Goal: Task Accomplishment & Management: Manage account settings

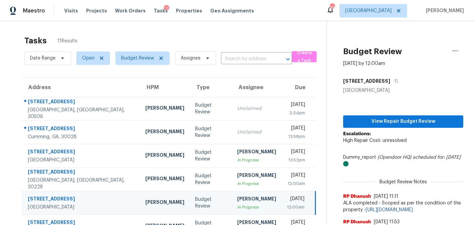
scroll to position [24, 0]
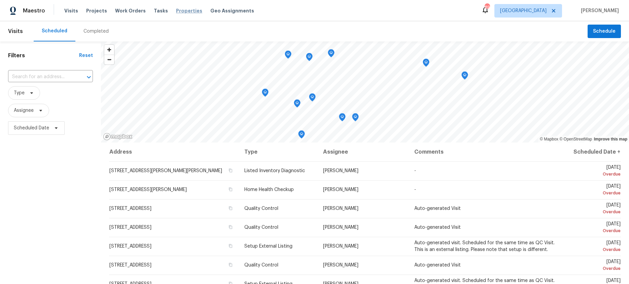
click at [176, 10] on span "Properties" at bounding box center [189, 10] width 26 height 7
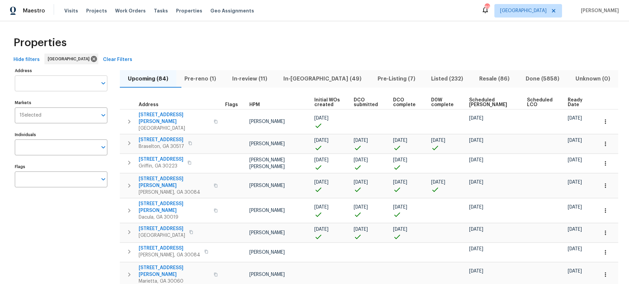
click at [42, 84] on input "Address" at bounding box center [56, 83] width 83 height 16
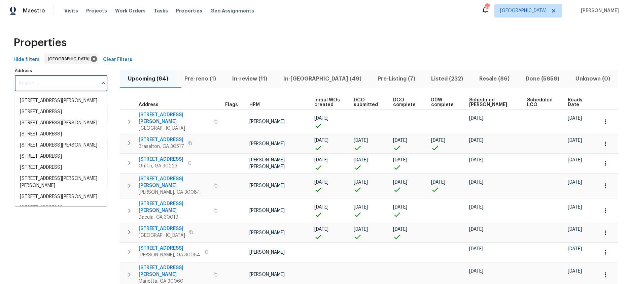
paste input "5142 Golfbrook Ct, Stone Mountain, GA 30088"
type input "5142 Golfbrook Ct, Stone Mountain, GA 30088"
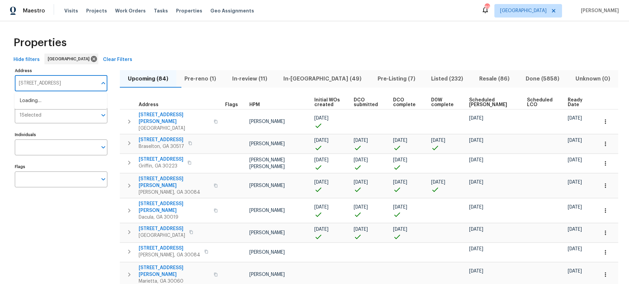
scroll to position [0, 24]
click at [40, 103] on li "5142 Golfbrook Ct Stone Mountain GA 30088" at bounding box center [60, 100] width 93 height 11
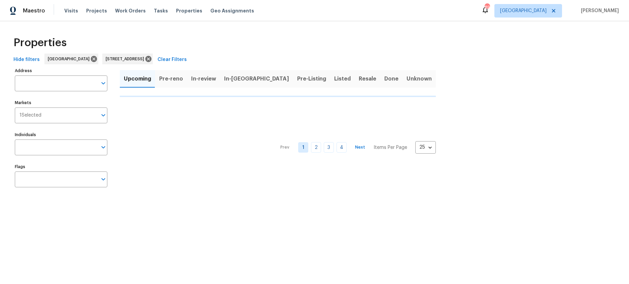
type input "5142 Golfbrook Ct Stone Mountain GA 30088"
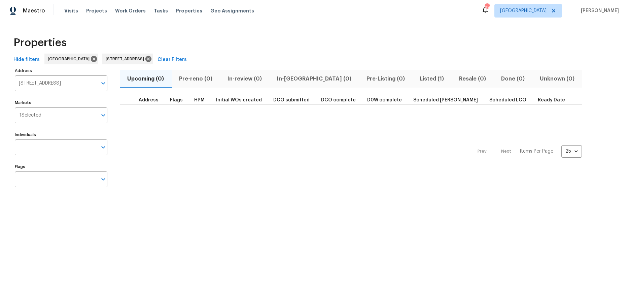
click at [417, 79] on span "Listed (1)" at bounding box center [432, 78] width 31 height 9
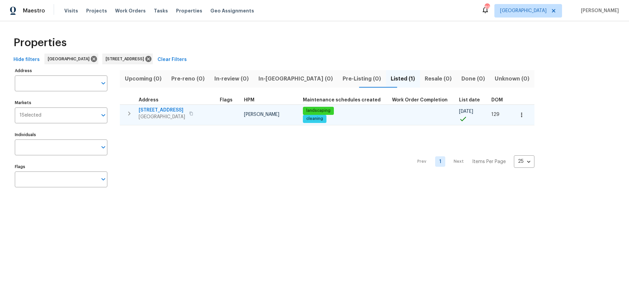
type input "5142 Golfbrook Ct Stone Mountain GA 30088"
click at [170, 108] on span "5142 Golfbrook Ct" at bounding box center [162, 110] width 46 height 7
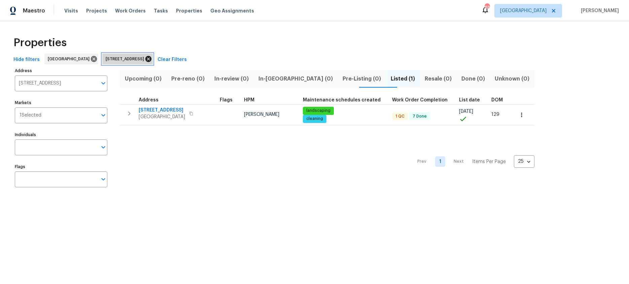
click at [152, 60] on icon at bounding box center [148, 58] width 7 height 7
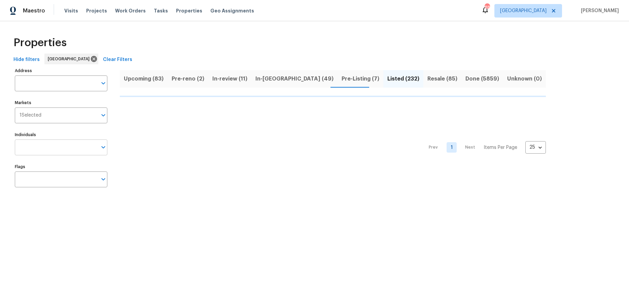
click at [45, 148] on input "Individuals" at bounding box center [56, 147] width 83 height 16
type input "ty"
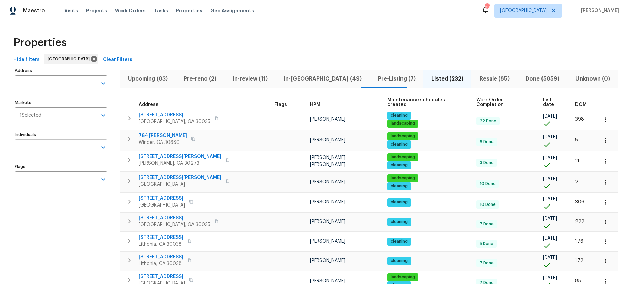
click at [51, 145] on input "Individuals" at bounding box center [56, 147] width 83 height 16
type input "tyler payne"
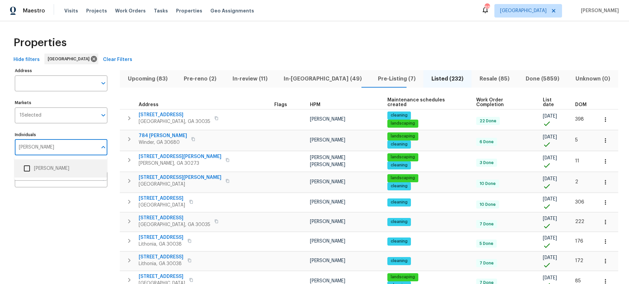
click at [29, 168] on input "checkbox" at bounding box center [27, 168] width 14 height 14
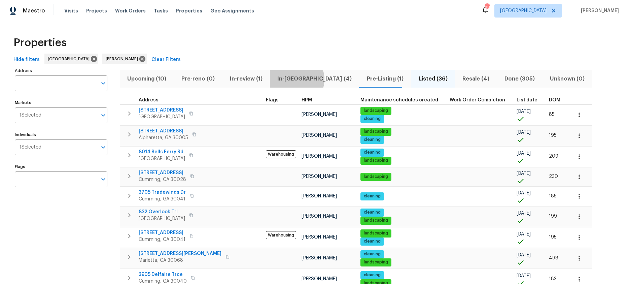
click at [293, 79] on span "In-reno (4)" at bounding box center [314, 78] width 81 height 9
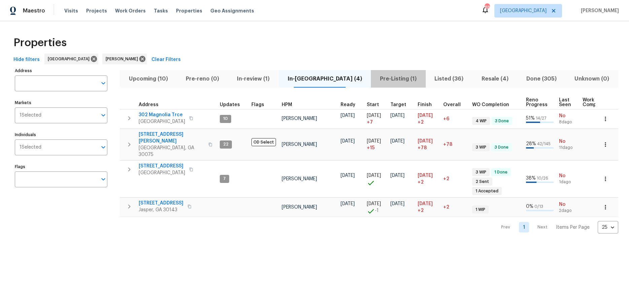
click at [377, 79] on span "Pre-Listing (1)" at bounding box center [398, 78] width 46 height 9
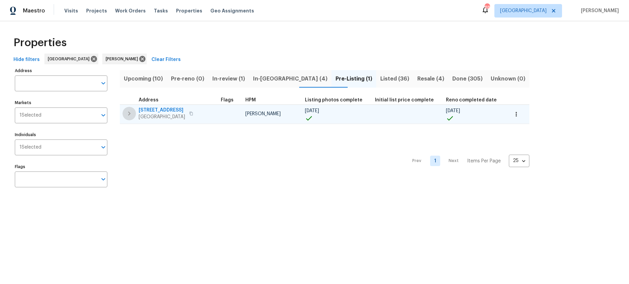
click at [126, 116] on icon "button" at bounding box center [129, 113] width 8 height 8
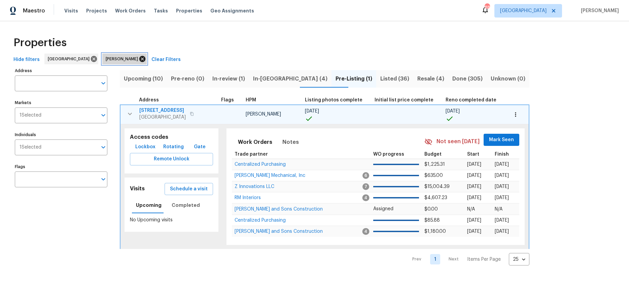
click at [139, 60] on icon at bounding box center [142, 59] width 6 height 6
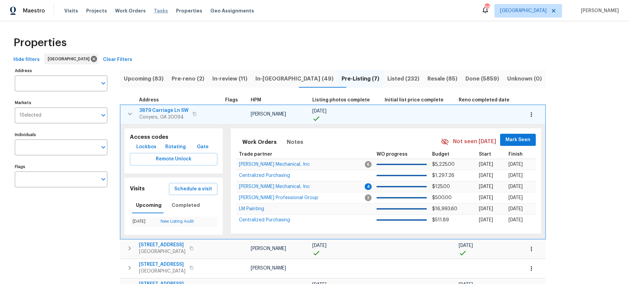
click at [154, 10] on span "Tasks" at bounding box center [161, 10] width 14 height 5
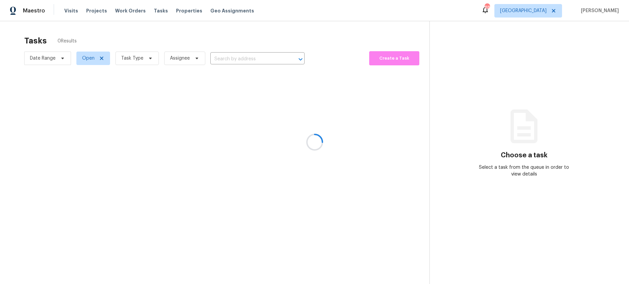
click at [150, 59] on div at bounding box center [314, 142] width 629 height 284
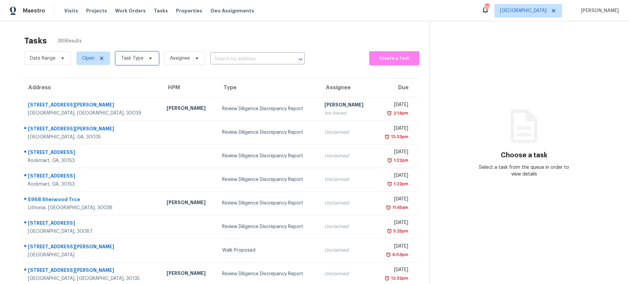
click at [148, 59] on icon at bounding box center [150, 58] width 5 height 5
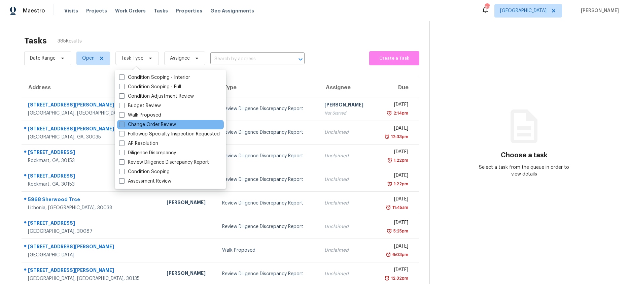
click at [120, 124] on span at bounding box center [121, 124] width 5 height 5
click at [120, 124] on input "Change Order Review" at bounding box center [121, 123] width 4 height 4
checkbox input "true"
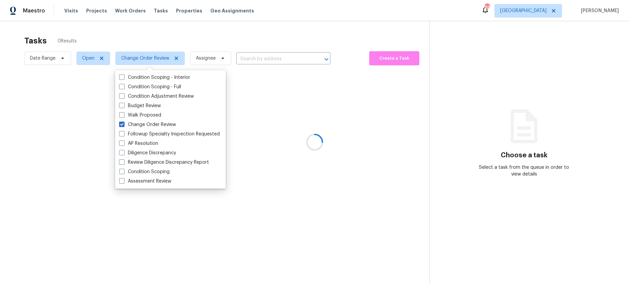
click at [173, 38] on div at bounding box center [314, 142] width 629 height 284
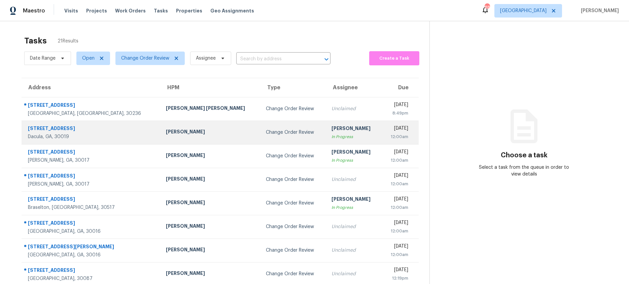
click at [170, 135] on div "Michael Durham" at bounding box center [210, 132] width 89 height 8
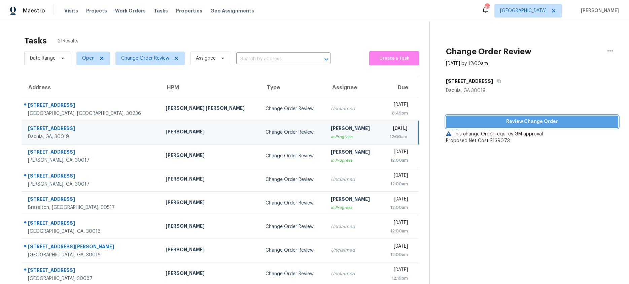
click at [493, 125] on span "Review Change Order" at bounding box center [533, 122] width 162 height 8
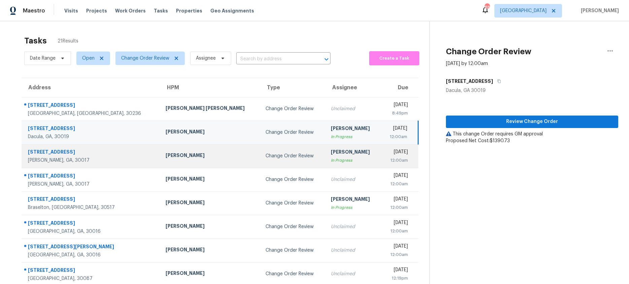
click at [181, 159] on div "Michael Durham" at bounding box center [210, 156] width 89 height 8
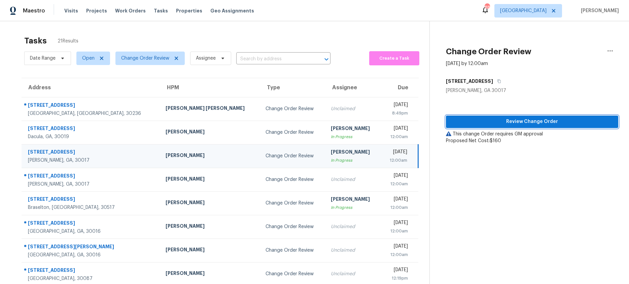
click at [474, 124] on span "Review Change Order" at bounding box center [533, 122] width 162 height 8
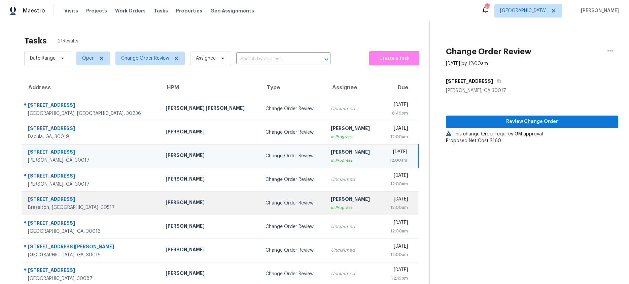
click at [260, 207] on td "Change Order Review" at bounding box center [292, 203] width 65 height 24
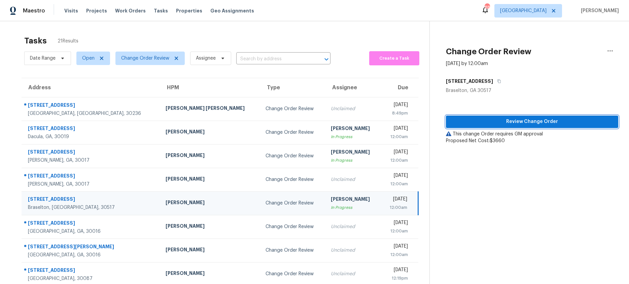
click at [514, 122] on span "Review Change Order" at bounding box center [533, 122] width 162 height 8
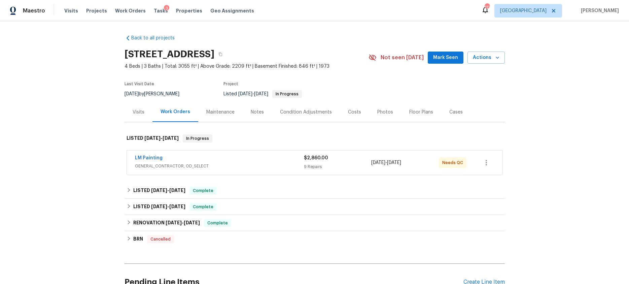
click at [345, 166] on div "9 Repairs" at bounding box center [338, 166] width 68 height 7
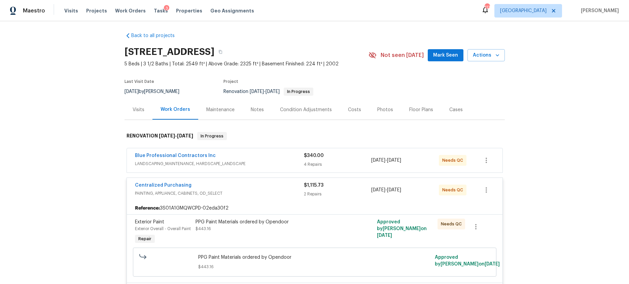
scroll to position [1, 0]
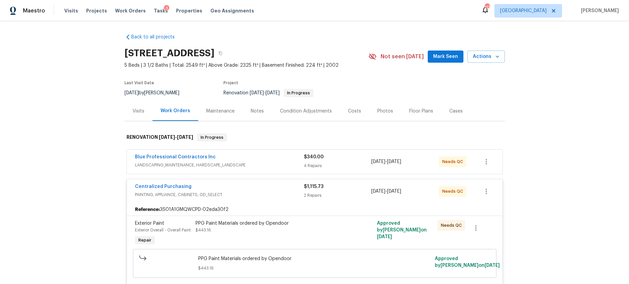
click at [327, 165] on div "4 Repairs" at bounding box center [338, 165] width 68 height 7
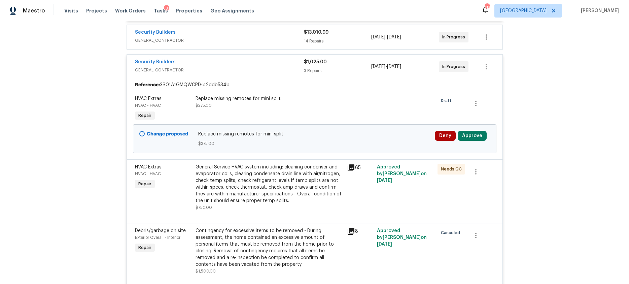
scroll to position [596, 0]
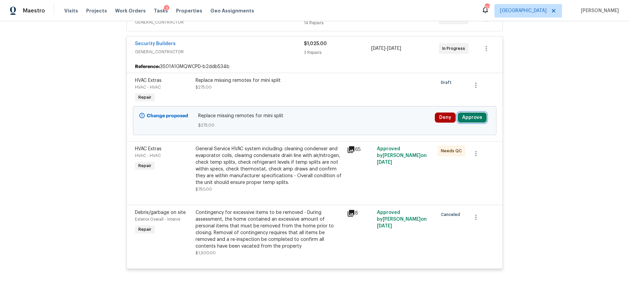
click at [474, 123] on button "Approve" at bounding box center [472, 117] width 29 height 10
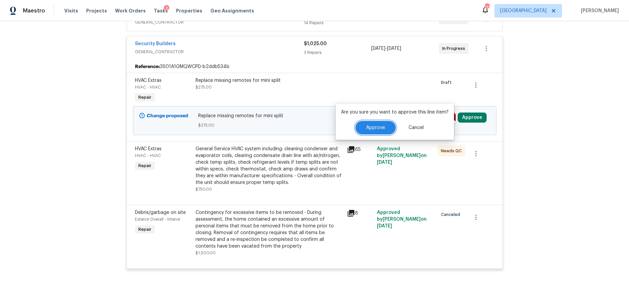
click at [376, 132] on button "Approve" at bounding box center [376, 127] width 40 height 13
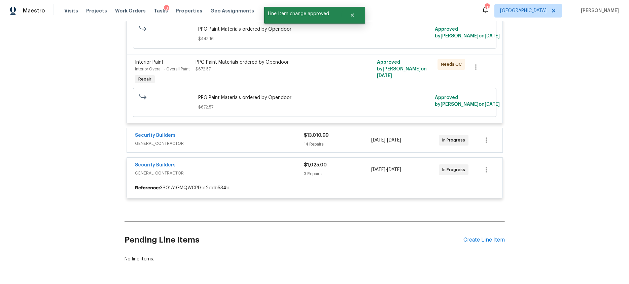
scroll to position [465, 0]
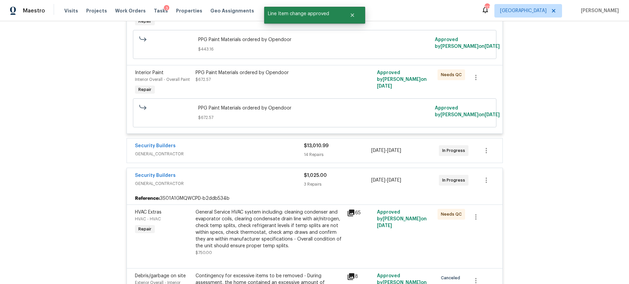
click at [370, 149] on div "$13,010.99" at bounding box center [338, 145] width 68 height 7
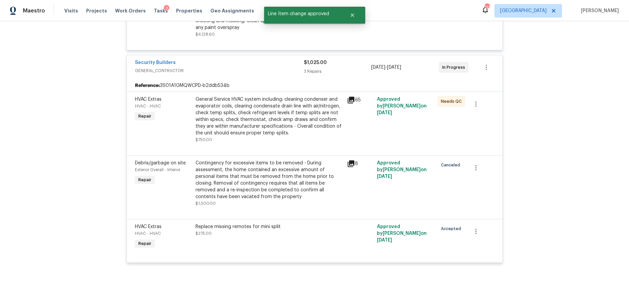
scroll to position [1535, 0]
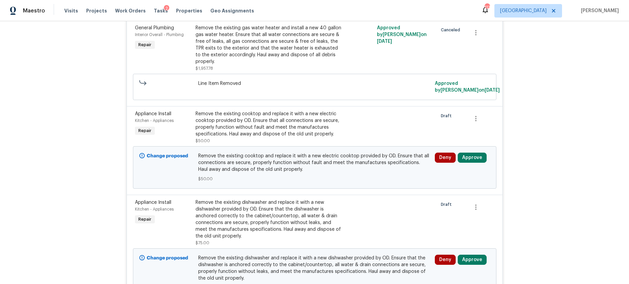
scroll to position [409, 0]
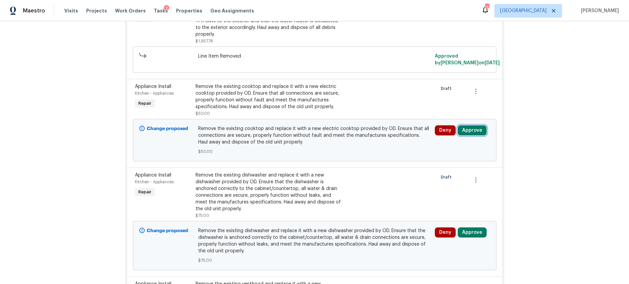
click at [481, 130] on button "Approve" at bounding box center [472, 130] width 29 height 10
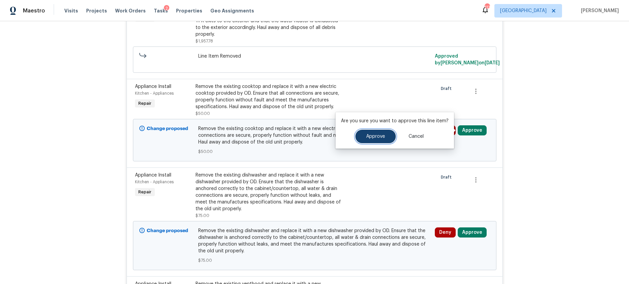
click at [385, 134] on button "Approve" at bounding box center [376, 136] width 40 height 13
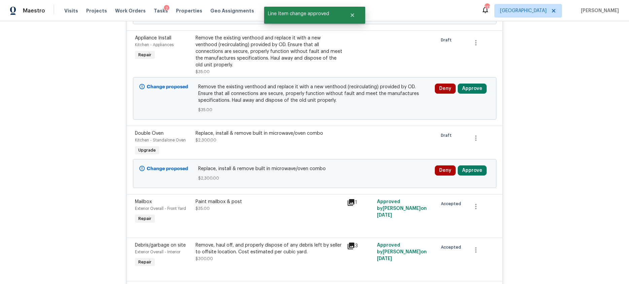
scroll to position [566, 0]
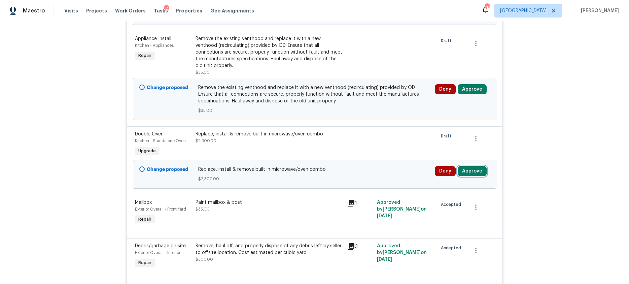
click at [469, 166] on button "Approve" at bounding box center [472, 171] width 29 height 10
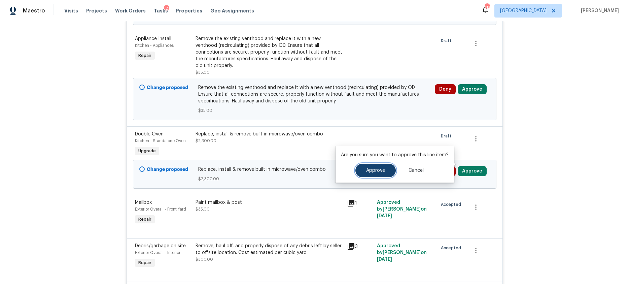
click at [370, 173] on button "Approve" at bounding box center [376, 170] width 40 height 13
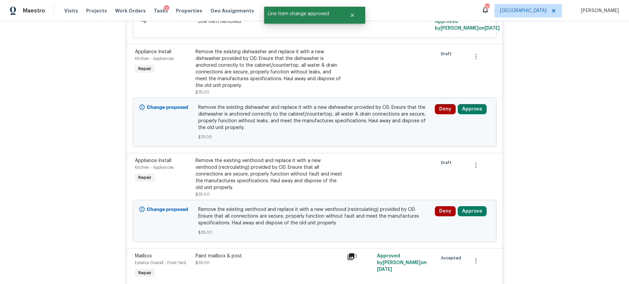
scroll to position [442, 0]
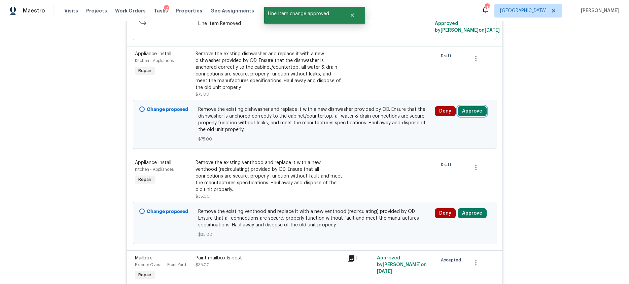
click at [477, 107] on button "Approve" at bounding box center [472, 111] width 29 height 10
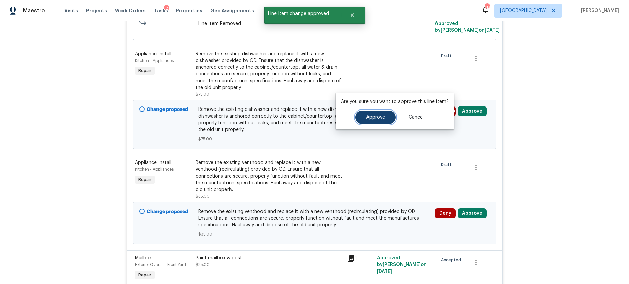
click at [378, 121] on button "Approve" at bounding box center [376, 116] width 40 height 13
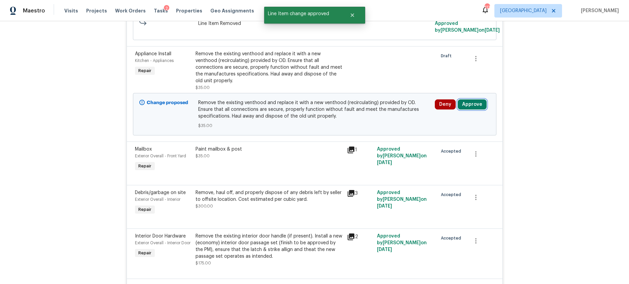
click at [479, 99] on button "Approve" at bounding box center [472, 104] width 29 height 10
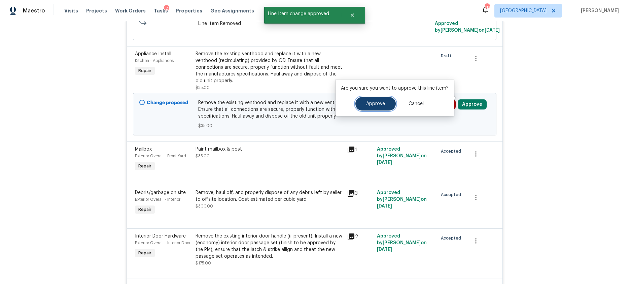
click at [377, 102] on span "Approve" at bounding box center [375, 103] width 19 height 5
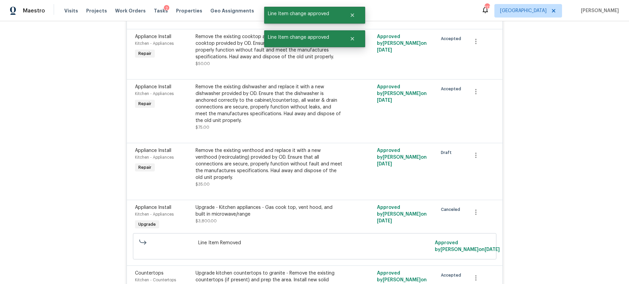
scroll to position [1818, 0]
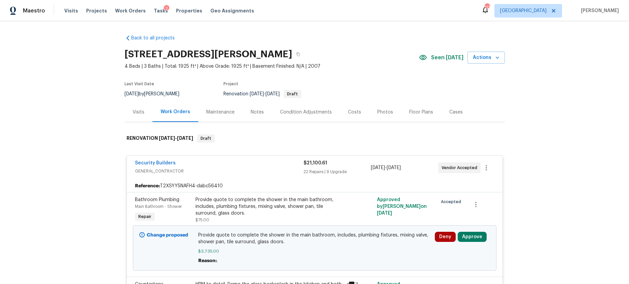
drag, startPoint x: 355, startPoint y: 110, endPoint x: 236, endPoint y: 119, distance: 119.5
click at [355, 110] on div "Costs" at bounding box center [354, 112] width 13 height 7
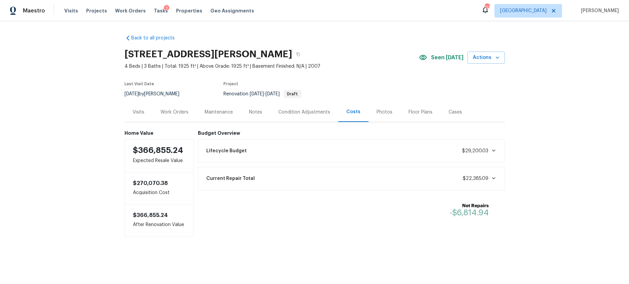
click at [178, 117] on div "Work Orders" at bounding box center [175, 112] width 44 height 20
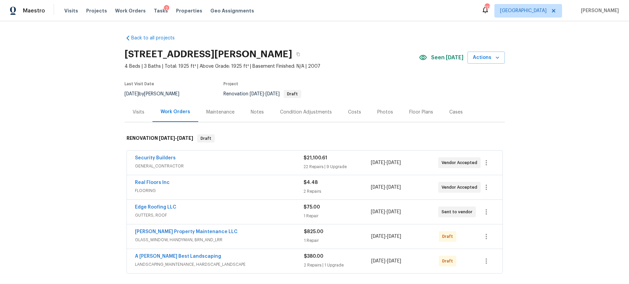
click at [223, 160] on div "Security Builders" at bounding box center [219, 159] width 169 height 8
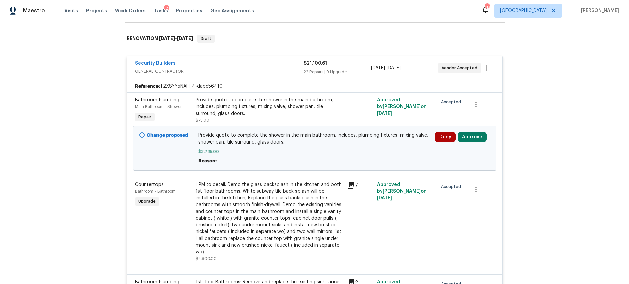
scroll to position [100, 0]
click at [471, 135] on button "Approve" at bounding box center [472, 137] width 29 height 10
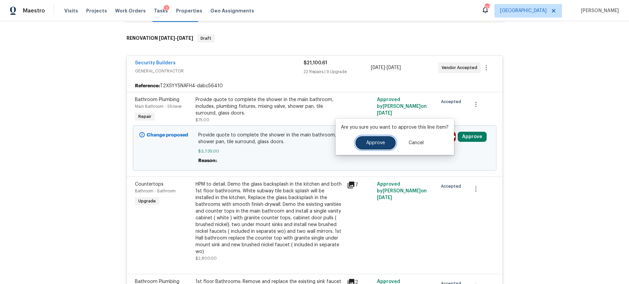
click at [380, 143] on span "Approve" at bounding box center [375, 142] width 19 height 5
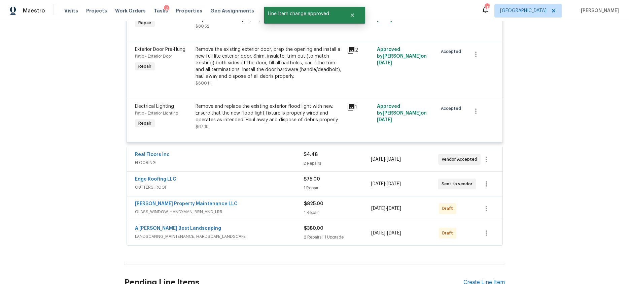
scroll to position [2064, 0]
click at [338, 160] on div "2 Repairs" at bounding box center [337, 163] width 67 height 7
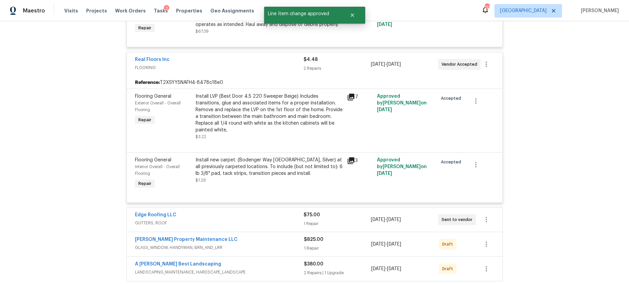
scroll to position [2213, 0]
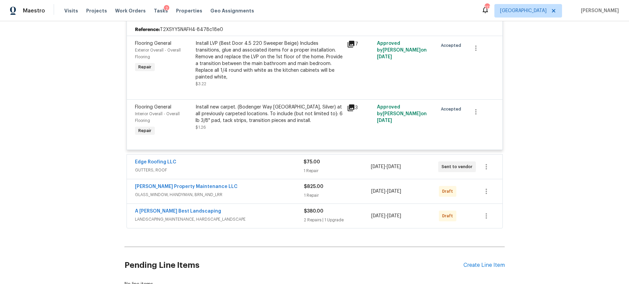
click at [334, 167] on div "1 Repair" at bounding box center [337, 170] width 67 height 7
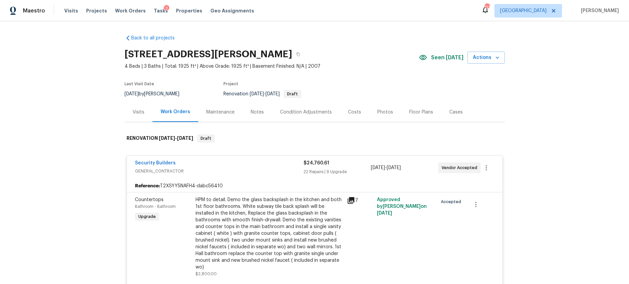
scroll to position [42, 0]
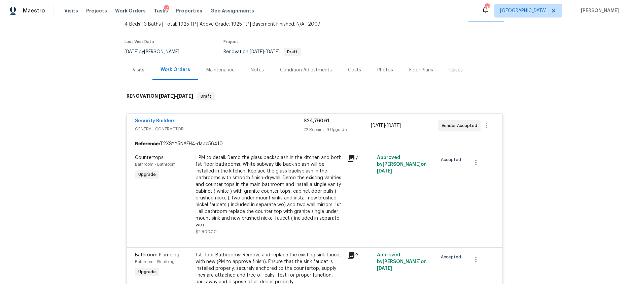
click at [352, 159] on icon at bounding box center [351, 158] width 8 height 8
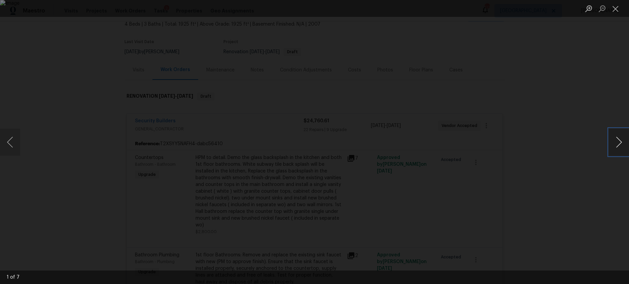
click at [618, 143] on button "Next image" at bounding box center [619, 142] width 20 height 27
click at [611, 12] on button "Close lightbox" at bounding box center [615, 9] width 13 height 12
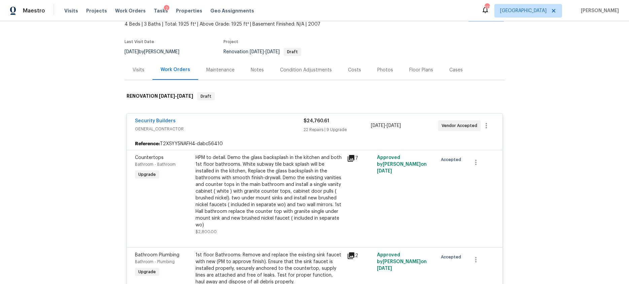
click at [242, 165] on div "HPM to detail. Demo the glass backsplash in the kitchen and both 1st floor bath…" at bounding box center [270, 191] width 148 height 74
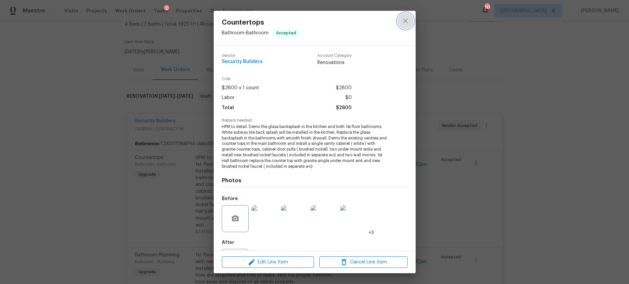
drag, startPoint x: 402, startPoint y: 20, endPoint x: 357, endPoint y: 88, distance: 81.1
click at [402, 21] on icon "close" at bounding box center [406, 21] width 8 height 8
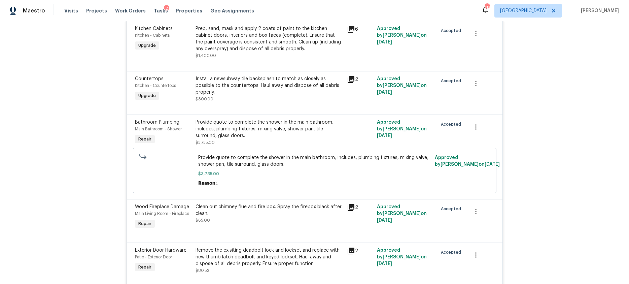
scroll to position [1819, 0]
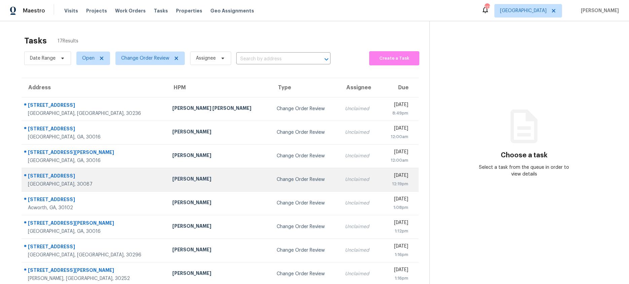
click at [178, 179] on div "[PERSON_NAME]" at bounding box center [219, 179] width 94 height 8
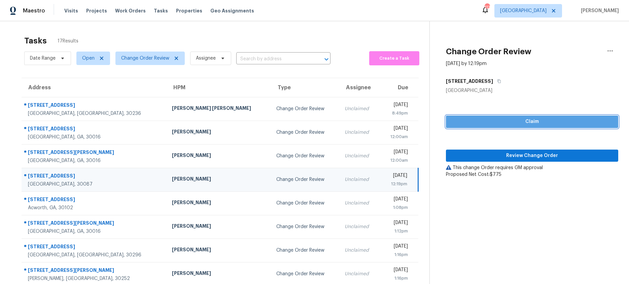
click at [494, 124] on span "Claim" at bounding box center [533, 122] width 162 height 8
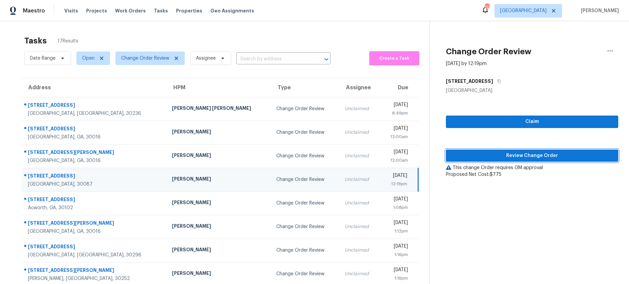
click at [486, 157] on span "Review Change Order" at bounding box center [533, 156] width 162 height 8
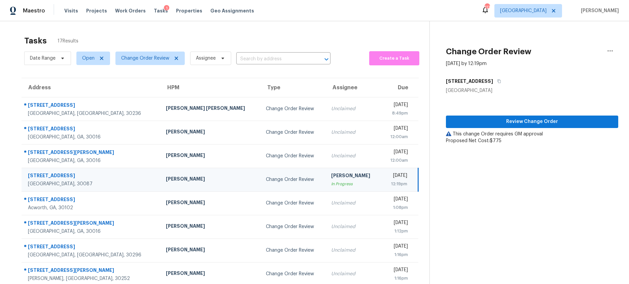
click at [196, 183] on td "[PERSON_NAME]" at bounding box center [211, 180] width 100 height 24
drag, startPoint x: 482, startPoint y: 123, endPoint x: 470, endPoint y: 139, distance: 20.6
click at [482, 123] on span "Review Change Order" at bounding box center [533, 122] width 162 height 8
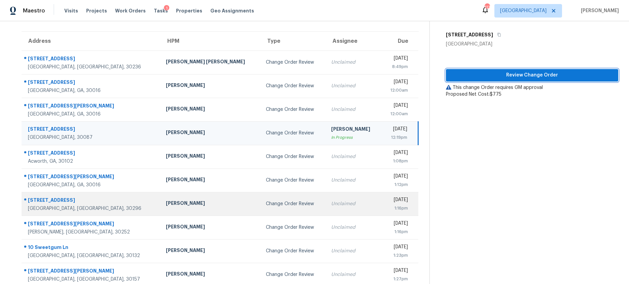
scroll to position [67, 0]
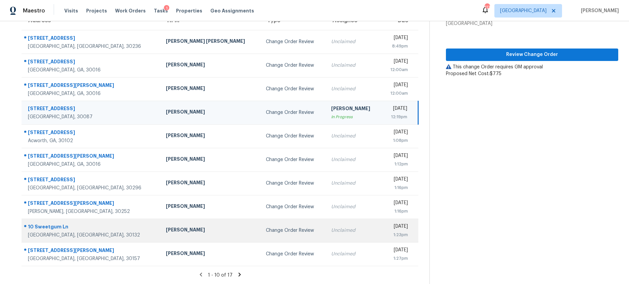
click at [261, 229] on td "Change Order Review" at bounding box center [293, 231] width 65 height 24
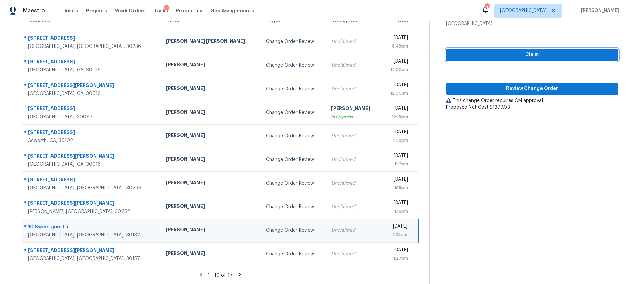
click at [549, 54] on span "Claim" at bounding box center [533, 55] width 162 height 8
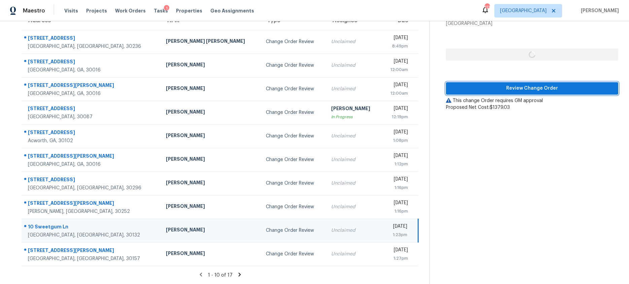
click at [531, 89] on span "Review Change Order" at bounding box center [533, 88] width 162 height 8
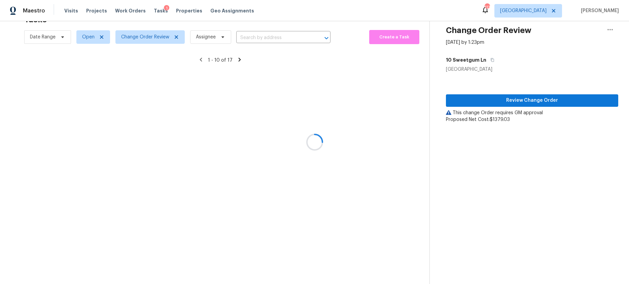
click at [222, 252] on div at bounding box center [314, 142] width 629 height 284
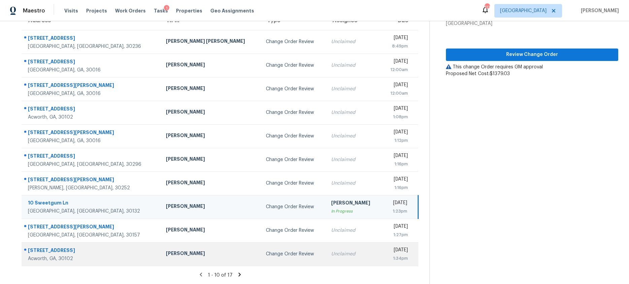
click at [266, 252] on div "Change Order Review" at bounding box center [293, 254] width 55 height 7
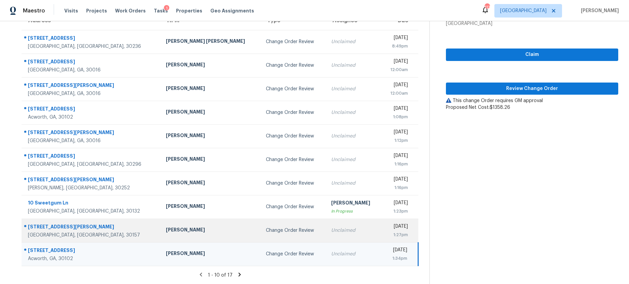
click at [261, 235] on td "Change Order Review" at bounding box center [293, 231] width 65 height 24
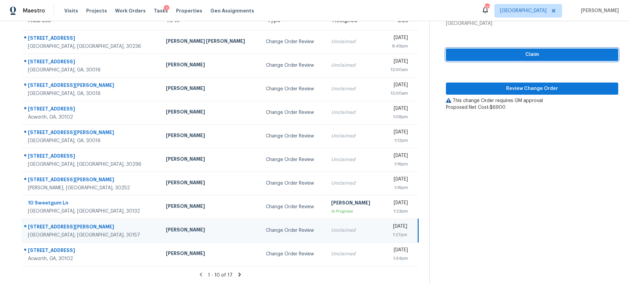
click at [498, 57] on span "Claim" at bounding box center [533, 55] width 162 height 8
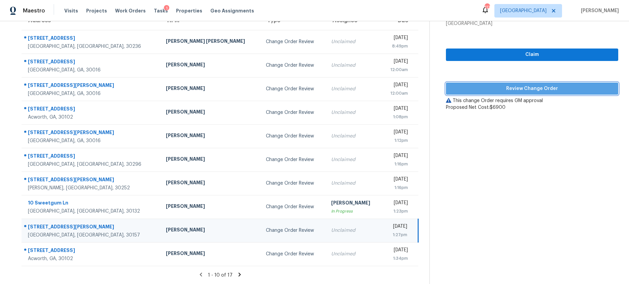
click at [491, 85] on span "Review Change Order" at bounding box center [533, 89] width 162 height 8
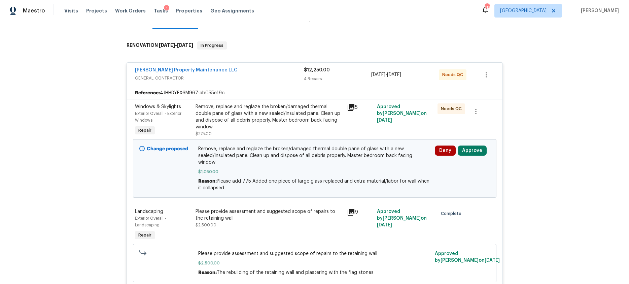
scroll to position [102, 0]
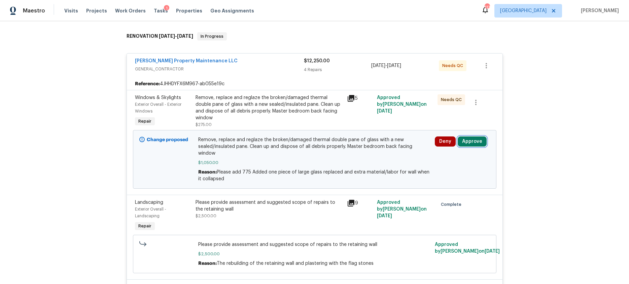
click at [465, 141] on button "Approve" at bounding box center [472, 141] width 29 height 10
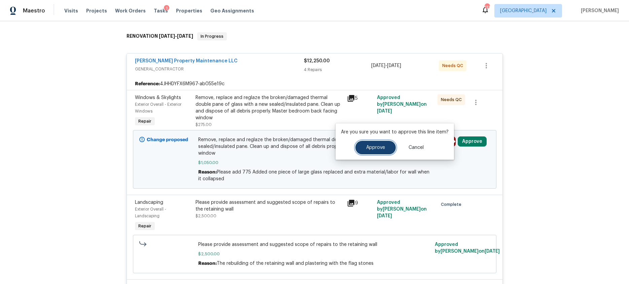
click at [380, 150] on span "Approve" at bounding box center [375, 147] width 19 height 5
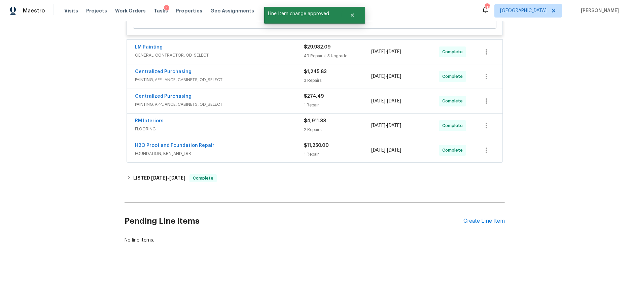
scroll to position [0, 0]
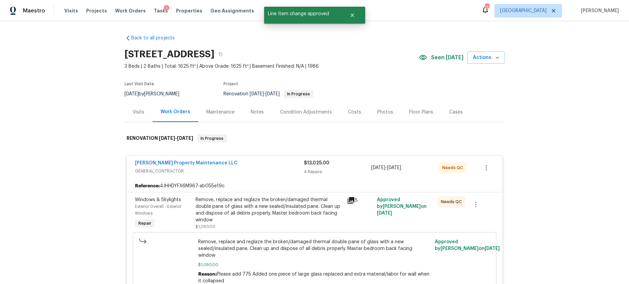
click at [352, 197] on icon at bounding box center [351, 200] width 8 height 8
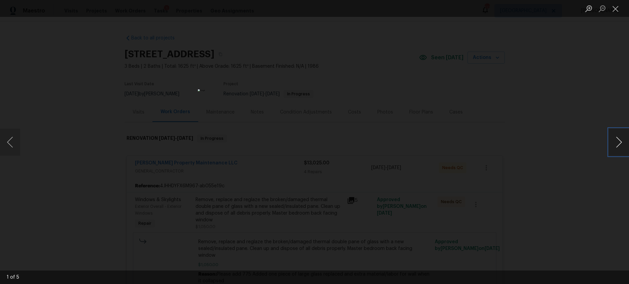
click at [616, 141] on button "Next image" at bounding box center [619, 142] width 20 height 27
drag, startPoint x: 614, startPoint y: 9, endPoint x: 538, endPoint y: 55, distance: 89.0
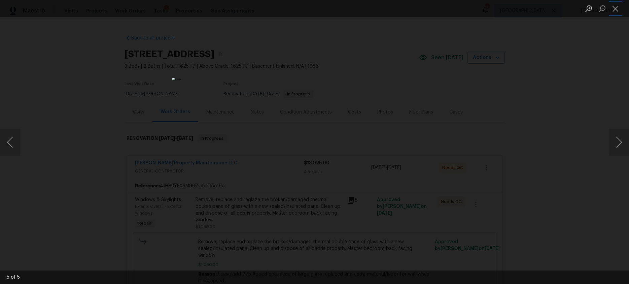
click at [614, 9] on button "Close lightbox" at bounding box center [615, 9] width 13 height 12
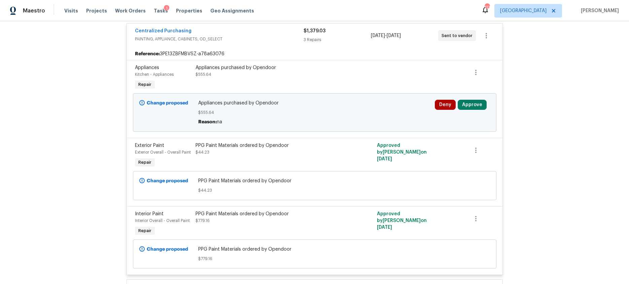
scroll to position [305, 0]
click at [474, 102] on button "Approve" at bounding box center [472, 104] width 29 height 10
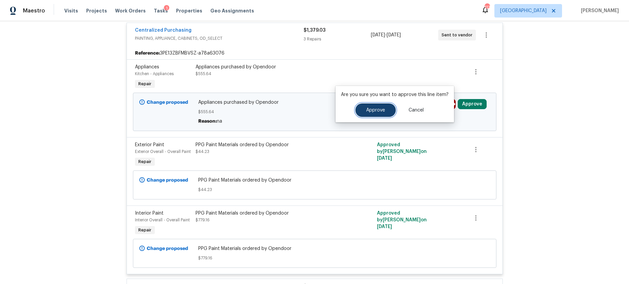
click at [381, 114] on button "Approve" at bounding box center [376, 109] width 40 height 13
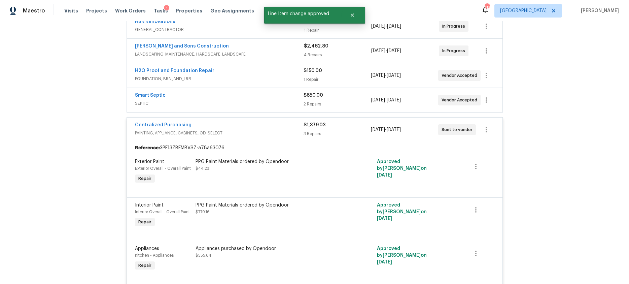
scroll to position [345, 0]
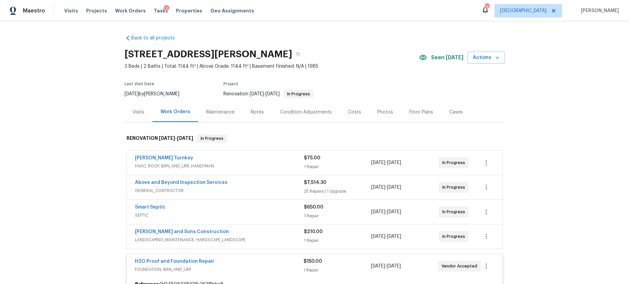
click at [140, 113] on div "Visits" at bounding box center [139, 112] width 12 height 7
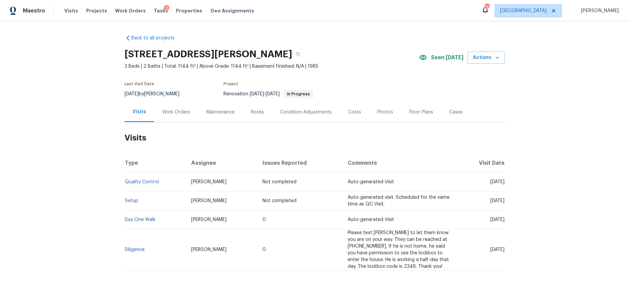
click at [352, 109] on div "Costs" at bounding box center [354, 112] width 13 height 7
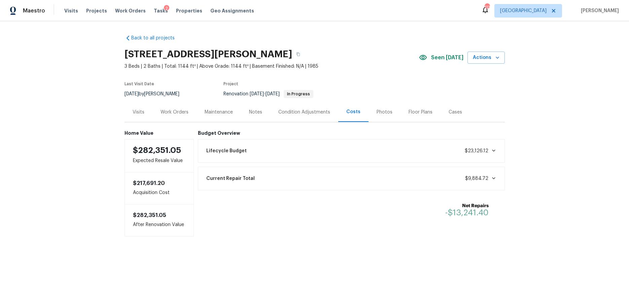
click at [142, 113] on div "Visits" at bounding box center [139, 112] width 12 height 7
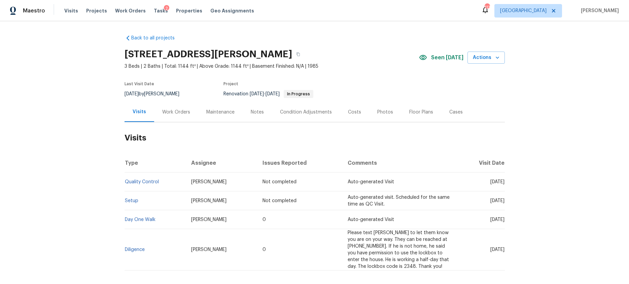
click at [171, 112] on div "Work Orders" at bounding box center [176, 112] width 28 height 7
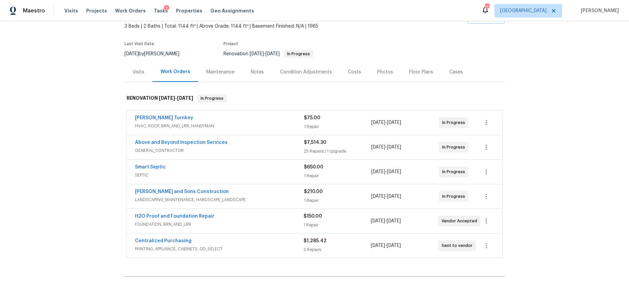
scroll to position [39, 0]
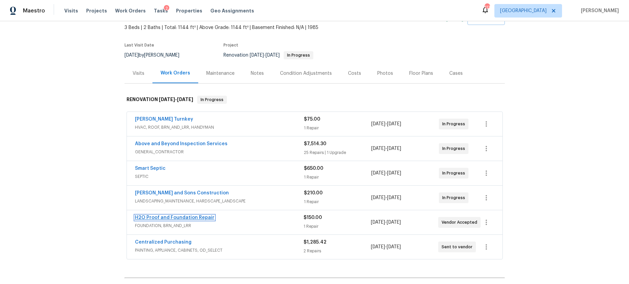
click at [176, 217] on link "H2O Proof and Foundation Repair" at bounding box center [174, 217] width 79 height 5
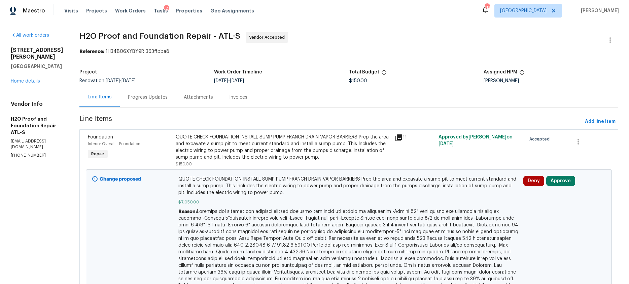
click at [395, 136] on div "11" at bounding box center [415, 138] width 40 height 8
click at [396, 137] on icon at bounding box center [399, 137] width 7 height 7
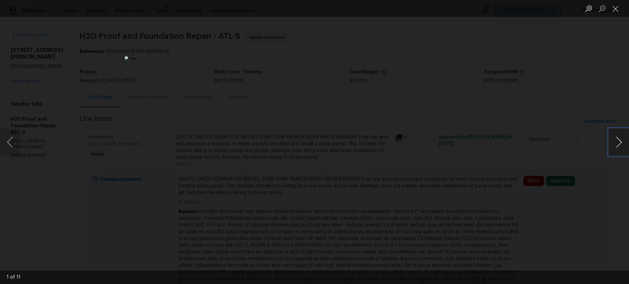
click at [615, 144] on button "Next image" at bounding box center [619, 142] width 20 height 27
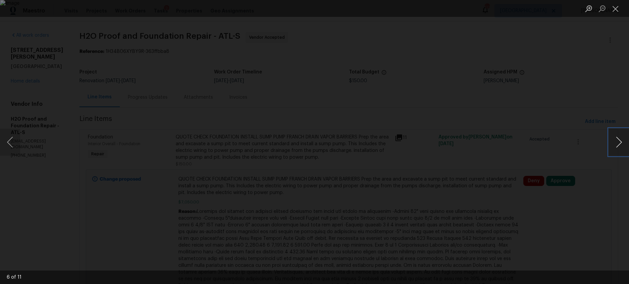
click at [615, 144] on button "Next image" at bounding box center [619, 142] width 20 height 27
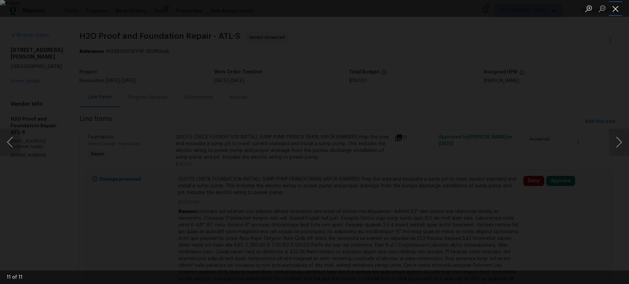
click at [614, 10] on button "Close lightbox" at bounding box center [615, 9] width 13 height 12
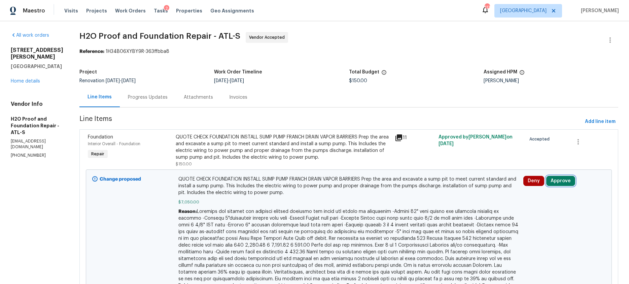
click at [551, 180] on button "Approve" at bounding box center [561, 181] width 29 height 10
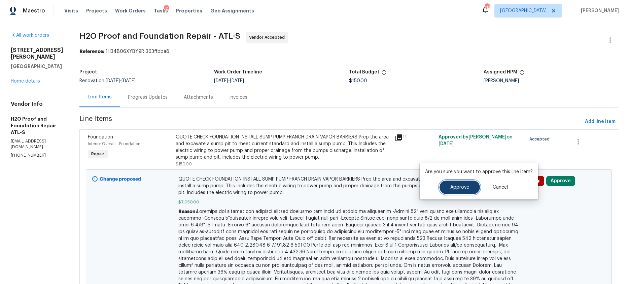
click at [459, 191] on button "Approve" at bounding box center [460, 187] width 40 height 13
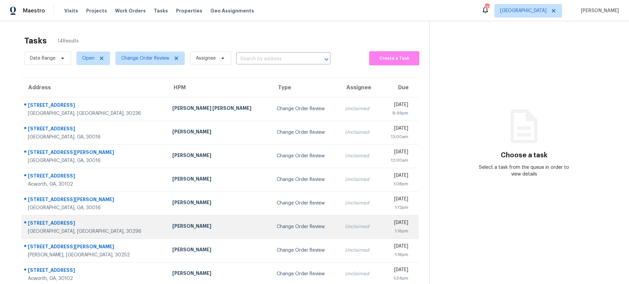
scroll to position [67, 0]
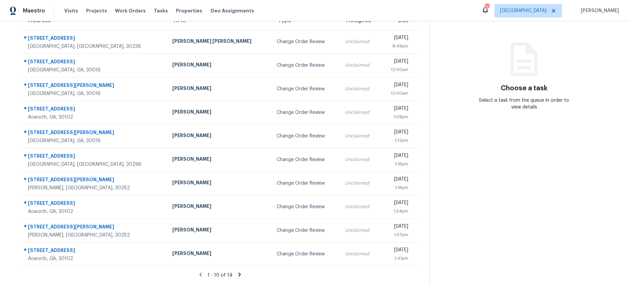
click at [237, 273] on icon at bounding box center [240, 274] width 6 height 6
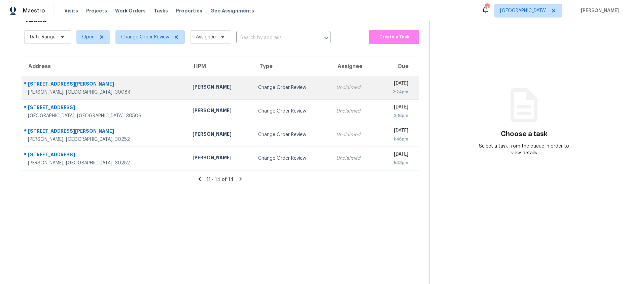
click at [193, 86] on div "Samuel Vetrik" at bounding box center [220, 88] width 55 height 8
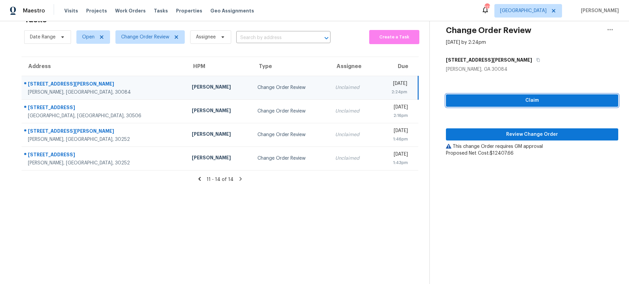
click at [578, 95] on button "Claim" at bounding box center [532, 100] width 172 height 12
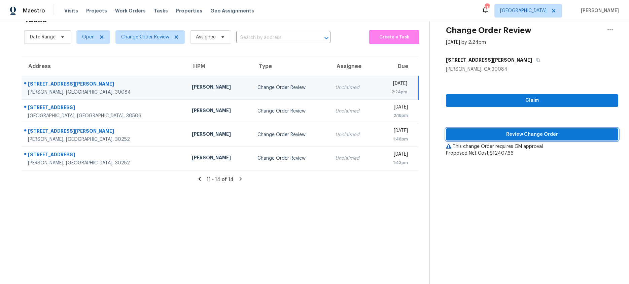
click at [540, 133] on span "Review Change Order" at bounding box center [533, 134] width 162 height 8
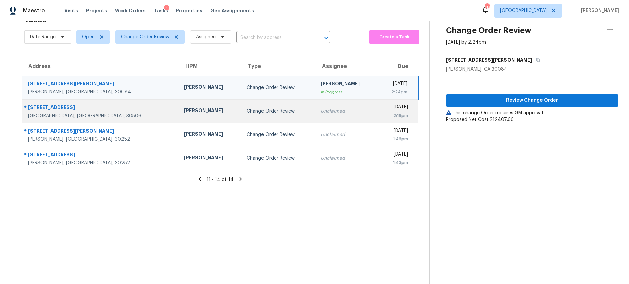
click at [241, 114] on td "Change Order Review" at bounding box center [278, 111] width 74 height 24
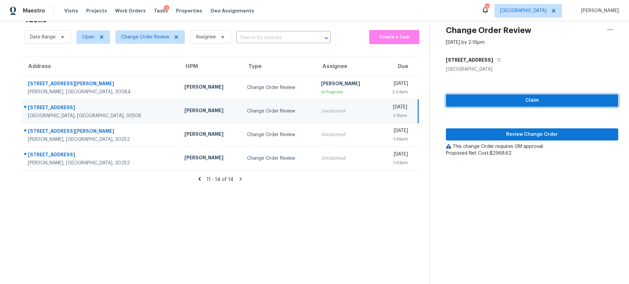
click at [490, 104] on span "Claim" at bounding box center [533, 100] width 162 height 8
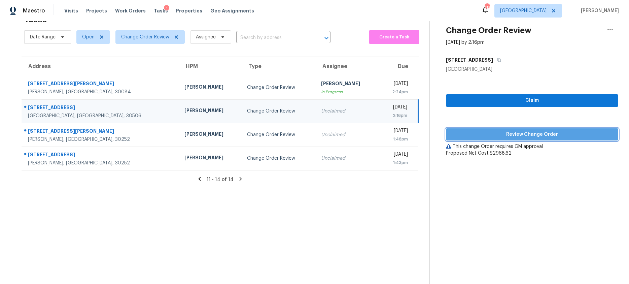
click at [485, 131] on span "Review Change Order" at bounding box center [533, 134] width 162 height 8
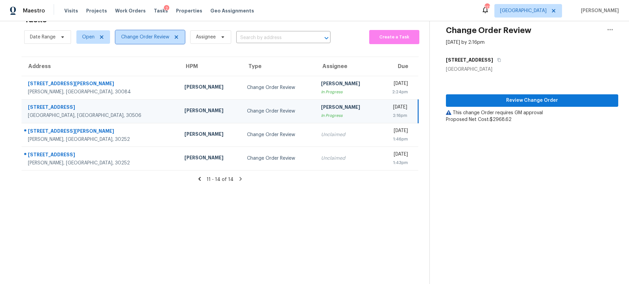
click at [178, 39] on icon at bounding box center [176, 36] width 5 height 5
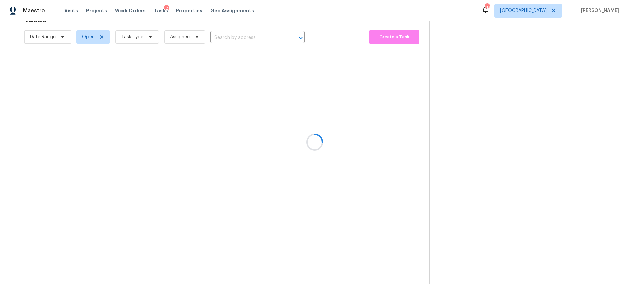
click at [150, 38] on div at bounding box center [314, 142] width 629 height 284
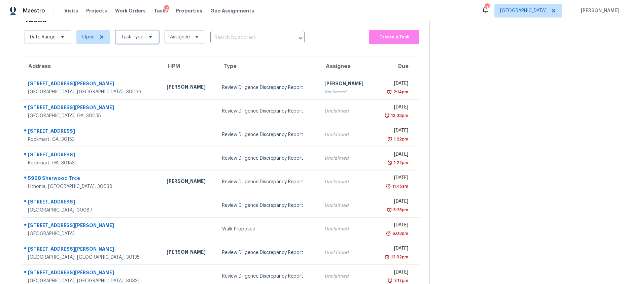
click at [149, 38] on icon at bounding box center [150, 36] width 5 height 5
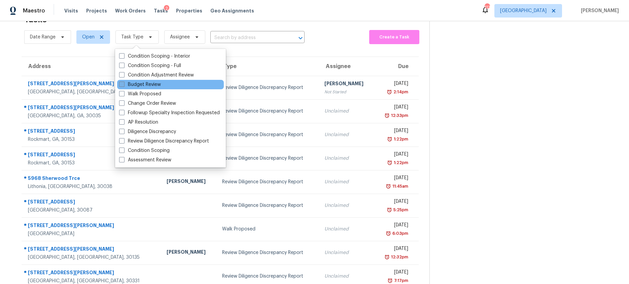
click at [123, 86] on span at bounding box center [121, 83] width 5 height 5
click at [123, 86] on input "Budget Review" at bounding box center [121, 83] width 4 height 4
checkbox input "true"
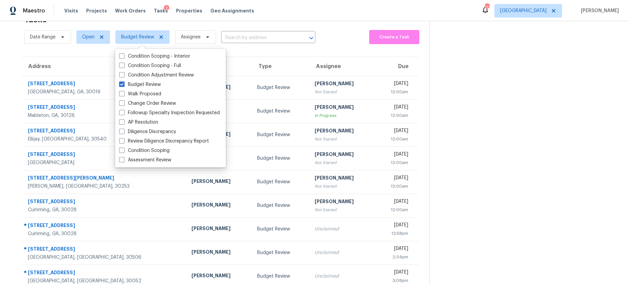
click at [336, 16] on div "Maestro Visits Projects Work Orders Tasks 2 Properties Geo Assignments 113 Atla…" at bounding box center [314, 10] width 629 height 21
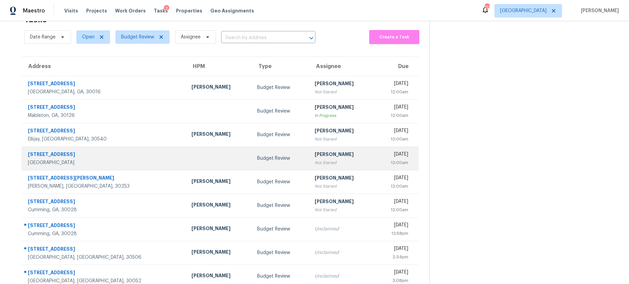
scroll to position [31, 0]
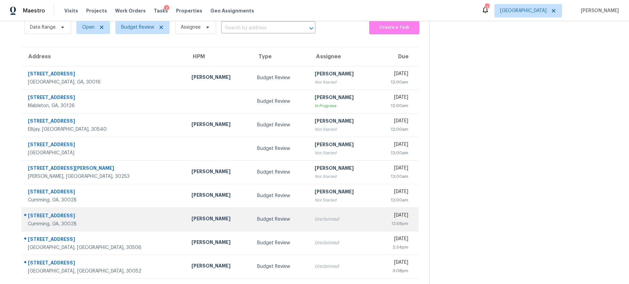
click at [315, 220] on div "Unclaimed" at bounding box center [342, 219] width 55 height 7
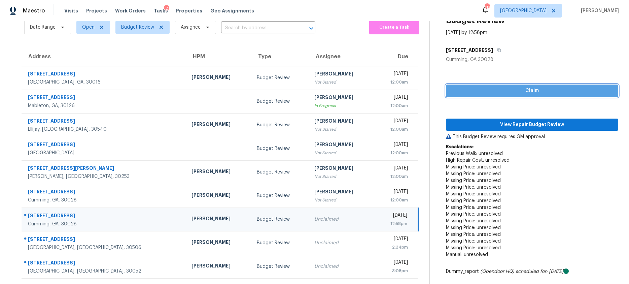
drag, startPoint x: 497, startPoint y: 91, endPoint x: 493, endPoint y: 96, distance: 6.3
click at [497, 91] on span "Claim" at bounding box center [533, 91] width 162 height 8
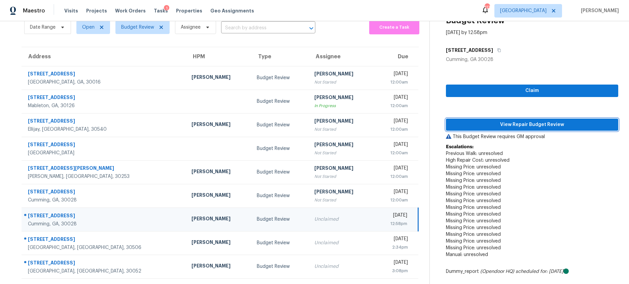
click at [492, 122] on span "View Repair Budget Review" at bounding box center [533, 125] width 162 height 8
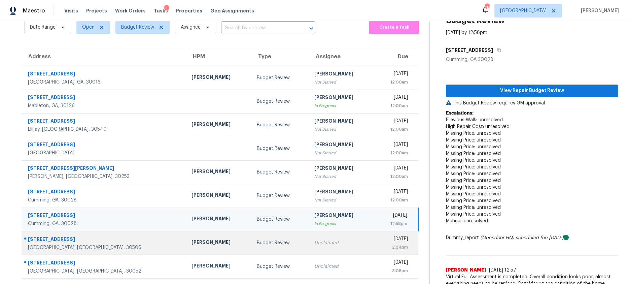
click at [315, 245] on div "Unclaimed" at bounding box center [342, 242] width 55 height 7
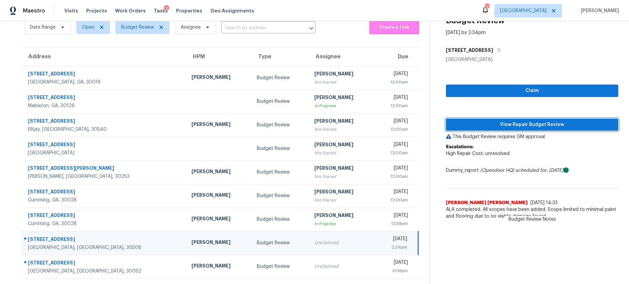
click at [526, 126] on span "View Repair Budget Review" at bounding box center [533, 125] width 162 height 8
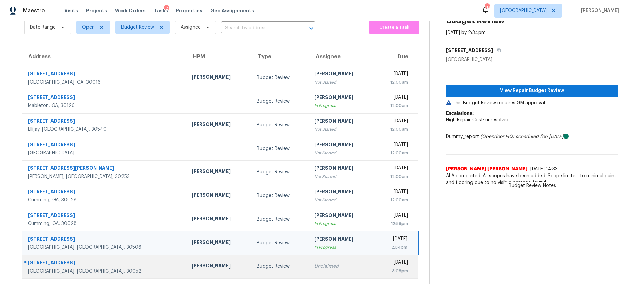
click at [315, 264] on div "Unclaimed" at bounding box center [342, 266] width 55 height 7
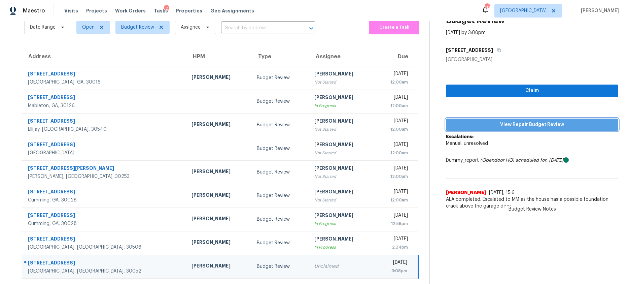
click at [523, 126] on span "View Repair Budget Review" at bounding box center [533, 125] width 162 height 8
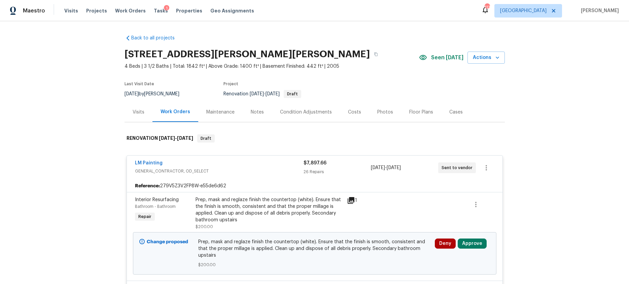
click at [138, 111] on div "Visits" at bounding box center [139, 112] width 12 height 7
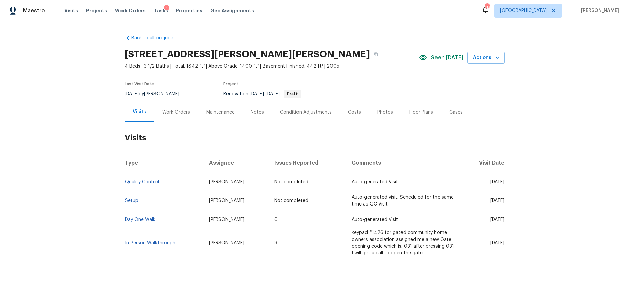
click at [356, 112] on div "Costs" at bounding box center [354, 112] width 13 height 7
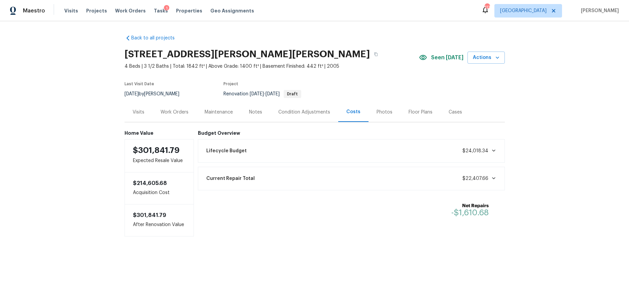
click at [140, 111] on div "Visits" at bounding box center [139, 112] width 12 height 7
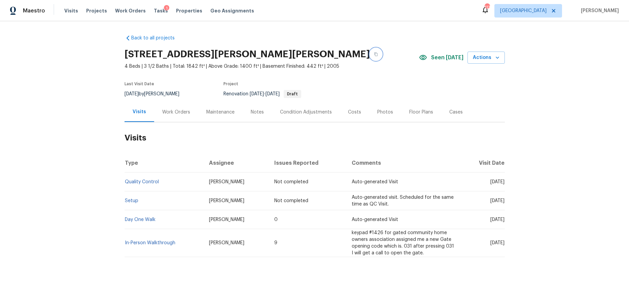
click at [374, 55] on icon "button" at bounding box center [375, 55] width 3 height 4
click at [354, 110] on div "Costs" at bounding box center [354, 112] width 13 height 7
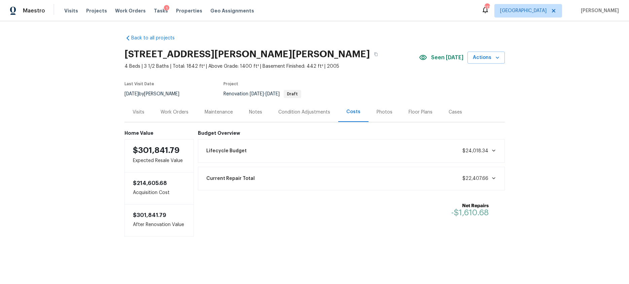
click at [181, 109] on div "Work Orders" at bounding box center [175, 112] width 28 height 7
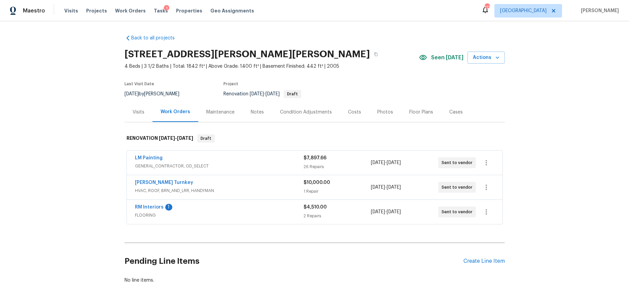
scroll to position [24, 0]
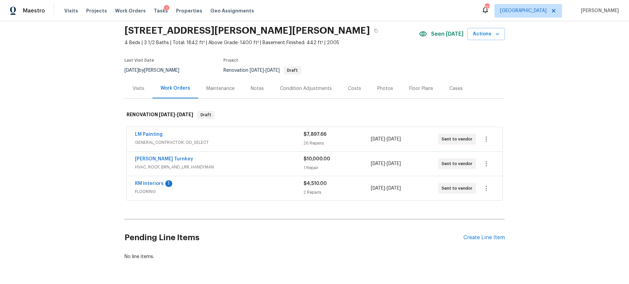
click at [186, 132] on div "LM Painting" at bounding box center [219, 135] width 169 height 8
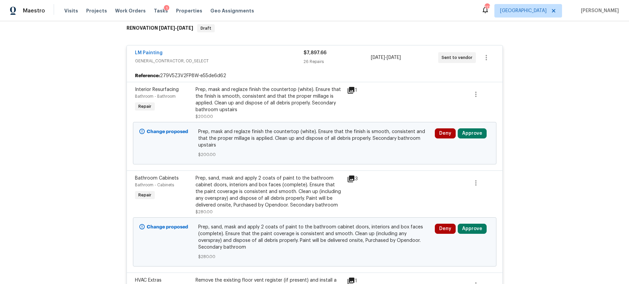
scroll to position [0, 0]
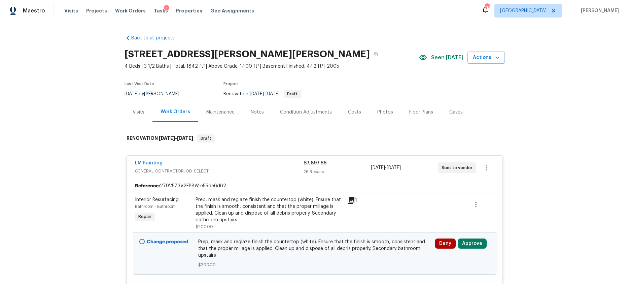
click at [349, 111] on div "Costs" at bounding box center [354, 112] width 13 height 7
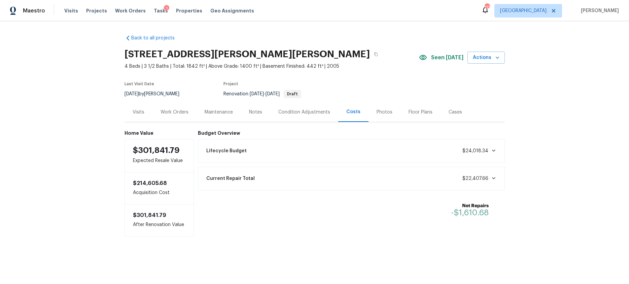
click at [180, 117] on div "Work Orders" at bounding box center [175, 112] width 44 height 20
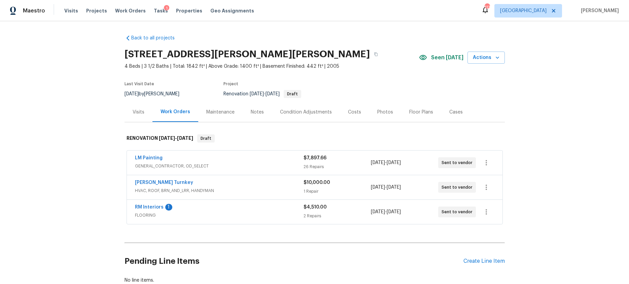
click at [176, 159] on div "LM Painting" at bounding box center [219, 159] width 169 height 8
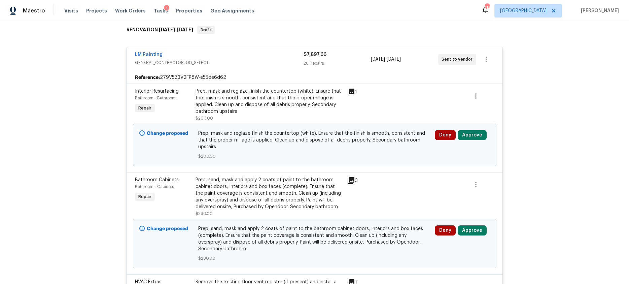
scroll to position [109, 0]
click at [465, 133] on button "Approve" at bounding box center [472, 134] width 29 height 10
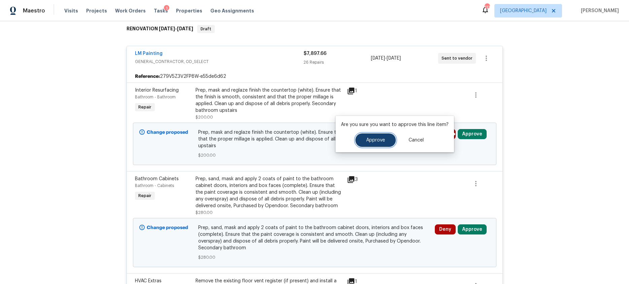
click at [380, 144] on button "Approve" at bounding box center [376, 139] width 40 height 13
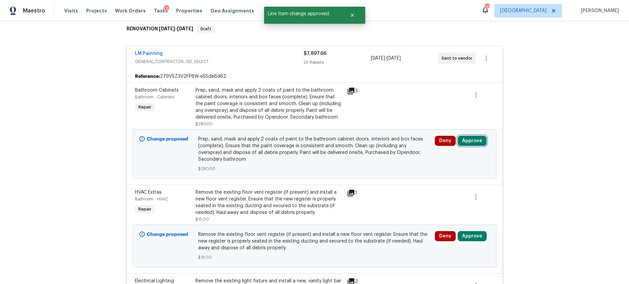
click at [480, 142] on button "Approve" at bounding box center [472, 141] width 29 height 10
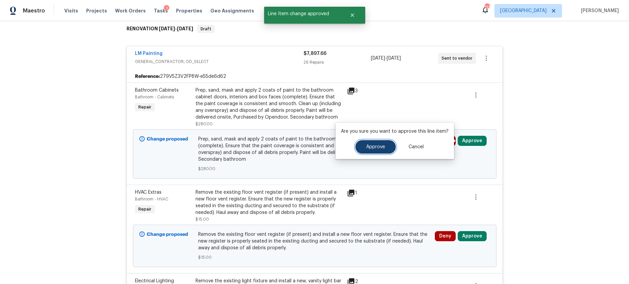
click at [379, 152] on button "Approve" at bounding box center [376, 146] width 40 height 13
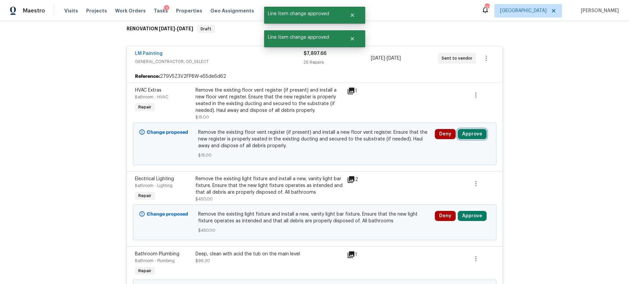
click at [478, 133] on button "Approve" at bounding box center [472, 134] width 29 height 10
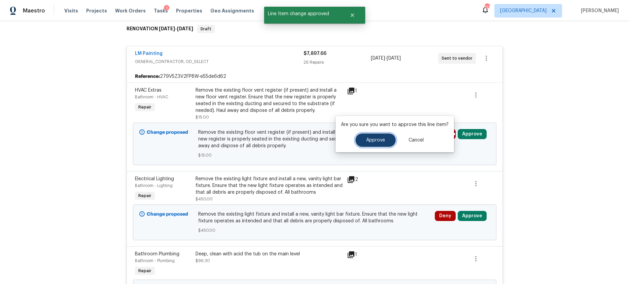
click at [368, 139] on span "Approve" at bounding box center [375, 140] width 19 height 5
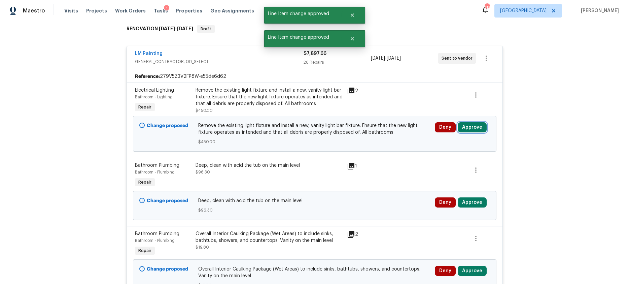
click at [479, 126] on button "Approve" at bounding box center [472, 127] width 29 height 10
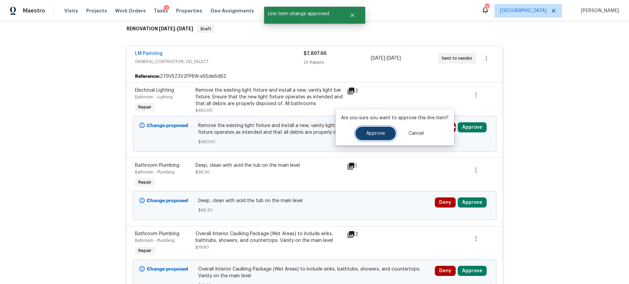
click at [376, 135] on span "Approve" at bounding box center [375, 133] width 19 height 5
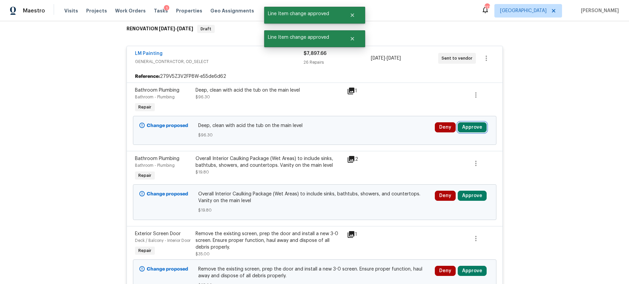
click at [472, 128] on button "Approve" at bounding box center [472, 127] width 29 height 10
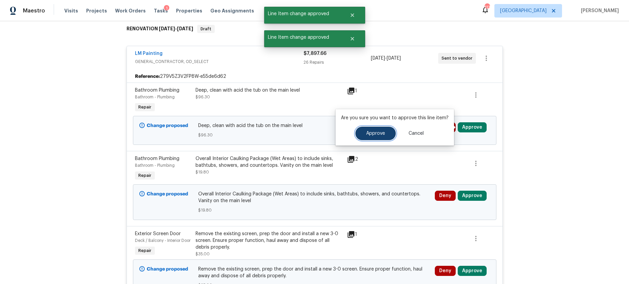
click at [373, 135] on span "Approve" at bounding box center [375, 133] width 19 height 5
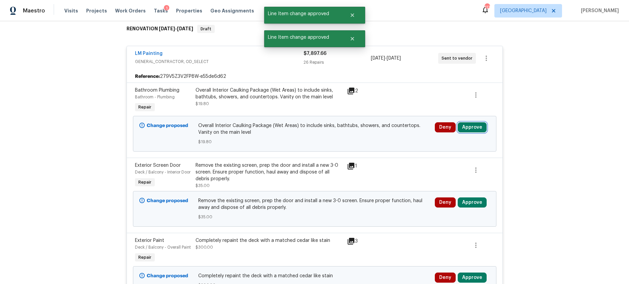
click at [468, 127] on button "Approve" at bounding box center [472, 127] width 29 height 10
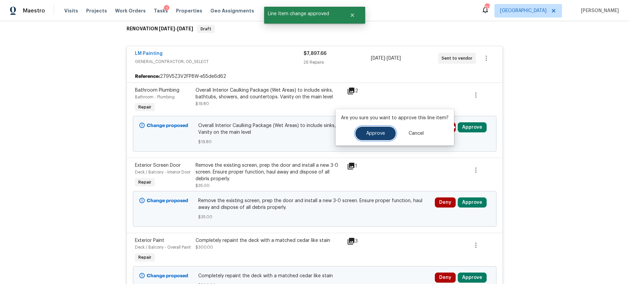
click at [378, 137] on button "Approve" at bounding box center [376, 133] width 40 height 13
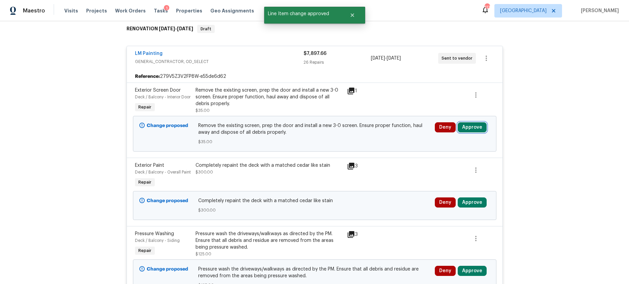
click at [479, 126] on button "Approve" at bounding box center [472, 127] width 29 height 10
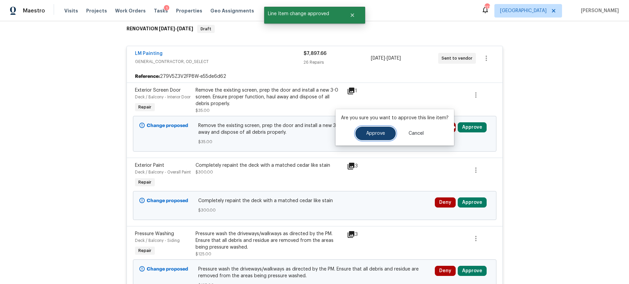
click at [373, 133] on span "Approve" at bounding box center [375, 133] width 19 height 5
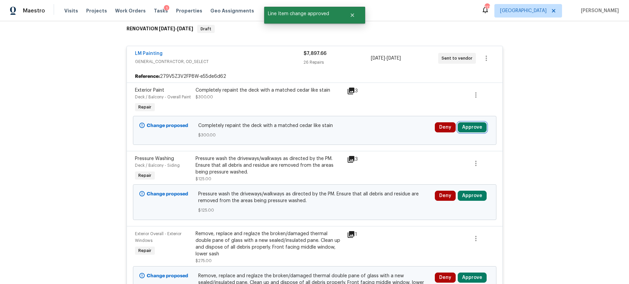
click at [471, 128] on button "Approve" at bounding box center [472, 127] width 29 height 10
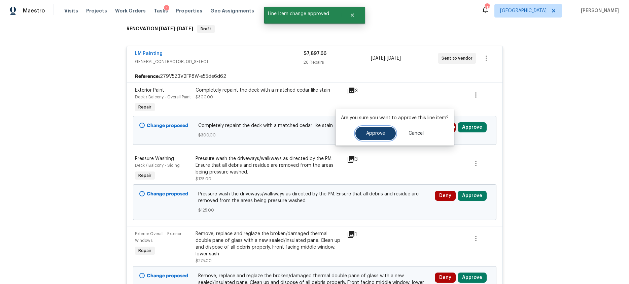
click at [382, 134] on span "Approve" at bounding box center [375, 133] width 19 height 5
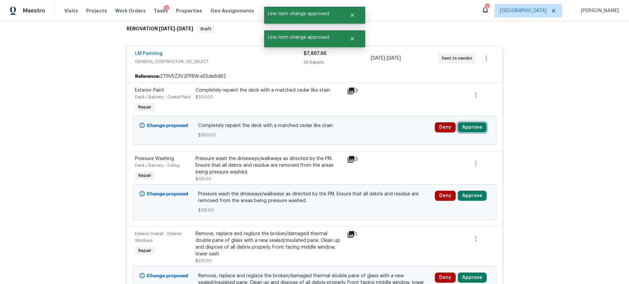
click at [470, 126] on button "Approve" at bounding box center [472, 127] width 29 height 10
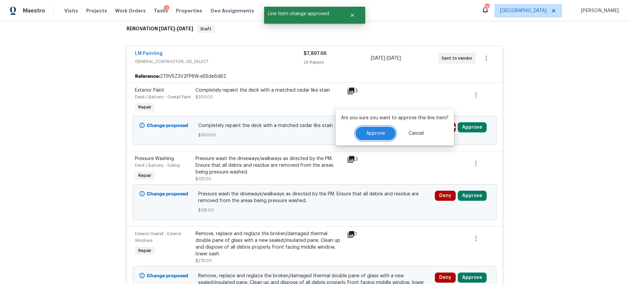
click at [391, 131] on button "Approve" at bounding box center [376, 133] width 40 height 13
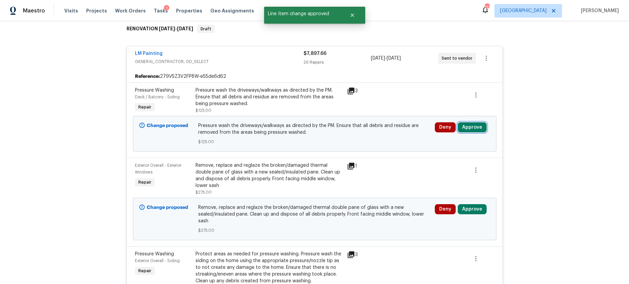
click at [478, 128] on button "Approve" at bounding box center [472, 127] width 29 height 10
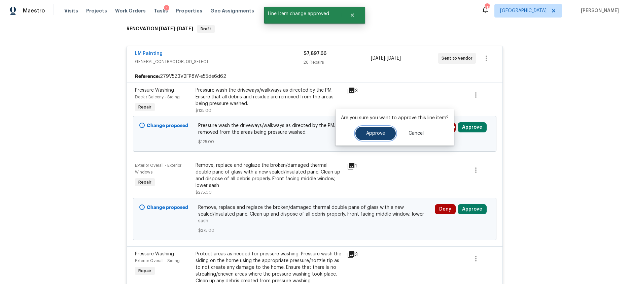
click at [382, 134] on span "Approve" at bounding box center [375, 133] width 19 height 5
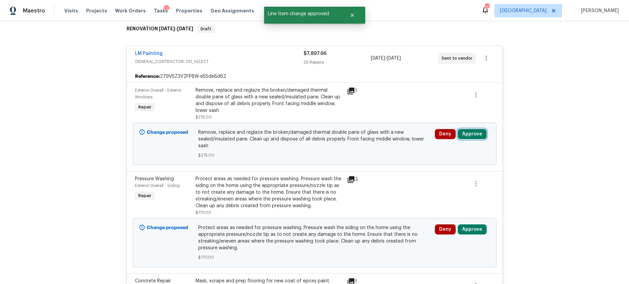
drag, startPoint x: 480, startPoint y: 134, endPoint x: 467, endPoint y: 135, distance: 13.5
click at [480, 134] on button "Approve" at bounding box center [472, 134] width 29 height 10
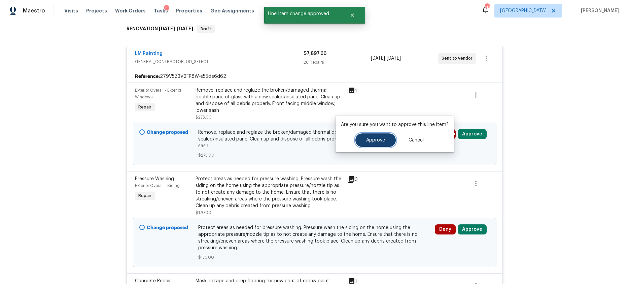
click at [375, 142] on span "Approve" at bounding box center [375, 140] width 19 height 5
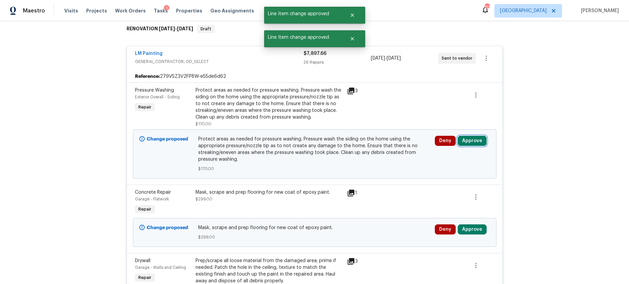
click at [468, 141] on button "Approve" at bounding box center [472, 141] width 29 height 10
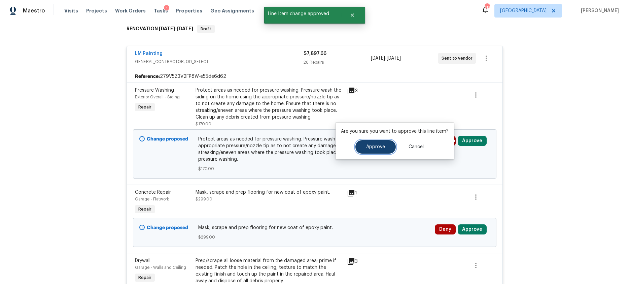
click at [381, 148] on span "Approve" at bounding box center [375, 146] width 19 height 5
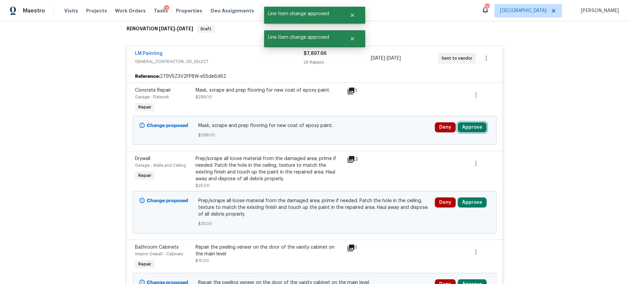
click at [473, 127] on button "Approve" at bounding box center [472, 127] width 29 height 10
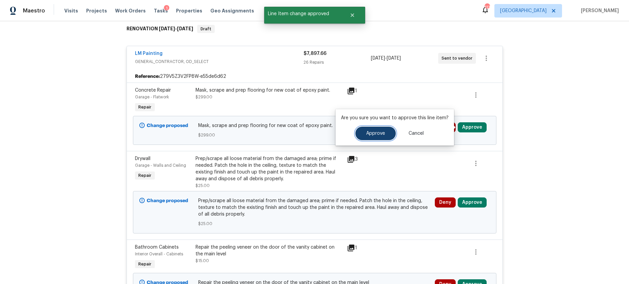
click at [374, 137] on button "Approve" at bounding box center [376, 133] width 40 height 13
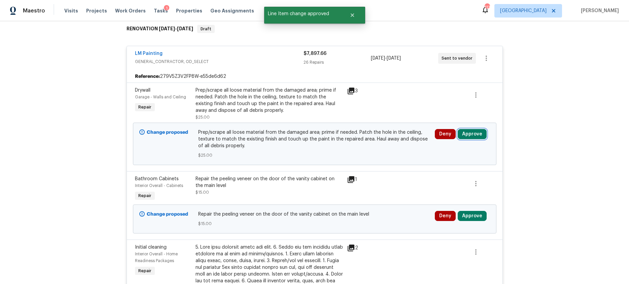
click at [470, 135] on button "Approve" at bounding box center [472, 134] width 29 height 10
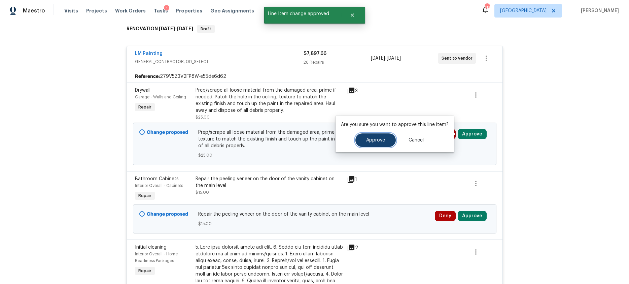
click at [380, 139] on span "Approve" at bounding box center [375, 140] width 19 height 5
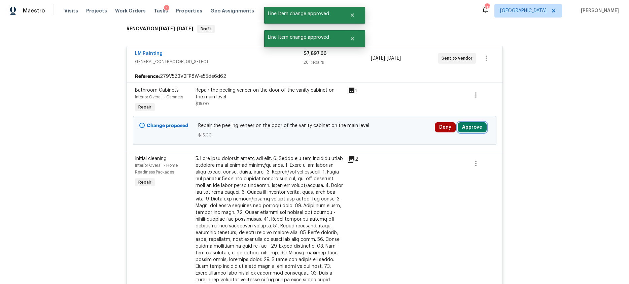
click at [480, 125] on button "Approve" at bounding box center [472, 127] width 29 height 10
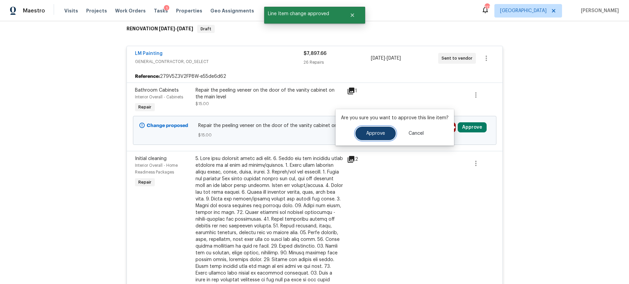
click at [380, 134] on span "Approve" at bounding box center [375, 133] width 19 height 5
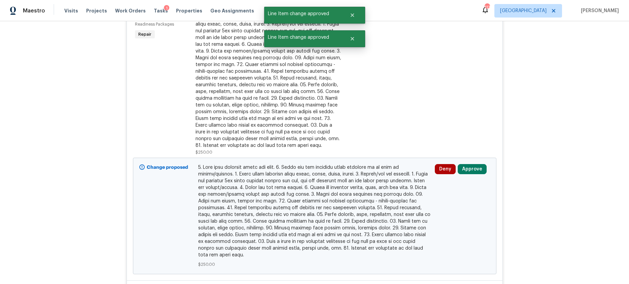
scroll to position [190, 0]
click at [475, 168] on button "Approve" at bounding box center [472, 168] width 29 height 10
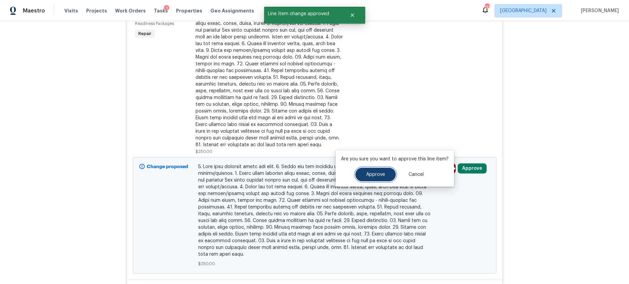
click at [375, 175] on span "Approve" at bounding box center [375, 174] width 19 height 5
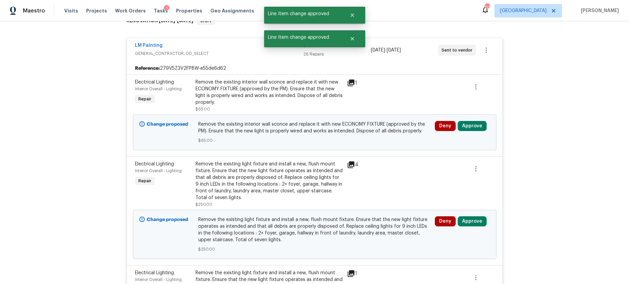
scroll to position [117, 0]
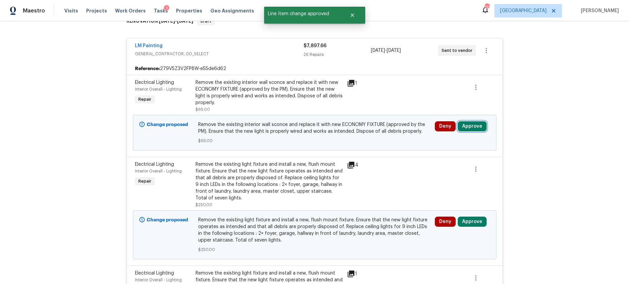
drag, startPoint x: 473, startPoint y: 126, endPoint x: 458, endPoint y: 129, distance: 15.2
click at [473, 126] on button "Approve" at bounding box center [472, 126] width 29 height 10
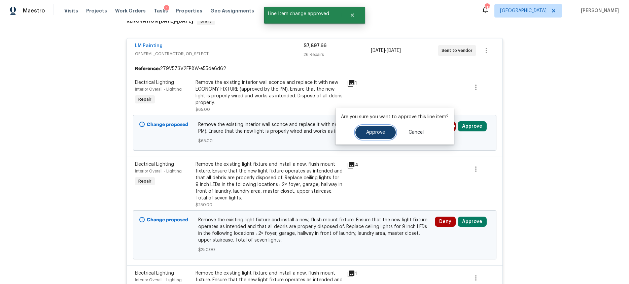
click at [378, 137] on button "Approve" at bounding box center [376, 132] width 40 height 13
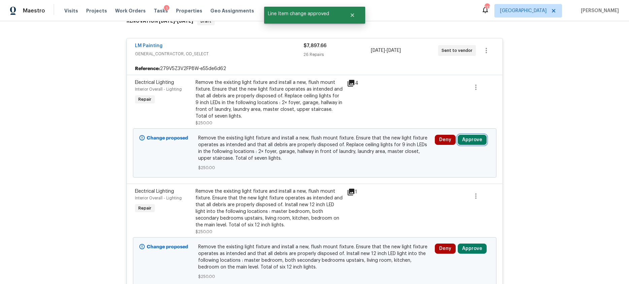
click at [482, 140] on button "Approve" at bounding box center [472, 140] width 29 height 10
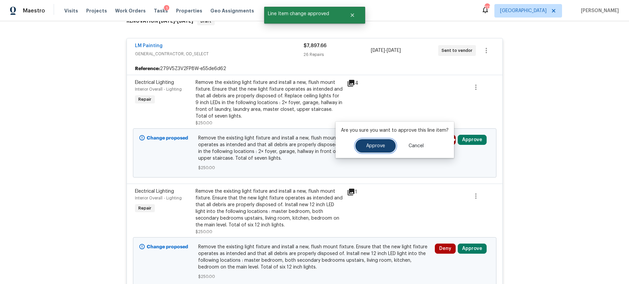
click at [379, 146] on span "Approve" at bounding box center [375, 145] width 19 height 5
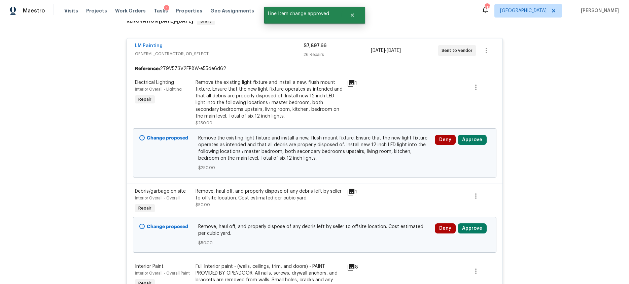
click at [352, 81] on icon at bounding box center [351, 83] width 7 height 7
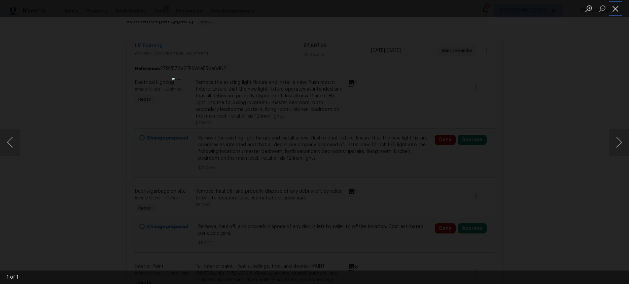
click at [616, 9] on button "Close lightbox" at bounding box center [615, 9] width 13 height 12
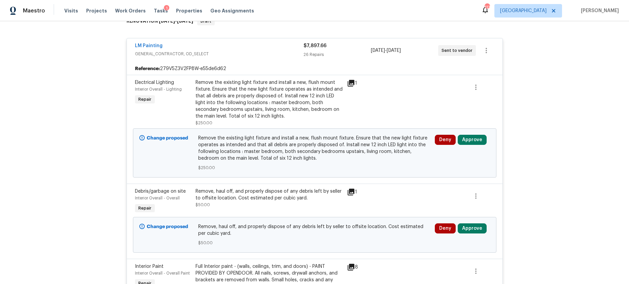
click at [287, 106] on div "Remove the existing light fixture and install a new, flush mount fixture. Ensur…" at bounding box center [270, 99] width 148 height 40
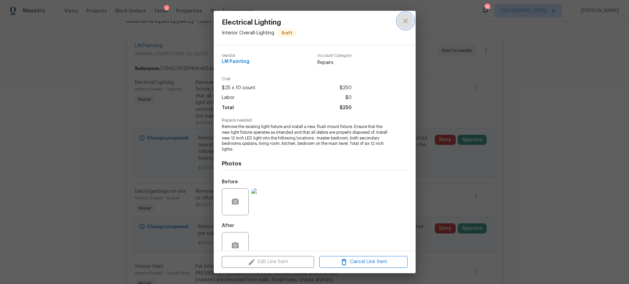
click at [404, 22] on icon "close" at bounding box center [405, 21] width 4 height 4
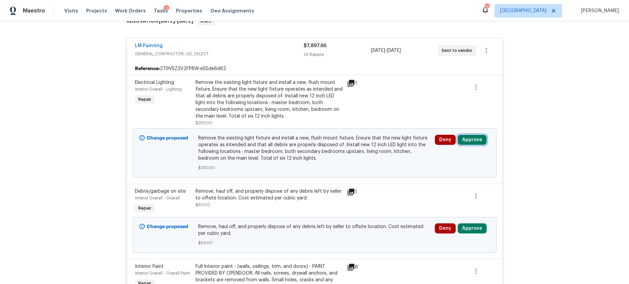
drag, startPoint x: 474, startPoint y: 140, endPoint x: 469, endPoint y: 140, distance: 4.4
click at [474, 140] on button "Approve" at bounding box center [472, 140] width 29 height 10
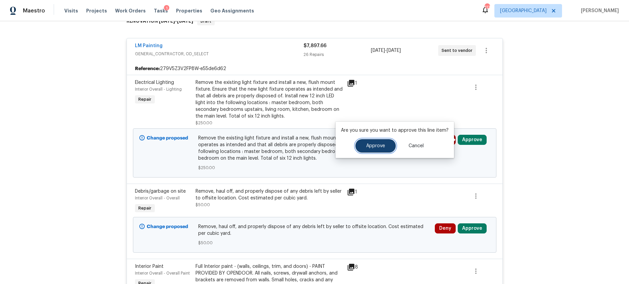
click at [366, 148] on span "Approve" at bounding box center [375, 145] width 19 height 5
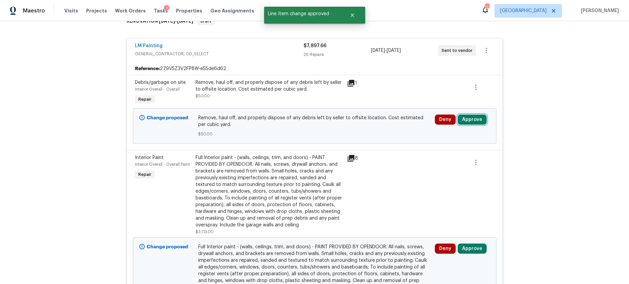
click at [478, 121] on button "Approve" at bounding box center [472, 119] width 29 height 10
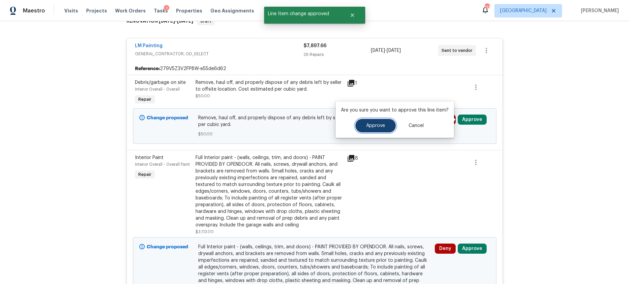
click at [366, 127] on span "Approve" at bounding box center [375, 125] width 19 height 5
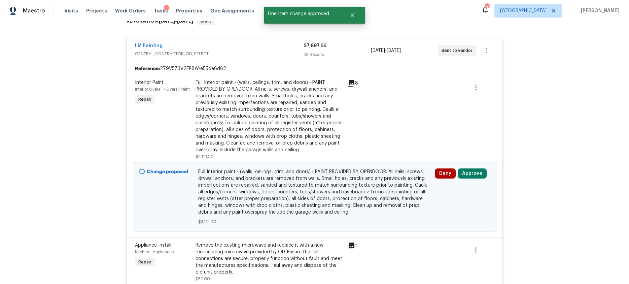
click at [353, 84] on icon at bounding box center [351, 83] width 8 height 8
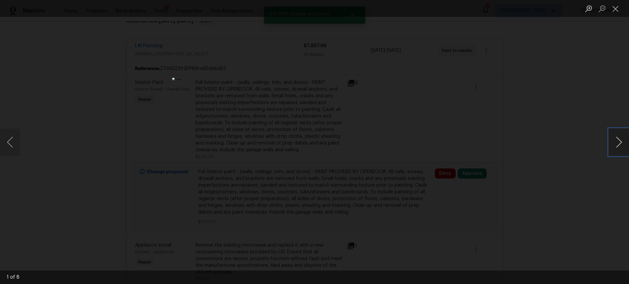
click at [619, 146] on button "Next image" at bounding box center [619, 142] width 20 height 27
click at [615, 8] on button "Close lightbox" at bounding box center [615, 9] width 13 height 12
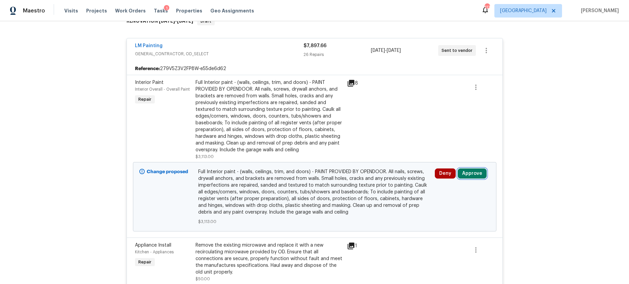
click at [478, 177] on button "Approve" at bounding box center [472, 173] width 29 height 10
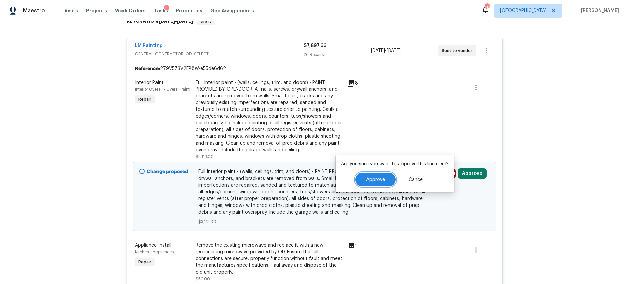
click at [381, 179] on span "Approve" at bounding box center [375, 179] width 19 height 5
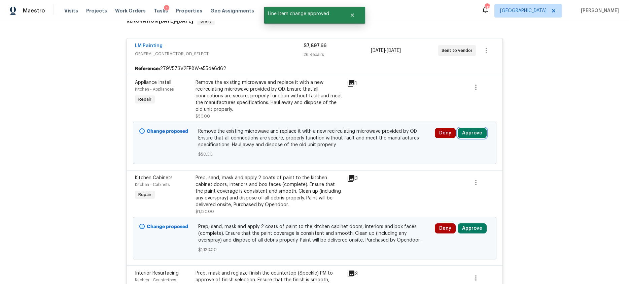
drag, startPoint x: 482, startPoint y: 134, endPoint x: 472, endPoint y: 134, distance: 9.8
click at [480, 134] on button "Approve" at bounding box center [472, 133] width 29 height 10
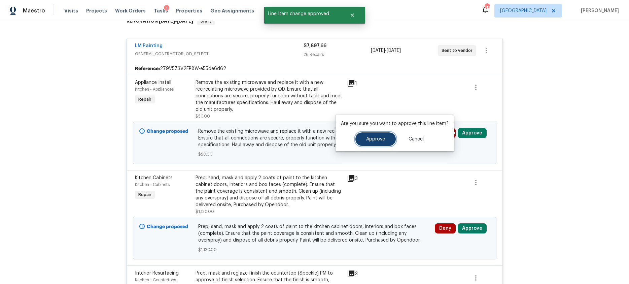
click at [383, 144] on button "Approve" at bounding box center [376, 138] width 40 height 13
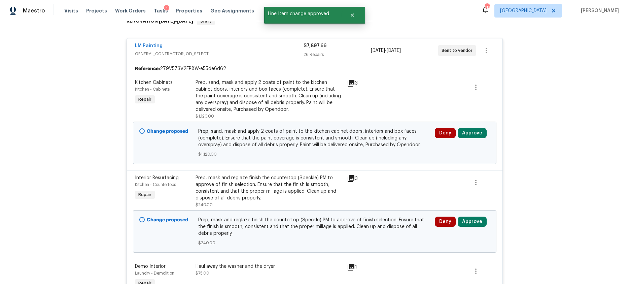
click at [352, 80] on icon at bounding box center [351, 83] width 7 height 7
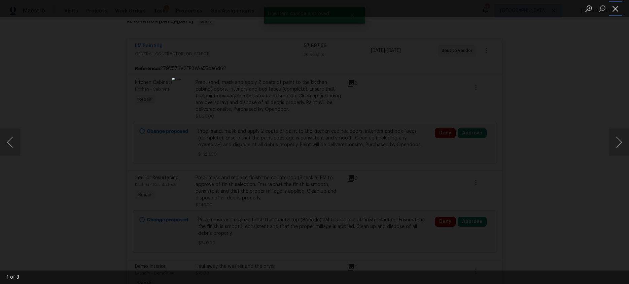
click at [614, 11] on button "Close lightbox" at bounding box center [615, 9] width 13 height 12
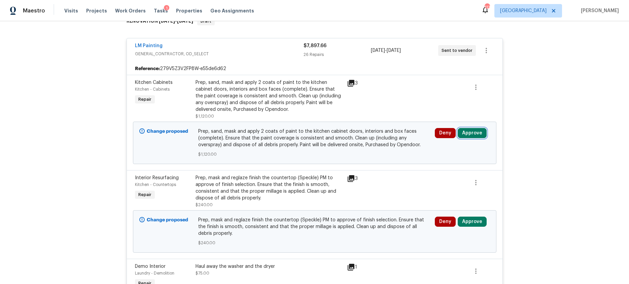
click at [478, 133] on button "Approve" at bounding box center [472, 133] width 29 height 10
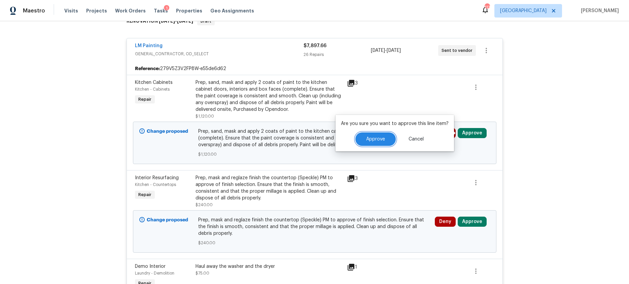
click at [380, 142] on button "Approve" at bounding box center [376, 138] width 40 height 13
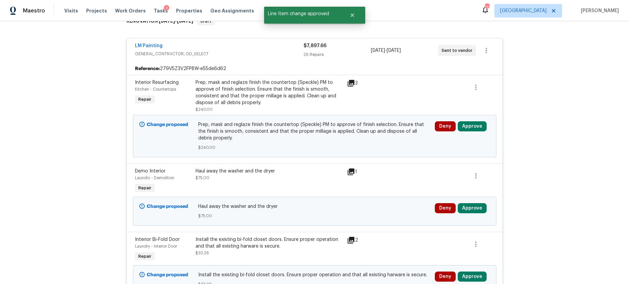
click at [350, 82] on icon at bounding box center [351, 83] width 7 height 7
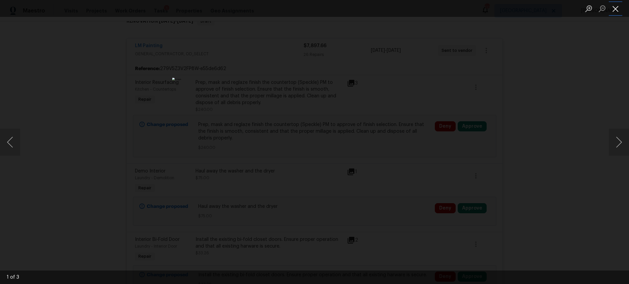
click at [615, 7] on button "Close lightbox" at bounding box center [615, 9] width 13 height 12
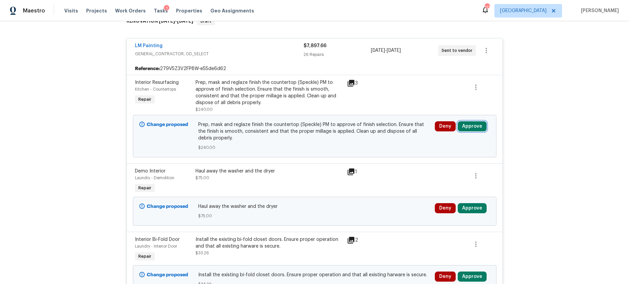
drag, startPoint x: 473, startPoint y: 122, endPoint x: 458, endPoint y: 127, distance: 15.9
click at [473, 122] on button "Approve" at bounding box center [472, 126] width 29 height 10
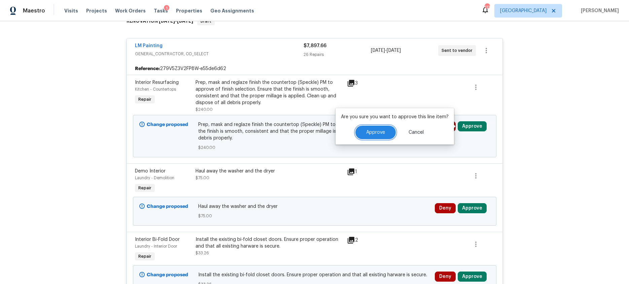
click at [382, 134] on span "Approve" at bounding box center [375, 132] width 19 height 5
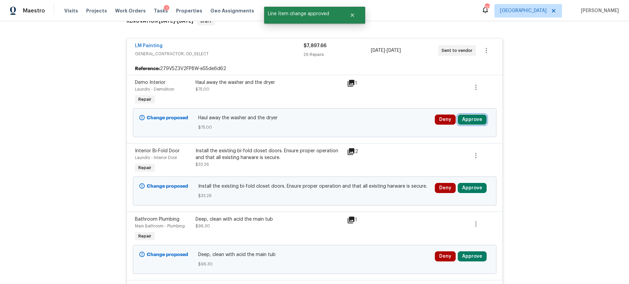
click at [478, 119] on button "Approve" at bounding box center [472, 119] width 29 height 10
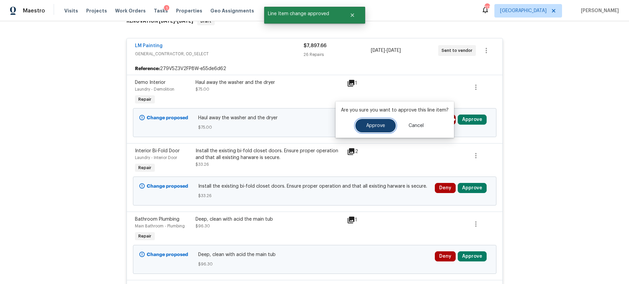
click at [382, 126] on span "Approve" at bounding box center [375, 125] width 19 height 5
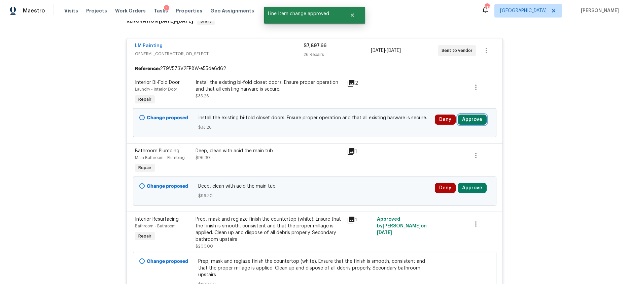
drag, startPoint x: 481, startPoint y: 119, endPoint x: 458, endPoint y: 125, distance: 24.1
click at [481, 119] on button "Approve" at bounding box center [472, 119] width 29 height 10
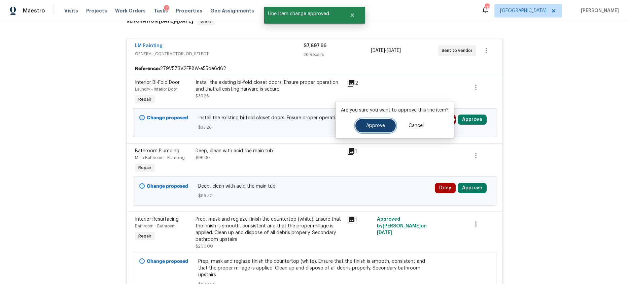
click at [373, 127] on span "Approve" at bounding box center [375, 125] width 19 height 5
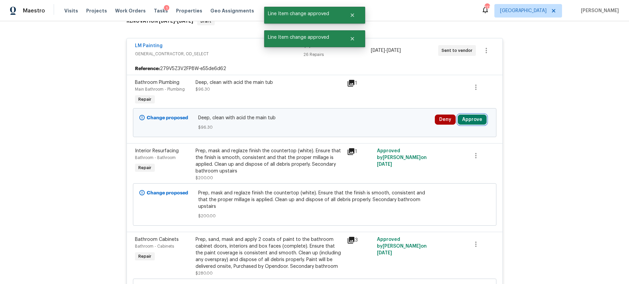
click at [480, 121] on button "Approve" at bounding box center [472, 119] width 29 height 10
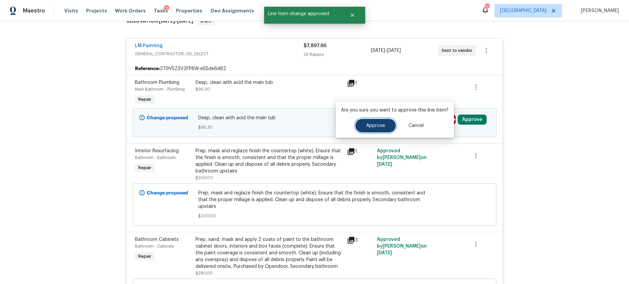
click at [389, 126] on button "Approve" at bounding box center [376, 125] width 40 height 13
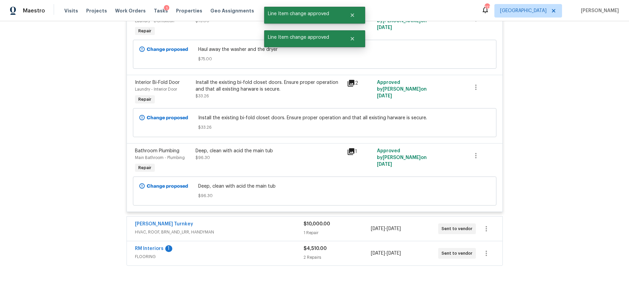
scroll to position [2491, 0]
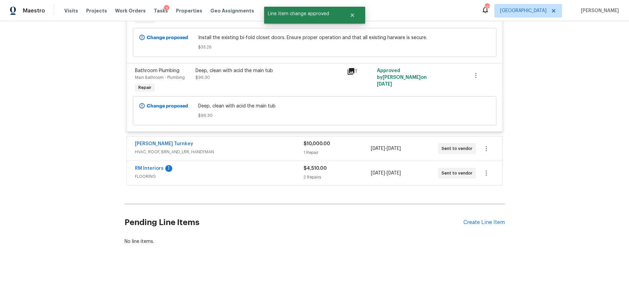
click at [350, 149] on div "1 Repair" at bounding box center [337, 152] width 67 height 7
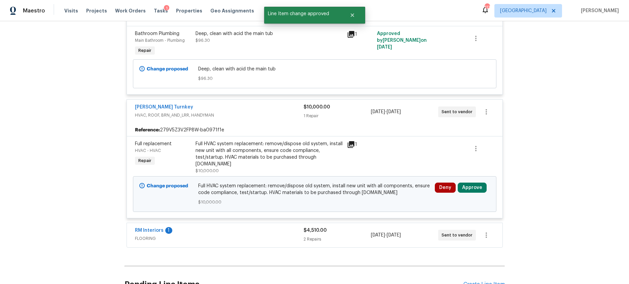
scroll to position [2532, 0]
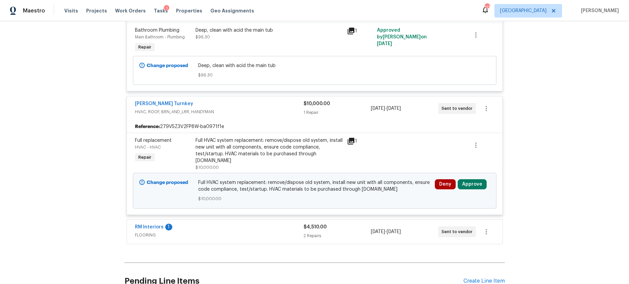
click at [352, 138] on icon at bounding box center [351, 141] width 7 height 7
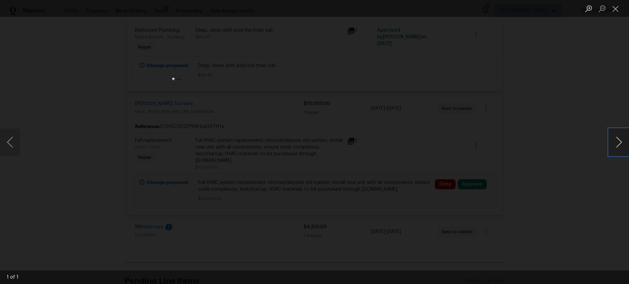
click at [609, 141] on button "Next image" at bounding box center [619, 142] width 20 height 27
click at [618, 139] on button "Next image" at bounding box center [619, 142] width 20 height 27
click at [617, 9] on button "Close lightbox" at bounding box center [615, 9] width 13 height 12
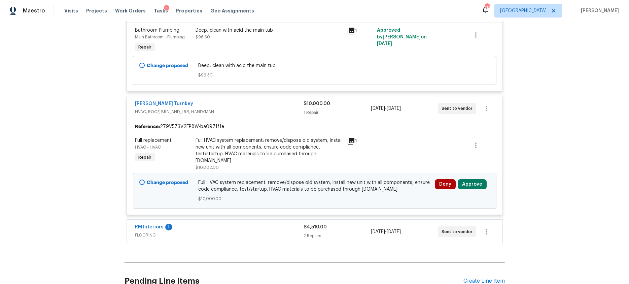
click at [182, 232] on span "FLOORING" at bounding box center [219, 235] width 169 height 7
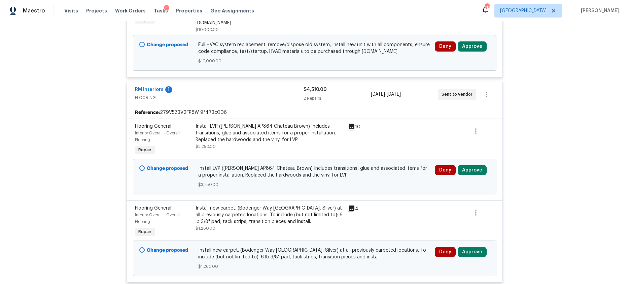
scroll to position [2671, 0]
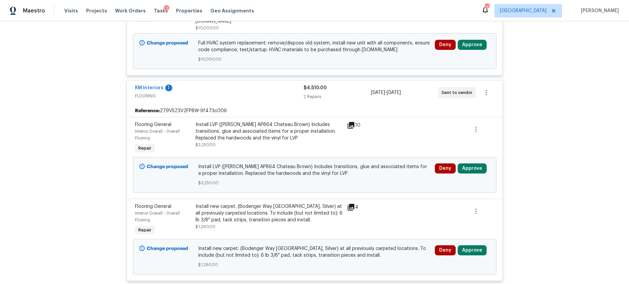
click at [351, 122] on icon at bounding box center [351, 125] width 7 height 7
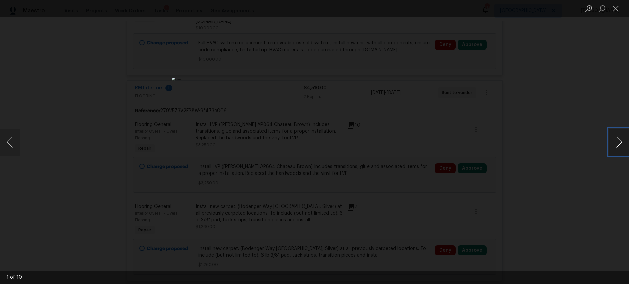
click at [618, 139] on button "Next image" at bounding box center [619, 142] width 20 height 27
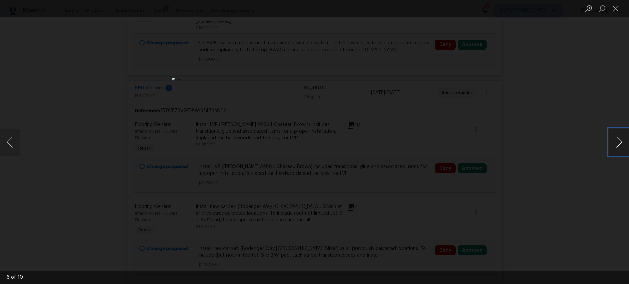
click at [618, 139] on button "Next image" at bounding box center [619, 142] width 20 height 27
click at [612, 7] on button "Close lightbox" at bounding box center [615, 9] width 13 height 12
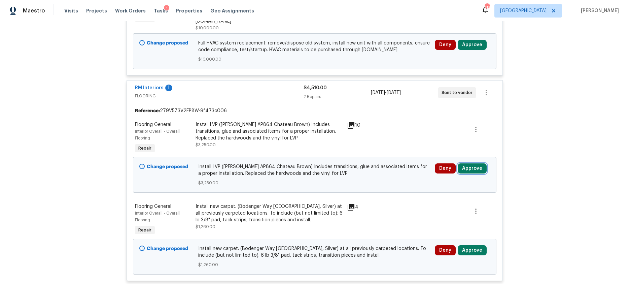
click at [469, 163] on button "Approve" at bounding box center [472, 168] width 29 height 10
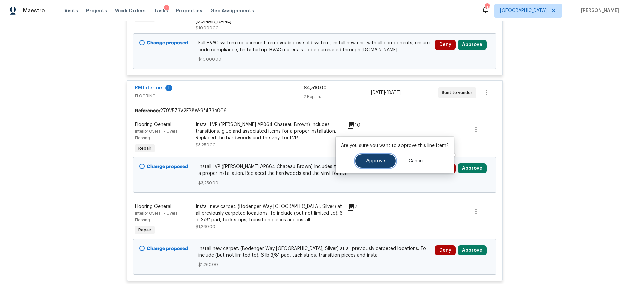
click at [368, 162] on span "Approve" at bounding box center [375, 161] width 19 height 5
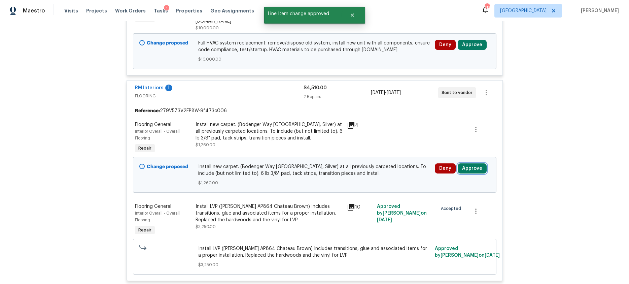
click at [476, 163] on button "Approve" at bounding box center [472, 168] width 29 height 10
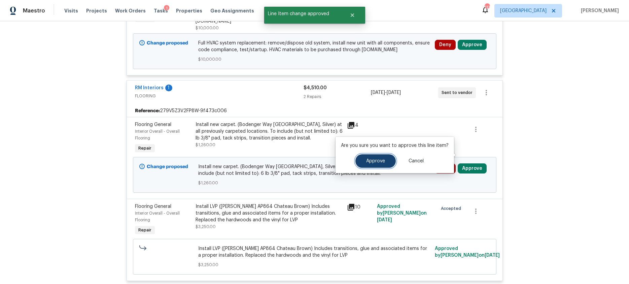
click at [373, 163] on span "Approve" at bounding box center [375, 161] width 19 height 5
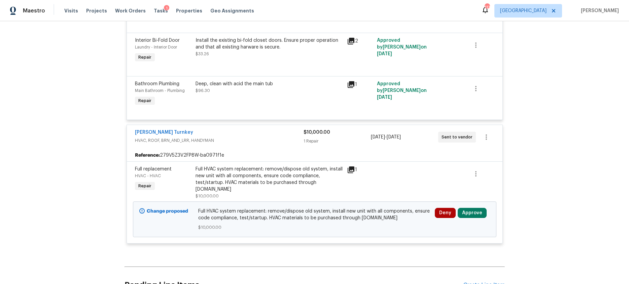
scroll to position [1716, 0]
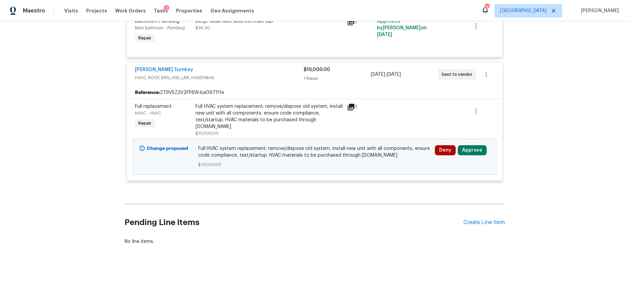
click at [280, 118] on div "Full HVAC system replacement: remove/dispose old system, install new unit with …" at bounding box center [270, 116] width 148 height 27
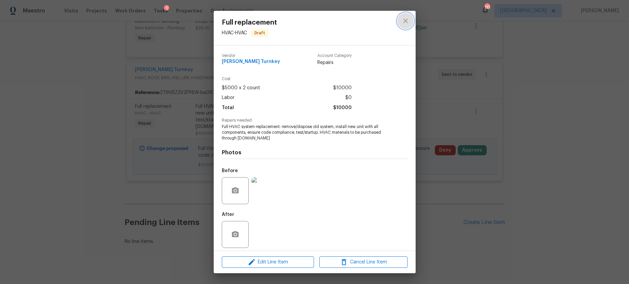
click at [408, 22] on icon "close" at bounding box center [406, 21] width 8 height 8
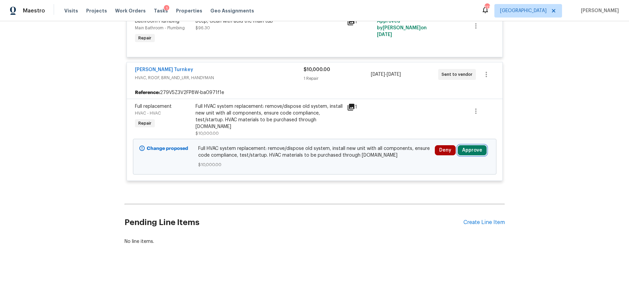
click at [470, 145] on button "Approve" at bounding box center [472, 150] width 29 height 10
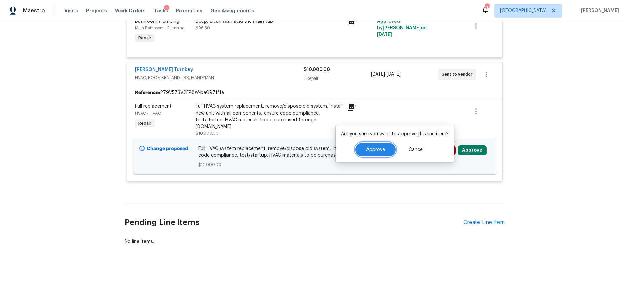
click at [370, 149] on span "Approve" at bounding box center [375, 149] width 19 height 5
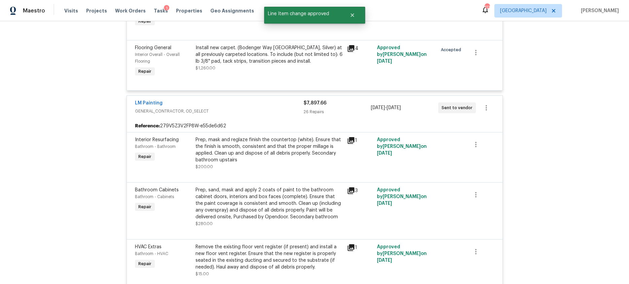
scroll to position [0, 0]
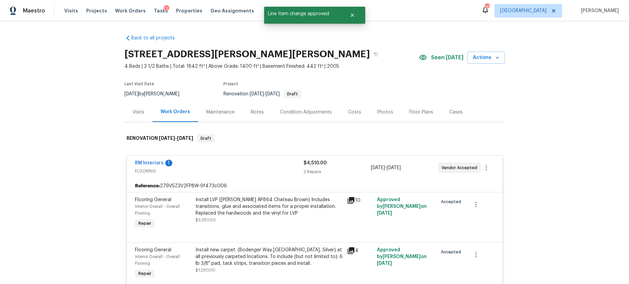
click at [293, 162] on div "RM Interiors 1" at bounding box center [219, 164] width 169 height 8
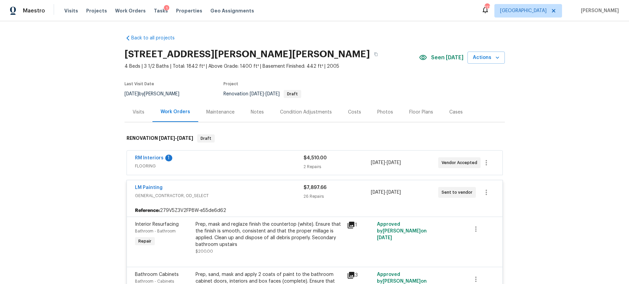
click at [277, 196] on span "GENERAL_CONTRACTOR, OD_SELECT" at bounding box center [219, 195] width 169 height 7
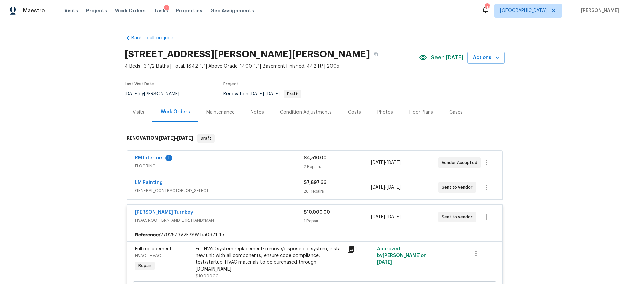
click at [277, 213] on div "Davis Turnkey" at bounding box center [219, 213] width 169 height 8
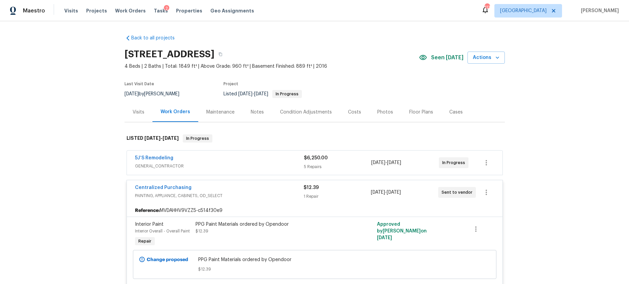
click at [135, 110] on div "Visits" at bounding box center [139, 112] width 12 height 7
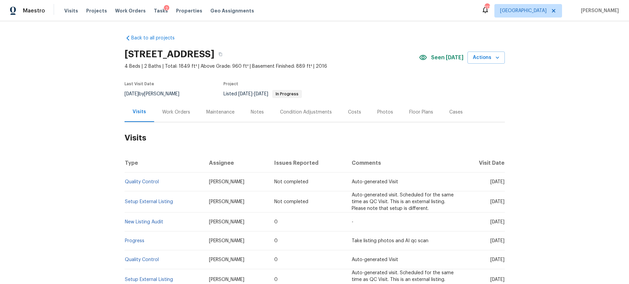
click at [174, 111] on div "Work Orders" at bounding box center [176, 112] width 28 height 7
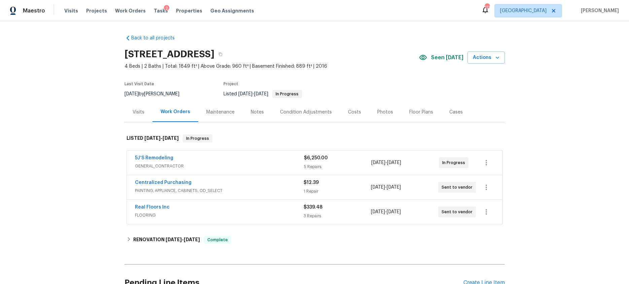
click at [206, 165] on span "GENERAL_CONTRACTOR" at bounding box center [219, 166] width 169 height 7
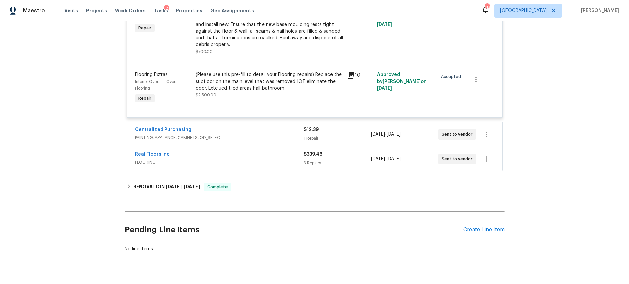
scroll to position [473, 0]
click at [259, 136] on span "PAINTING, APPLIANCE, CABINETS, OD_SELECT" at bounding box center [219, 138] width 169 height 7
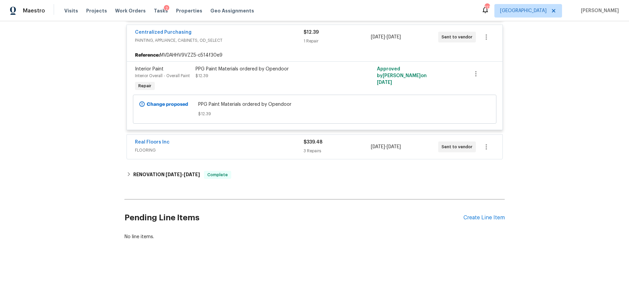
scroll to position [574, 0]
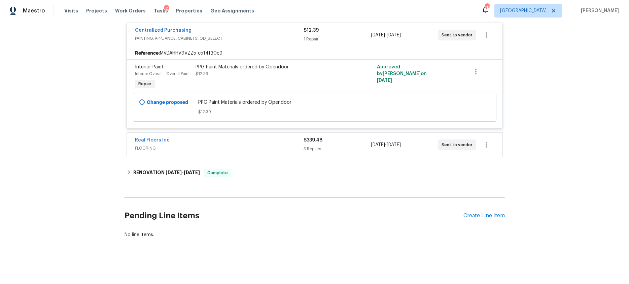
click at [255, 137] on div "Real Floors Inc" at bounding box center [219, 141] width 169 height 8
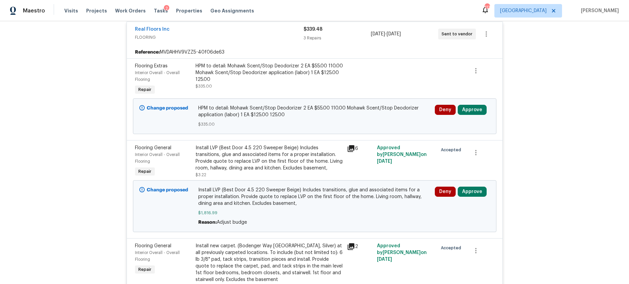
scroll to position [716, 0]
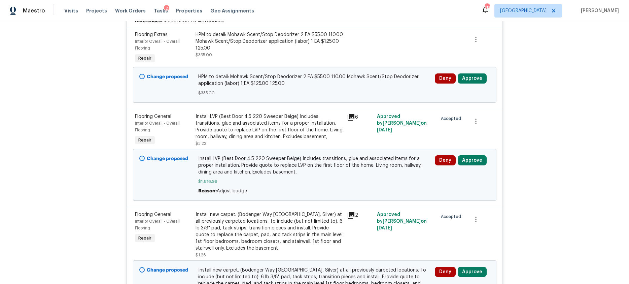
click at [472, 72] on div "Deny Approve" at bounding box center [462, 84] width 59 height 27
click at [467, 78] on button "Approve" at bounding box center [472, 78] width 29 height 10
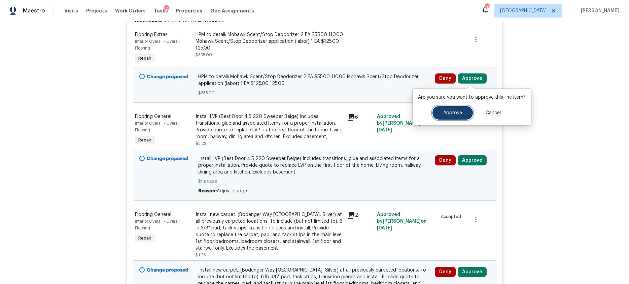
click at [437, 110] on button "Approve" at bounding box center [453, 112] width 40 height 13
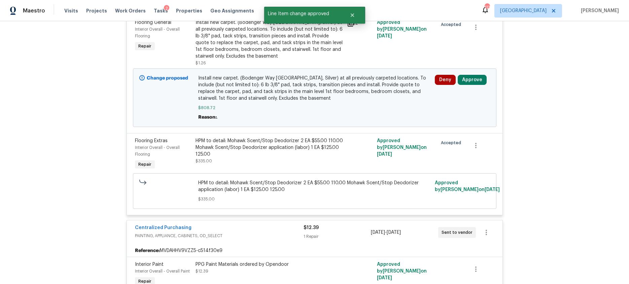
scroll to position [606, 0]
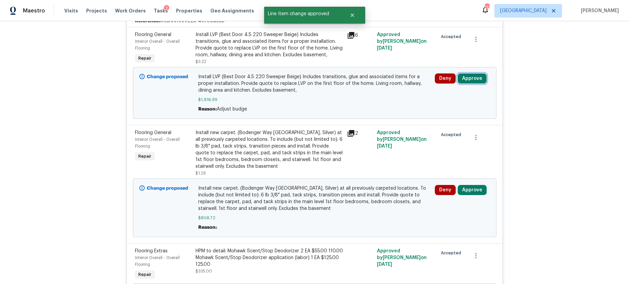
click at [474, 75] on button "Approve" at bounding box center [472, 78] width 29 height 10
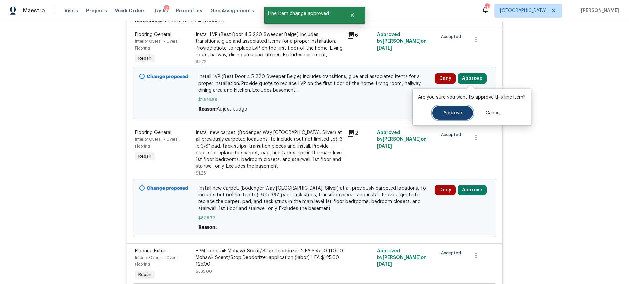
click at [444, 113] on span "Approve" at bounding box center [453, 112] width 19 height 5
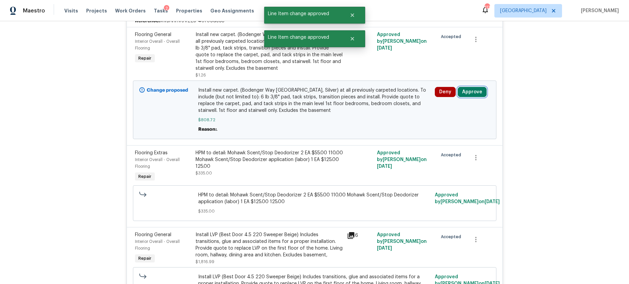
click at [478, 93] on button "Approve" at bounding box center [472, 92] width 29 height 10
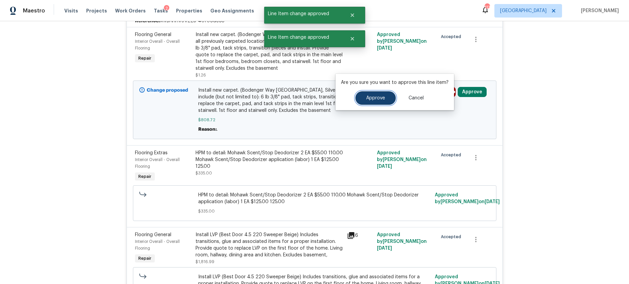
click at [383, 99] on span "Approve" at bounding box center [375, 98] width 19 height 5
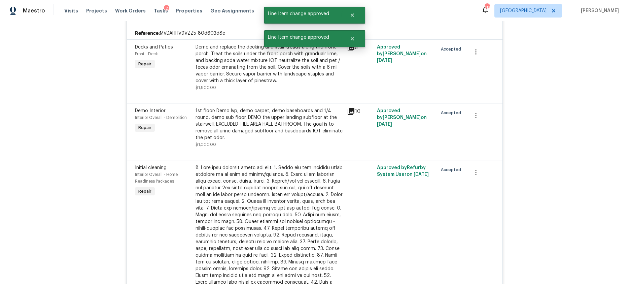
scroll to position [0, 0]
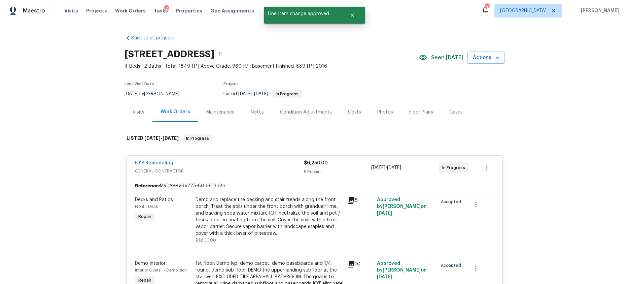
click at [142, 113] on div "Visits" at bounding box center [139, 112] width 12 height 7
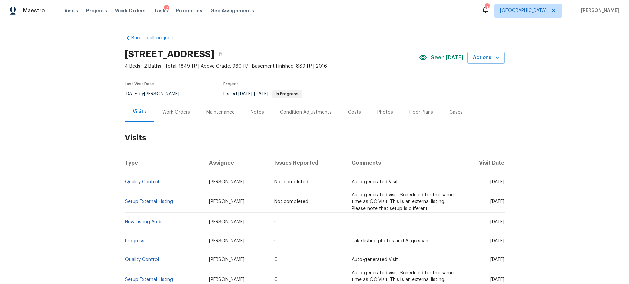
scroll to position [7, 0]
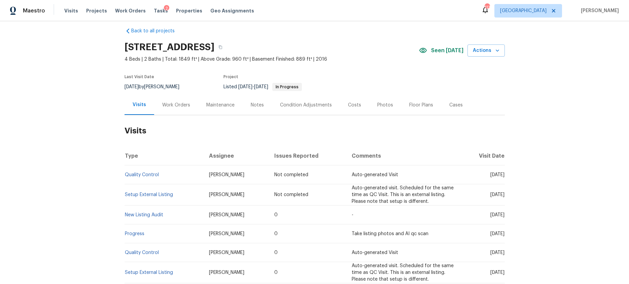
drag, startPoint x: 257, startPoint y: 102, endPoint x: 249, endPoint y: 113, distance: 14.0
click at [257, 102] on div "Notes" at bounding box center [257, 105] width 13 height 7
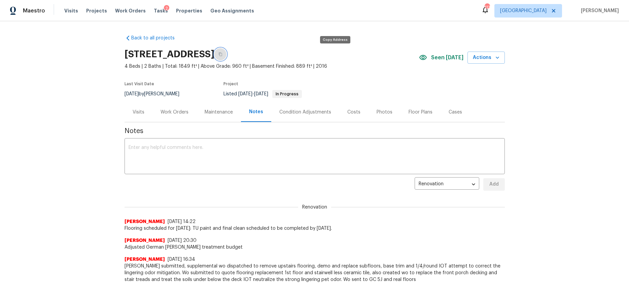
click at [223, 54] on icon "button" at bounding box center [221, 54] width 4 height 4
click at [222, 55] on icon "button" at bounding box center [220, 55] width 3 height 4
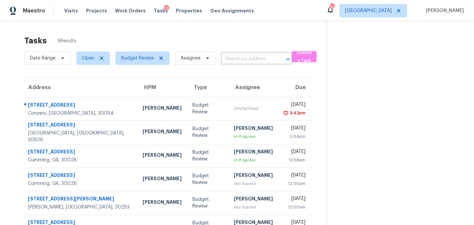
scroll to position [24, 0]
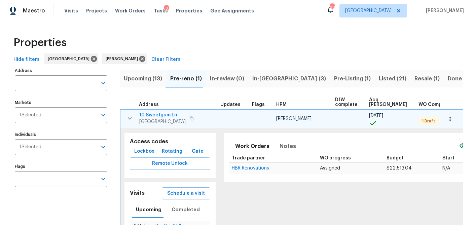
scroll to position [28, 0]
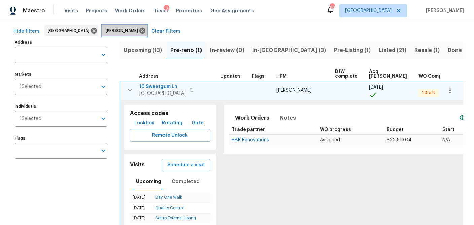
click at [139, 28] on icon at bounding box center [142, 31] width 6 height 6
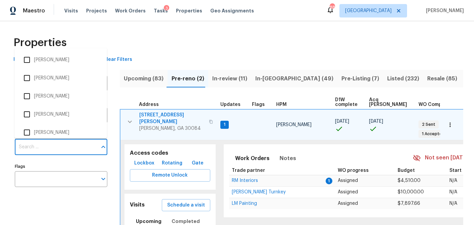
click at [39, 148] on input "Individuals" at bounding box center [56, 147] width 83 height 16
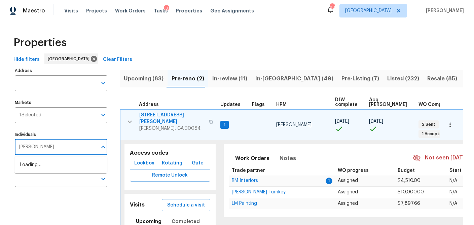
type input "tyler payne"
click at [25, 169] on input "checkbox" at bounding box center [27, 169] width 14 height 14
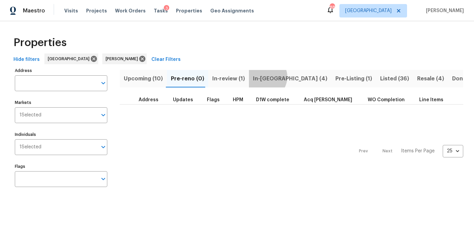
click at [260, 77] on span "In-reno (4)" at bounding box center [290, 78] width 74 height 9
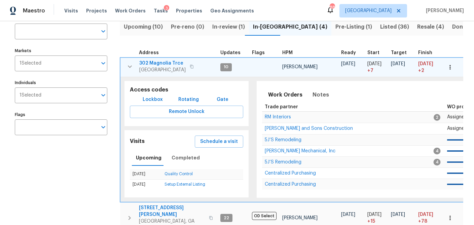
scroll to position [46, 0]
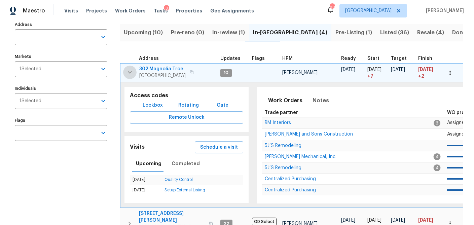
click at [131, 71] on icon "button" at bounding box center [130, 72] width 8 height 8
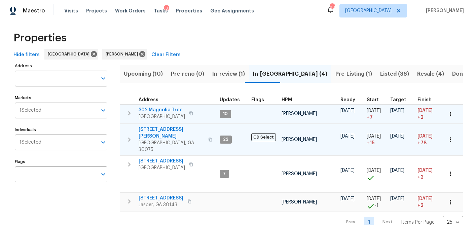
scroll to position [0, 0]
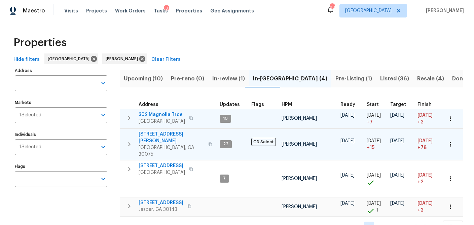
click at [151, 134] on span "410 Hamilton Park Dr" at bounding box center [172, 137] width 66 height 13
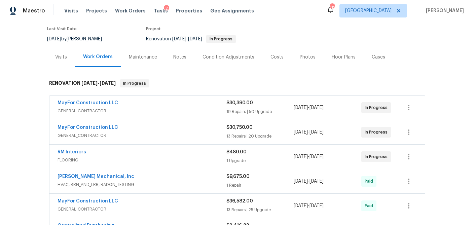
scroll to position [66, 0]
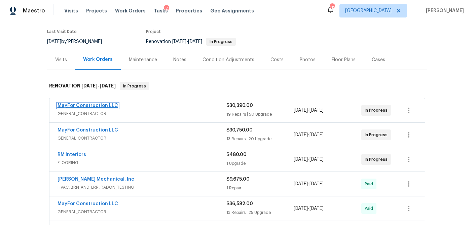
click at [77, 103] on link "MayFor Construction LLC" at bounding box center [88, 105] width 61 height 5
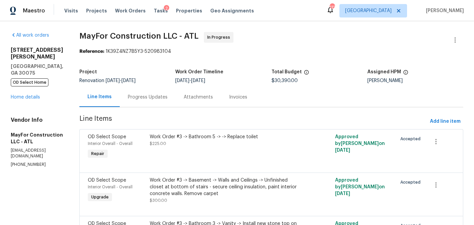
click at [164, 99] on div "Progress Updates" at bounding box center [148, 97] width 40 height 7
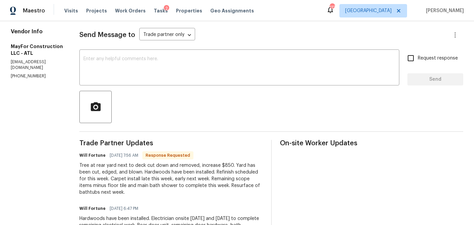
scroll to position [77, 0]
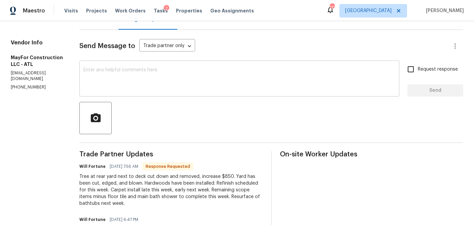
click at [113, 80] on textarea at bounding box center [240, 80] width 312 height 24
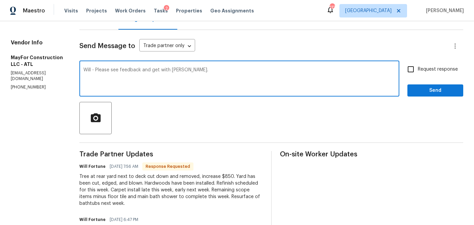
paste textarea "Lor ipsu – D sitamet co adi elit se doei temp incidid utlabo etd Magna. Aliq en…"
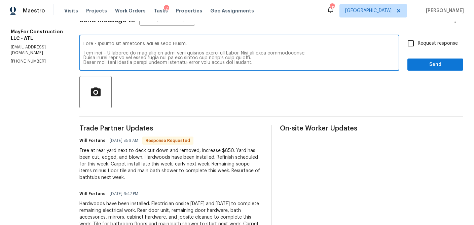
scroll to position [0, 0]
type textarea "Will - Please see feedback and get with Tyler. Hey team – I stopped by the home…"
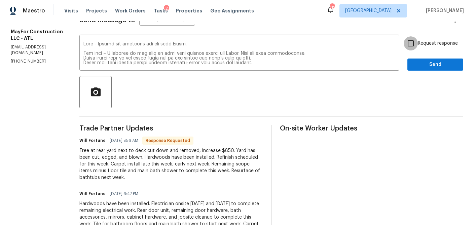
click at [411, 44] on input "Request response" at bounding box center [411, 43] width 14 height 14
checkbox input "true"
click at [435, 67] on span "Send" at bounding box center [435, 65] width 45 height 8
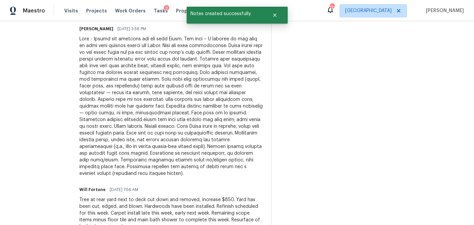
scroll to position [196, 0]
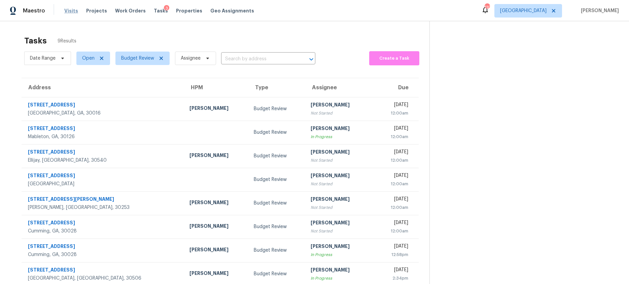
click at [71, 10] on span "Visits" at bounding box center [71, 10] width 14 height 7
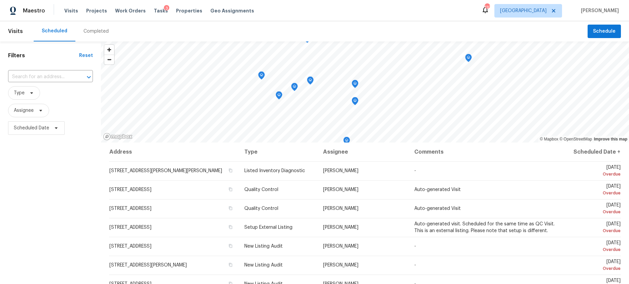
click at [97, 32] on div "Completed" at bounding box center [96, 31] width 25 height 7
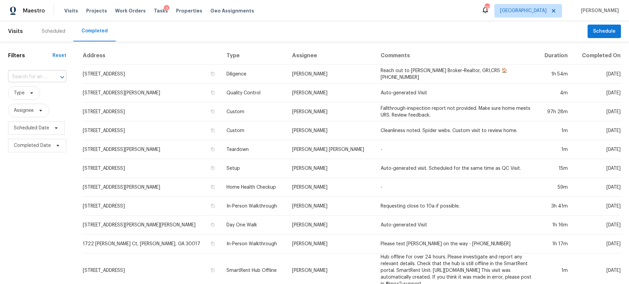
click at [41, 76] on input "text" at bounding box center [27, 77] width 39 height 10
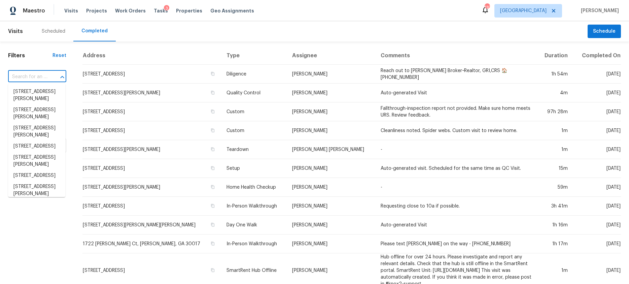
paste input "6325 Forsyth Dr, Cumming, GA 30028"
type input "6325 Forsyth Dr, Cumming, GA 30028"
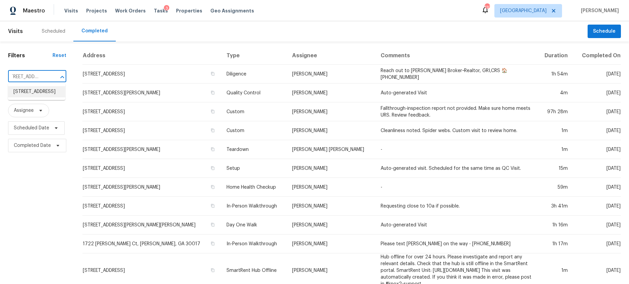
click at [41, 90] on li "6325 Forsyth Dr, Cumming, GA 30028" at bounding box center [36, 91] width 57 height 11
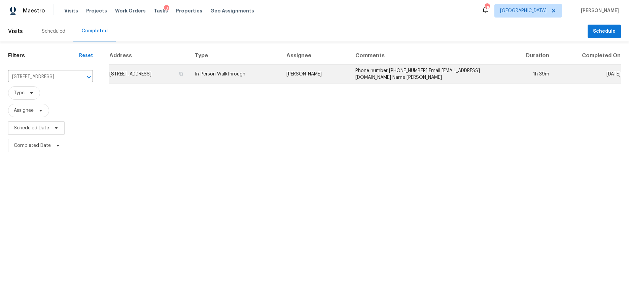
click at [148, 75] on td "6325 Forsyth Dr, Cumming, GA 30028" at bounding box center [149, 74] width 80 height 19
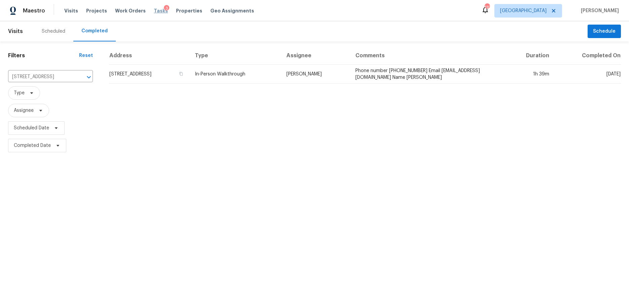
click at [155, 11] on span "Tasks" at bounding box center [161, 10] width 14 height 5
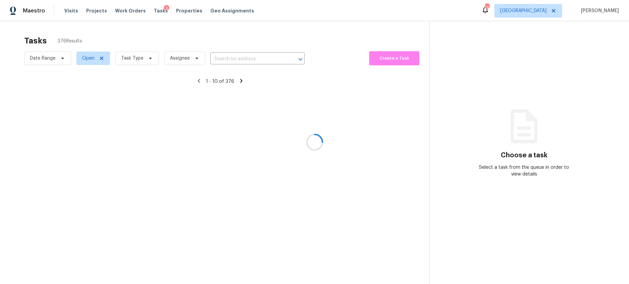
click at [155, 11] on div at bounding box center [314, 142] width 629 height 284
click at [153, 60] on div at bounding box center [314, 142] width 629 height 284
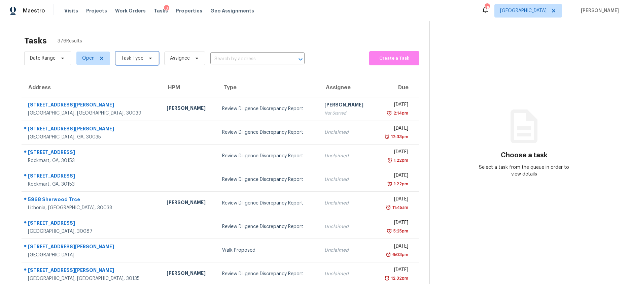
click at [152, 58] on icon at bounding box center [150, 58] width 5 height 5
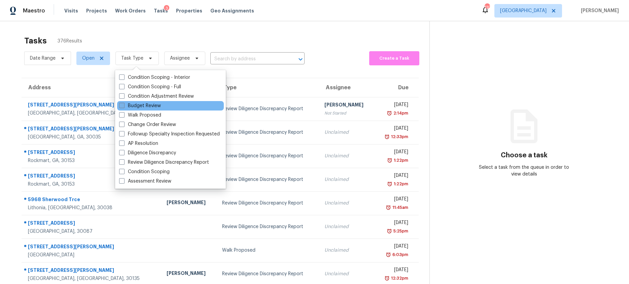
click at [127, 104] on label "Budget Review" at bounding box center [140, 105] width 42 height 7
click at [124, 104] on input "Budget Review" at bounding box center [121, 104] width 4 height 4
checkbox input "true"
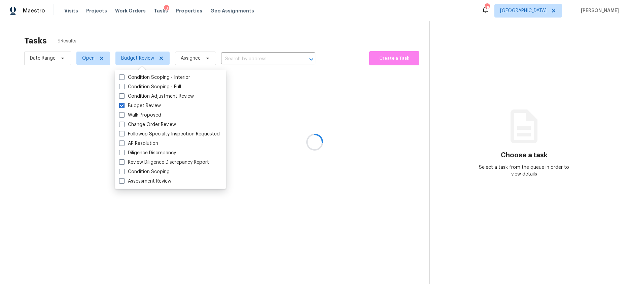
click at [152, 28] on div at bounding box center [314, 142] width 629 height 284
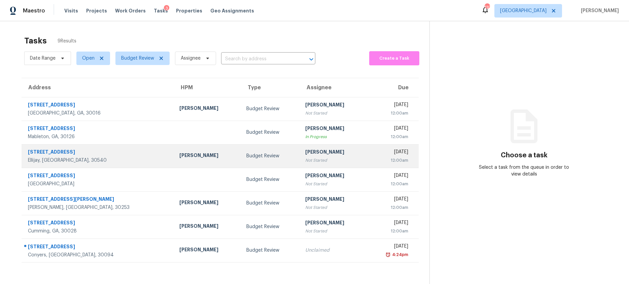
scroll to position [21, 0]
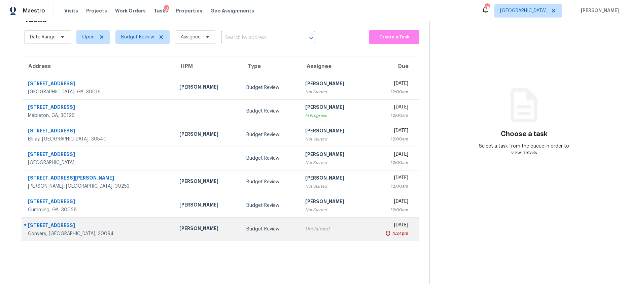
click at [247, 230] on div "Budget Review" at bounding box center [271, 229] width 48 height 7
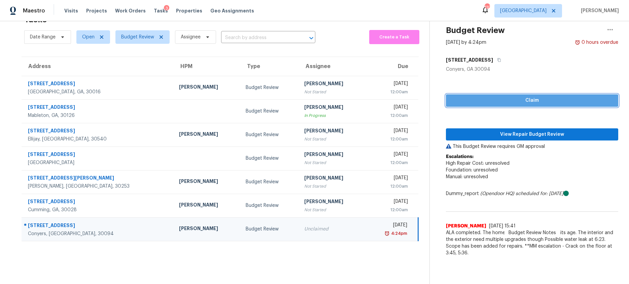
click at [527, 99] on span "Claim" at bounding box center [533, 100] width 162 height 8
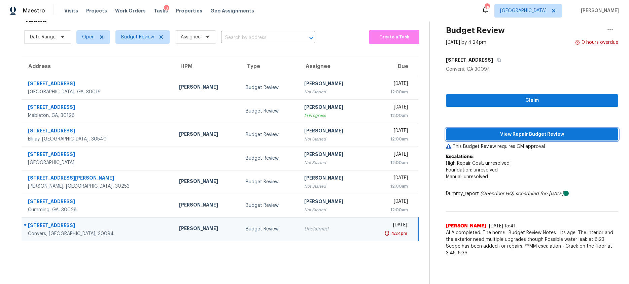
click at [512, 134] on span "View Repair Budget Review" at bounding box center [533, 134] width 162 height 8
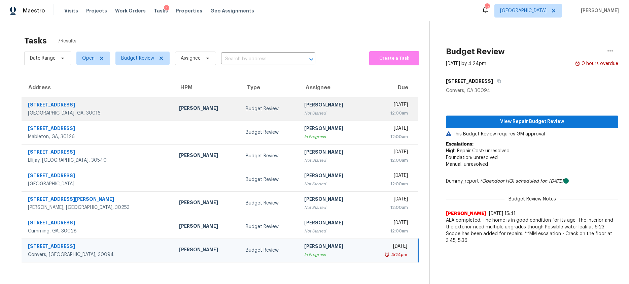
scroll to position [0, 0]
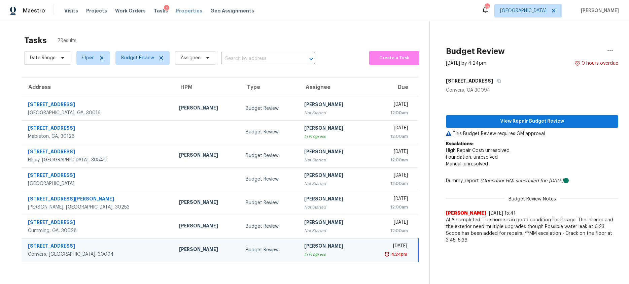
click at [178, 11] on span "Properties" at bounding box center [189, 10] width 26 height 7
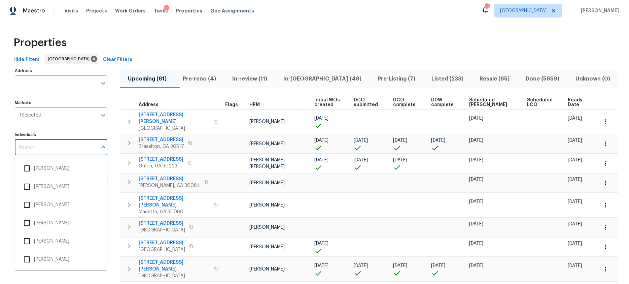
click at [47, 149] on input "Individuals" at bounding box center [56, 147] width 83 height 16
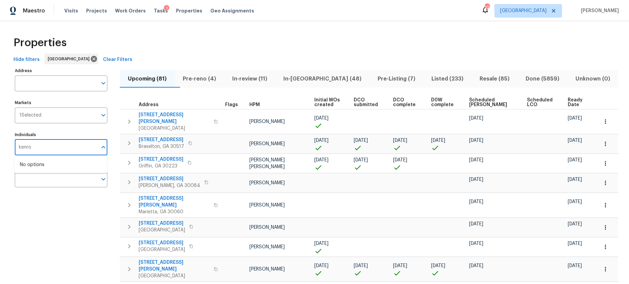
type input "kenroy"
click at [28, 169] on input "checkbox" at bounding box center [27, 168] width 14 height 14
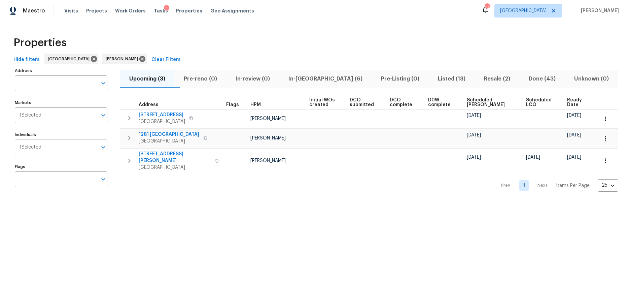
click at [52, 147] on input "Individuals" at bounding box center [69, 147] width 56 height 16
type input "tyler payne"
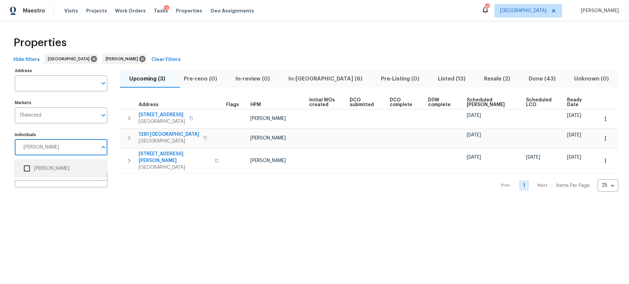
click at [28, 168] on input "checkbox" at bounding box center [27, 168] width 14 height 14
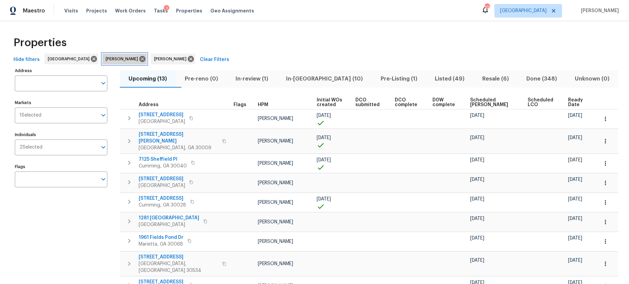
click at [139, 58] on icon at bounding box center [142, 58] width 7 height 7
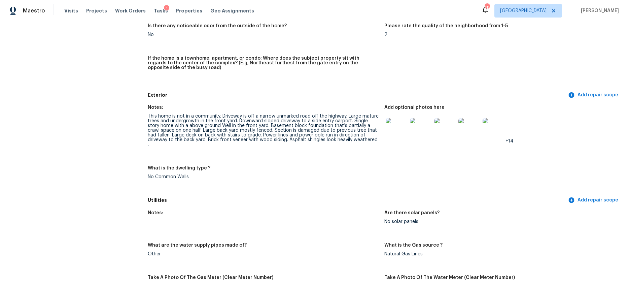
scroll to position [227, 0]
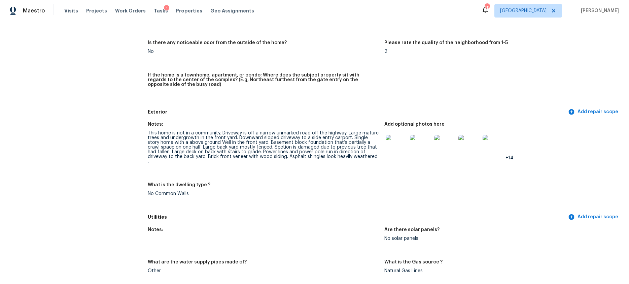
click at [395, 148] on img at bounding box center [397, 146] width 22 height 22
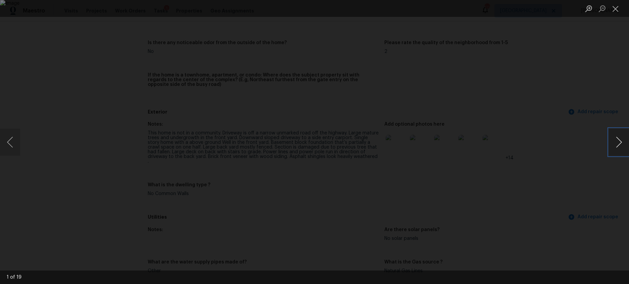
click at [620, 147] on button "Next image" at bounding box center [619, 142] width 20 height 27
click at [617, 11] on button "Close lightbox" at bounding box center [615, 9] width 13 height 12
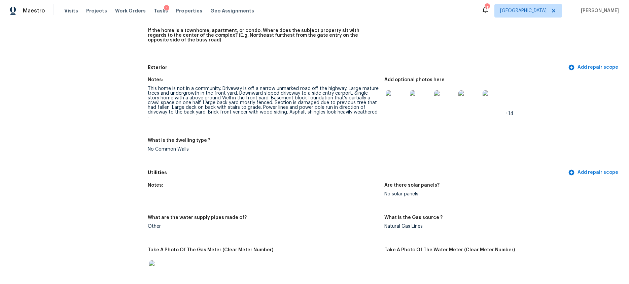
scroll to position [273, 0]
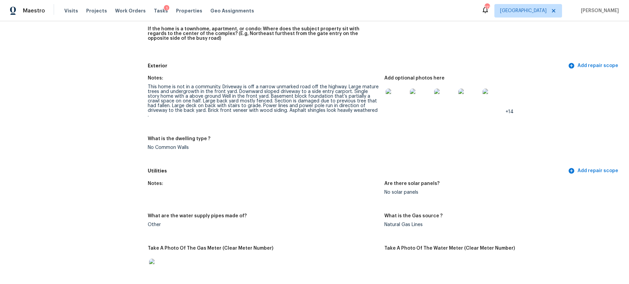
click at [402, 103] on img at bounding box center [397, 100] width 22 height 22
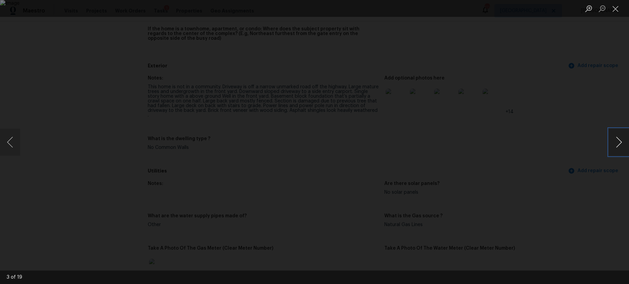
click at [622, 138] on button "Next image" at bounding box center [619, 142] width 20 height 27
click at [620, 140] on button "Next image" at bounding box center [619, 142] width 20 height 27
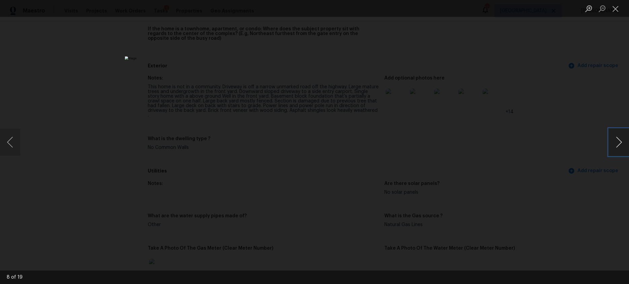
click at [620, 140] on button "Next image" at bounding box center [619, 142] width 20 height 27
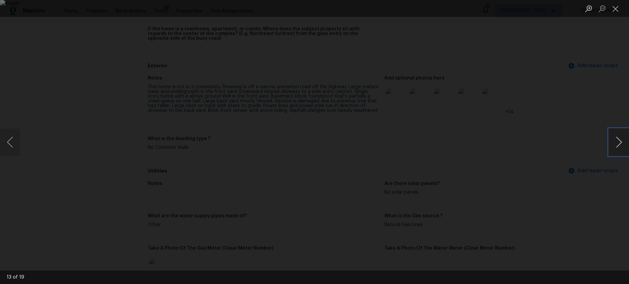
click at [620, 140] on button "Next image" at bounding box center [619, 142] width 20 height 27
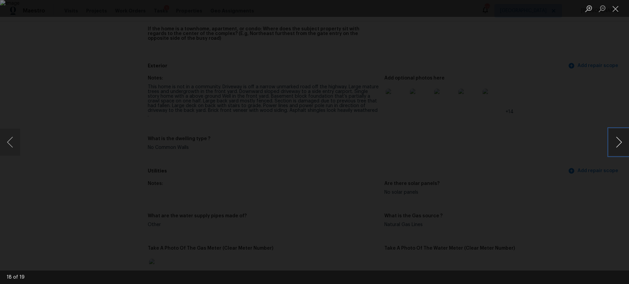
click at [620, 140] on button "Next image" at bounding box center [619, 142] width 20 height 27
click at [617, 5] on button "Close lightbox" at bounding box center [615, 9] width 13 height 12
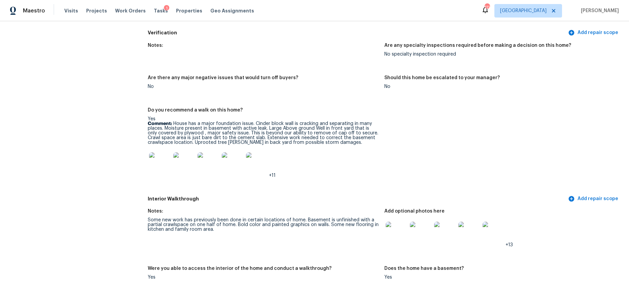
scroll to position [705, 0]
click at [156, 161] on img at bounding box center [160, 163] width 22 height 22
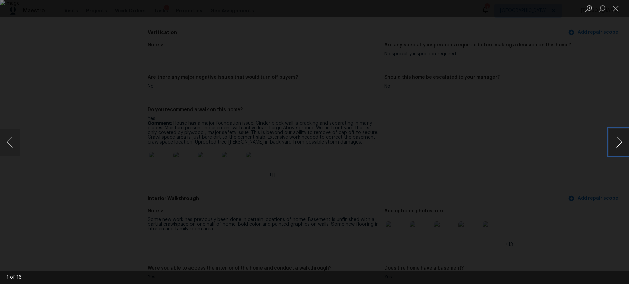
click at [623, 144] on button "Next image" at bounding box center [619, 142] width 20 height 27
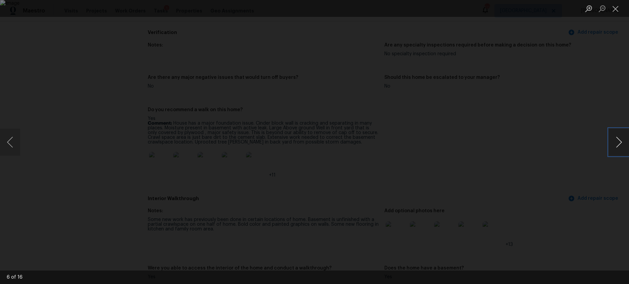
click at [623, 144] on button "Next image" at bounding box center [619, 142] width 20 height 27
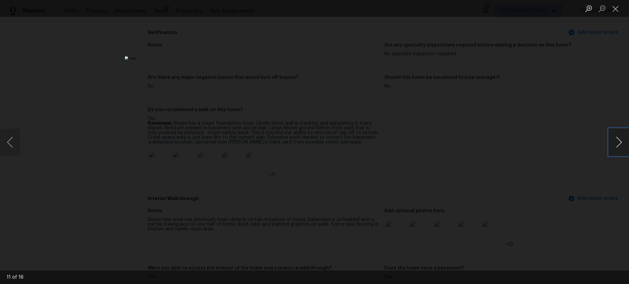
click at [623, 144] on button "Next image" at bounding box center [619, 142] width 20 height 27
click at [617, 8] on button "Close lightbox" at bounding box center [615, 9] width 13 height 12
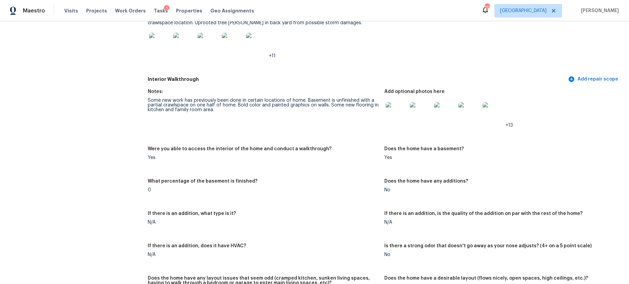
scroll to position [833, 0]
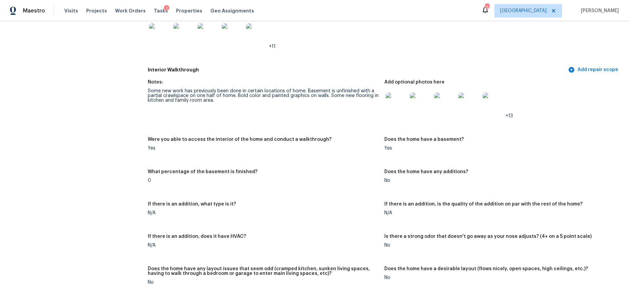
click at [398, 102] on img at bounding box center [397, 104] width 22 height 22
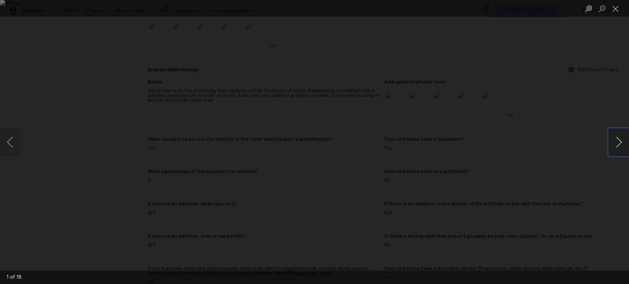
click at [618, 142] on button "Next image" at bounding box center [619, 142] width 20 height 27
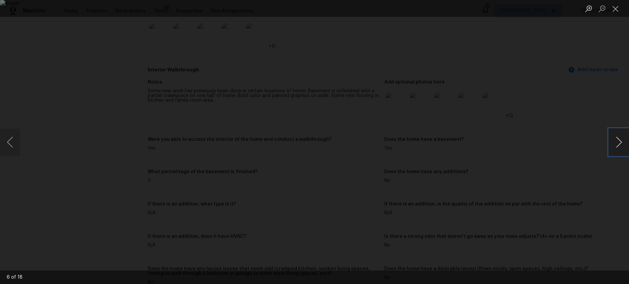
click at [618, 142] on button "Next image" at bounding box center [619, 142] width 20 height 27
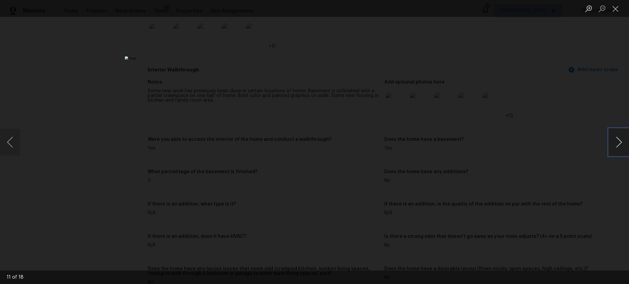
click at [618, 142] on button "Next image" at bounding box center [619, 142] width 20 height 27
click at [613, 9] on button "Close lightbox" at bounding box center [615, 9] width 13 height 12
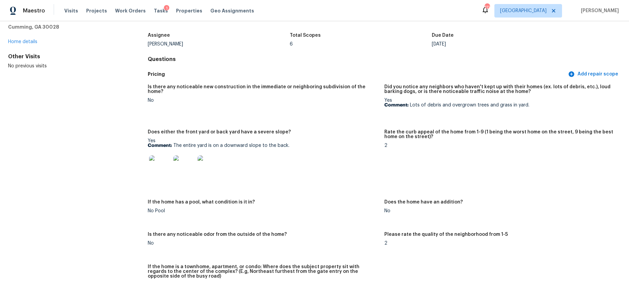
scroll to position [0, 0]
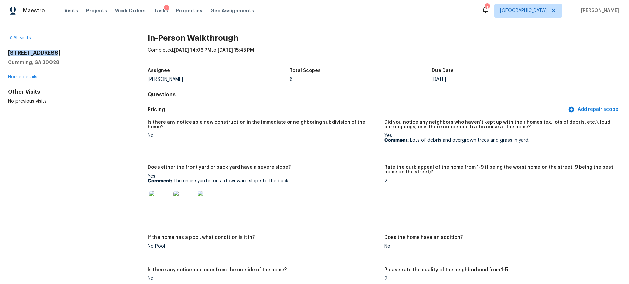
drag, startPoint x: 55, startPoint y: 52, endPoint x: 7, endPoint y: 51, distance: 48.2
click at [7, 51] on div "All visits [STREET_ADDRESS][PERSON_NAME] Home details Other Visits No previous …" at bounding box center [314, 152] width 629 height 263
copy h2 "[STREET_ADDRESS]"
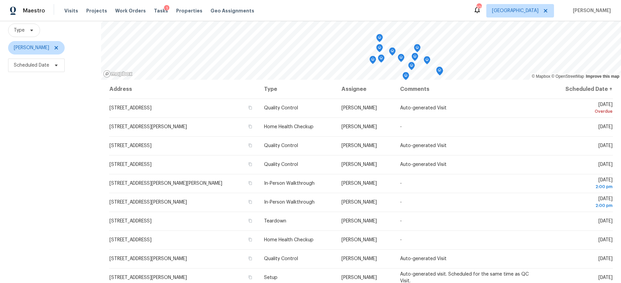
scroll to position [56, 0]
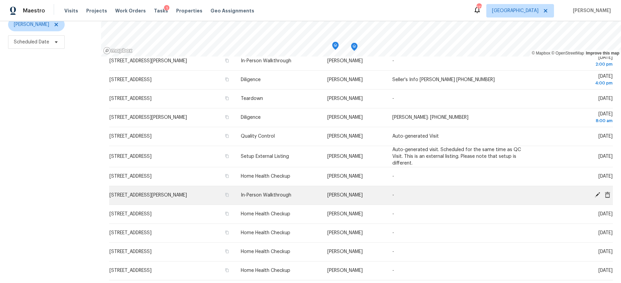
scroll to position [188, 0]
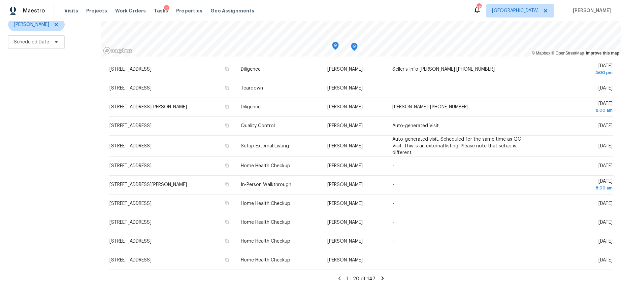
click at [382, 275] on icon at bounding box center [383, 278] width 6 height 6
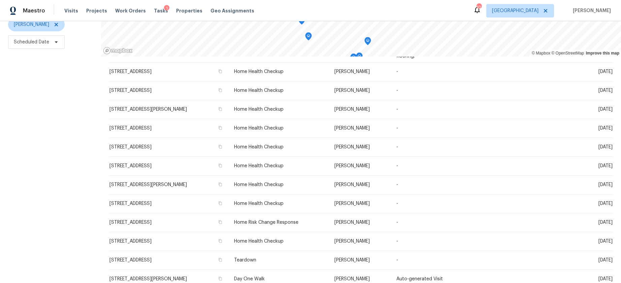
scroll to position [210, 0]
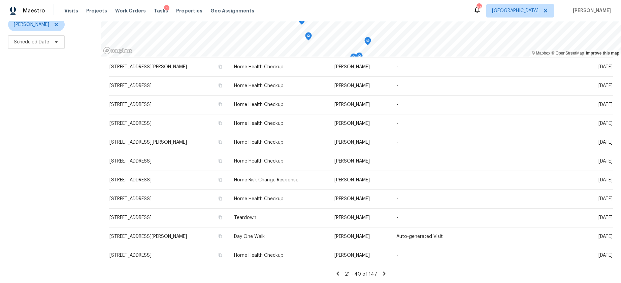
click at [339, 272] on icon at bounding box center [338, 274] width 6 height 6
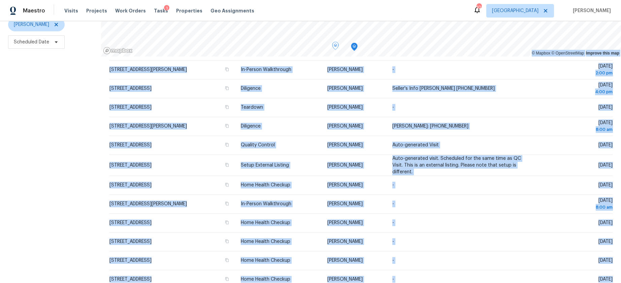
scroll to position [188, 0]
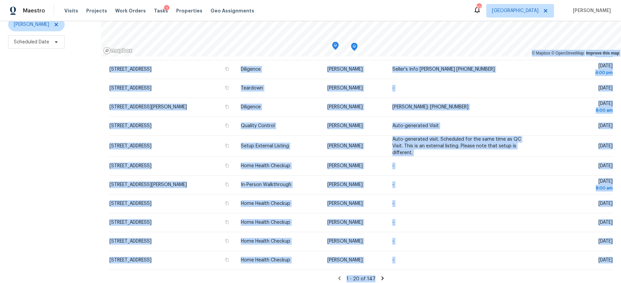
drag, startPoint x: 95, startPoint y: 78, endPoint x: 220, endPoint y: 292, distance: 248.1
click at [220, 283] on html "Maestro Visits Projects Work Orders Tasks 1 Properties Geo Assignments 101 Atla…" at bounding box center [310, 141] width 621 height 283
copy div "© Mapbox © OpenStreetMap Improve this map Address Type Assignee Comments Schedu…"
click at [380, 275] on icon at bounding box center [383, 278] width 6 height 6
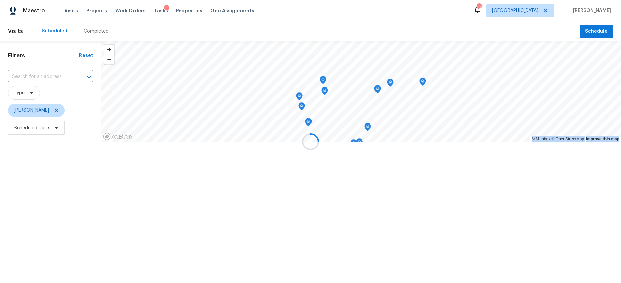
click at [380, 273] on div at bounding box center [310, 141] width 621 height 283
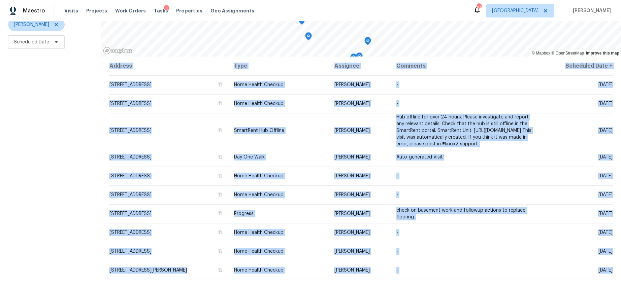
scroll to position [210, 0]
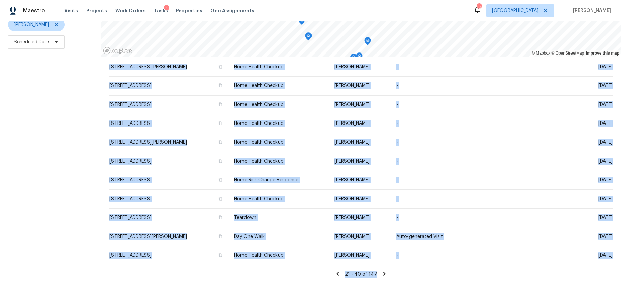
drag, startPoint x: 101, startPoint y: 165, endPoint x: 174, endPoint y: 310, distance: 162.2
click at [174, 283] on html "Maestro Visits Projects Work Orders Tasks 1 Properties Geo Assignments 101 Atla…" at bounding box center [310, 141] width 621 height 283
copy div "Address Type Assignee Comments Scheduled Date ↑ 309 Quail Run, Roswell, GA 3007…"
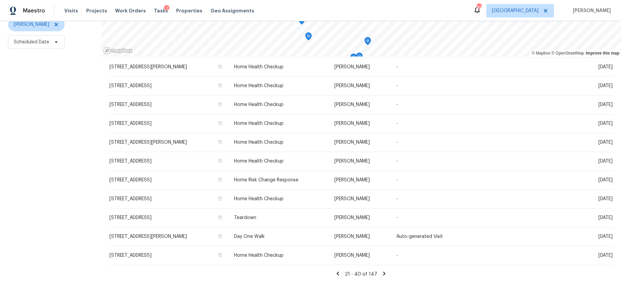
click at [383, 274] on icon at bounding box center [384, 274] width 2 height 4
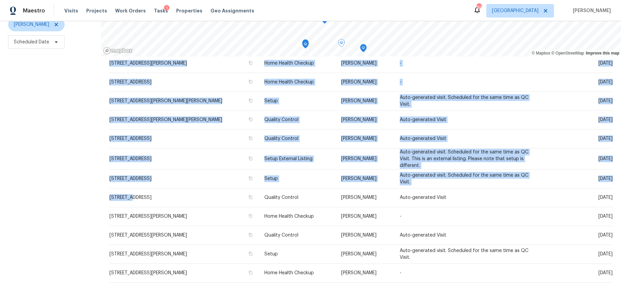
scroll to position [212, 0]
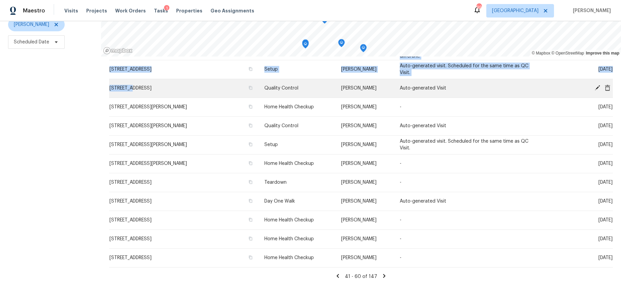
drag, startPoint x: 101, startPoint y: 163, endPoint x: 262, endPoint y: 94, distance: 174.7
click at [262, 94] on div "Address Type Assignee Comments Scheduled Date ↑ 51 Holt Rd NE, Marietta, GA 300…" at bounding box center [361, 170] width 520 height 227
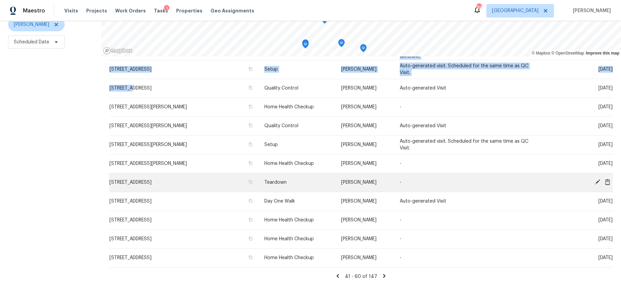
copy table "Address Type Assignee Comments Scheduled Date ↑ 51 Holt Rd NE, Marietta, GA 300…"
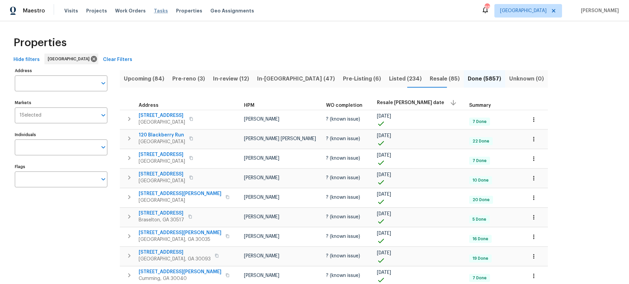
click at [156, 12] on span "Tasks" at bounding box center [161, 10] width 14 height 5
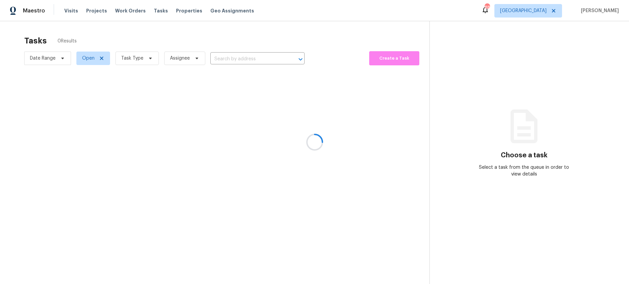
click at [102, 58] on div at bounding box center [314, 142] width 629 height 284
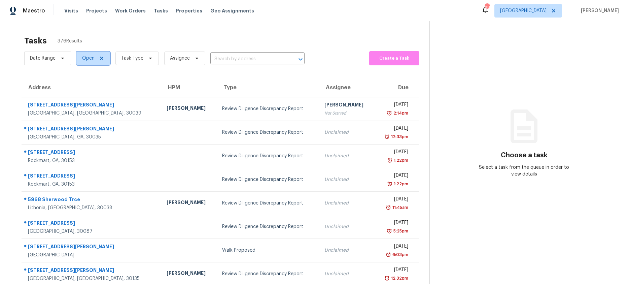
click at [102, 58] on icon at bounding box center [101, 58] width 3 height 3
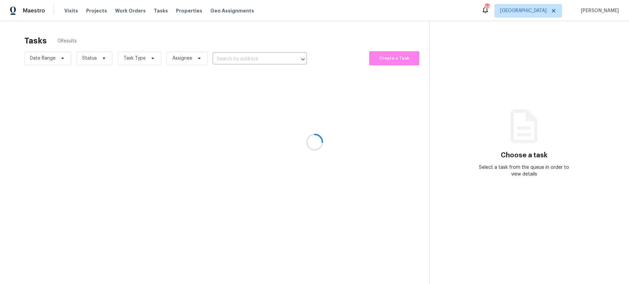
click at [103, 60] on div at bounding box center [314, 142] width 629 height 284
click at [103, 58] on div at bounding box center [314, 142] width 629 height 284
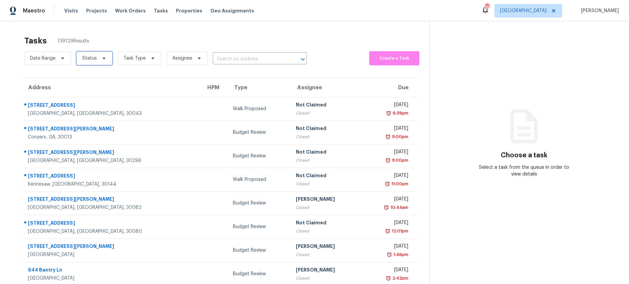
click at [103, 60] on icon at bounding box center [103, 58] width 5 height 5
click at [83, 77] on span at bounding box center [82, 76] width 5 height 5
click at [83, 77] on input "Closed" at bounding box center [82, 76] width 4 height 4
checkbox input "true"
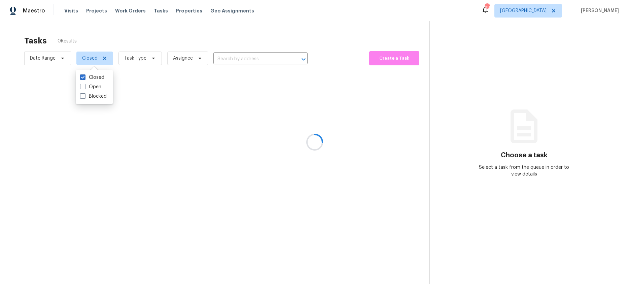
click at [224, 59] on div at bounding box center [314, 142] width 629 height 284
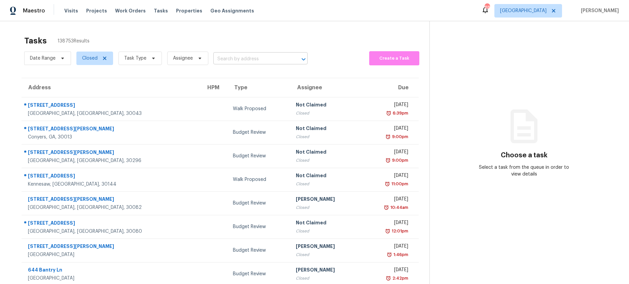
click at [229, 64] on input "text" at bounding box center [251, 59] width 75 height 10
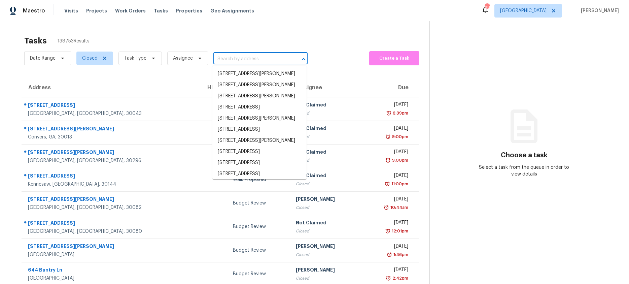
paste input "[STREET_ADDRESS]"
type input "[STREET_ADDRESS]"
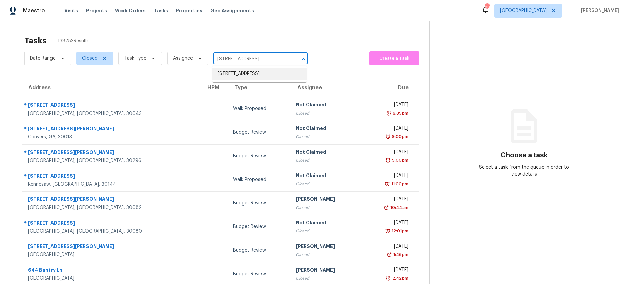
click at [232, 72] on li "[STREET_ADDRESS]" at bounding box center [259, 73] width 94 height 11
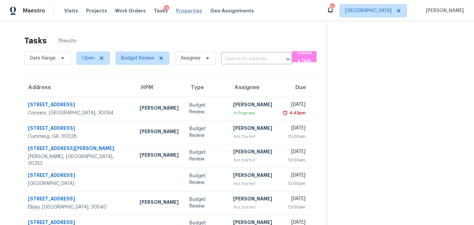
click at [181, 12] on span "Properties" at bounding box center [189, 10] width 26 height 7
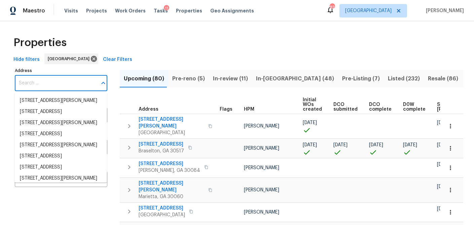
click at [42, 82] on input "Address" at bounding box center [56, 83] width 83 height 16
paste input "720 Smithstone Rd SE, Marietta, GA 30067"
type input "720 Smithstone Rd SE, Marietta, GA 30067"
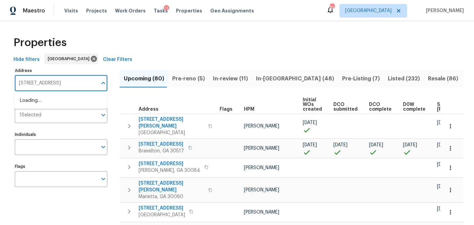
scroll to position [0, 16]
click at [41, 105] on li "720 Smithstone Rd SE Marietta GA 30067" at bounding box center [60, 100] width 93 height 11
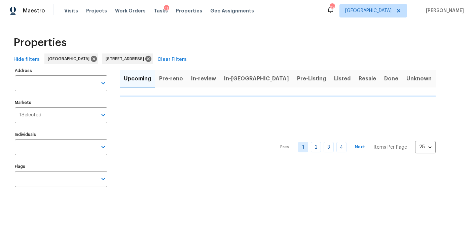
type input "720 Smithstone Rd SE Marietta GA 30067"
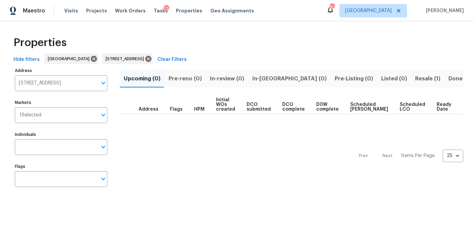
click at [416, 79] on span "Resale (1)" at bounding box center [428, 78] width 25 height 9
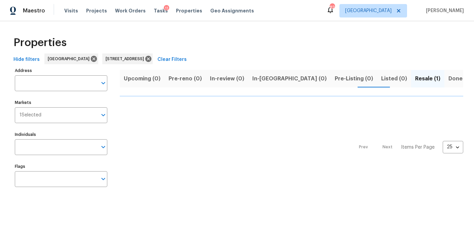
type input "720 Smithstone Rd SE Marietta GA 30067"
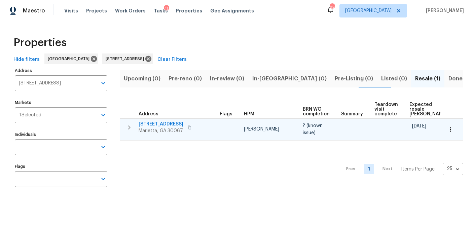
click at [128, 128] on icon "button" at bounding box center [129, 128] width 8 height 8
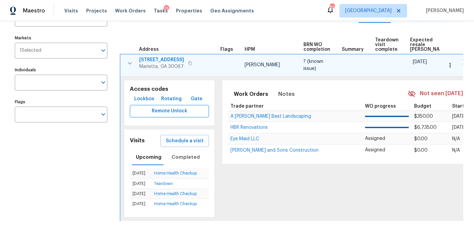
scroll to position [88, 0]
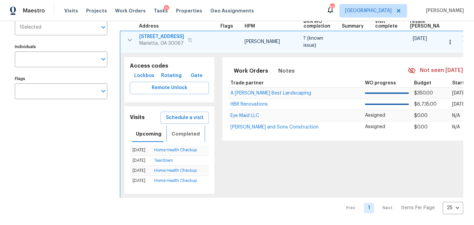
click at [188, 134] on span "Completed" at bounding box center [186, 134] width 28 height 8
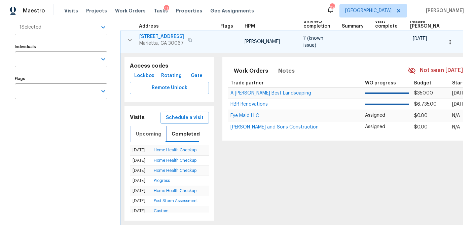
click at [150, 133] on span "Upcoming" at bounding box center [149, 134] width 26 height 8
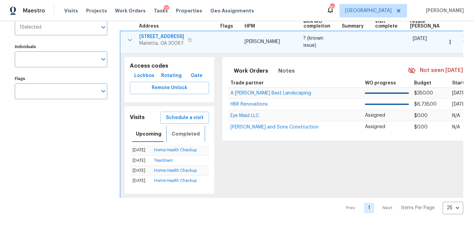
click at [181, 133] on span "Completed" at bounding box center [186, 134] width 28 height 8
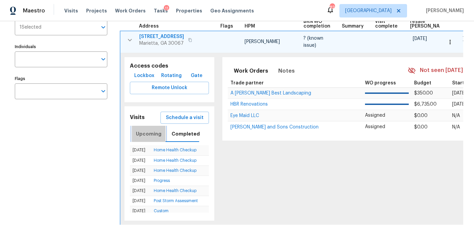
click at [158, 132] on span "Upcoming" at bounding box center [149, 134] width 26 height 8
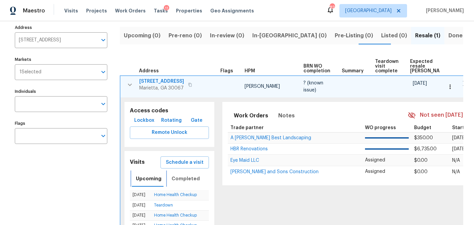
scroll to position [42, 0]
click at [192, 85] on icon "button" at bounding box center [190, 86] width 4 height 4
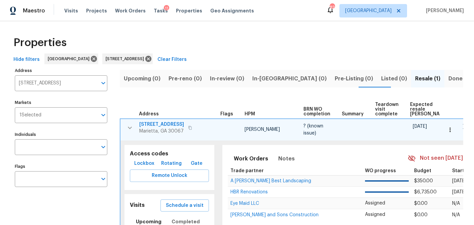
scroll to position [1, 0]
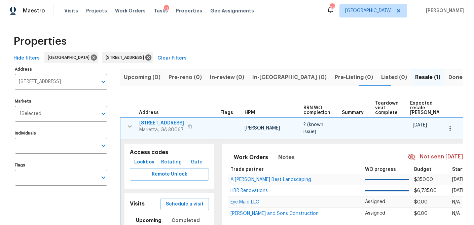
click at [169, 123] on span "720 Smithstone Rd SE" at bounding box center [161, 123] width 45 height 7
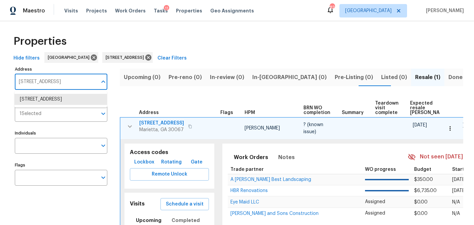
click at [62, 79] on input "[STREET_ADDRESS]" at bounding box center [56, 82] width 83 height 16
paste input "[STREET_ADDRESS]"
type input "[STREET_ADDRESS]"
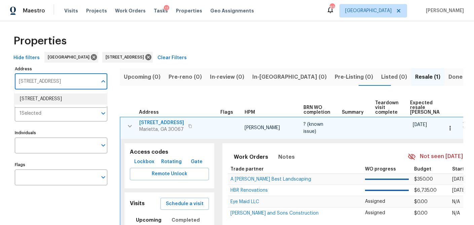
click at [58, 98] on li "5055 Hickory Hills Dr Woodstock GA 30188" at bounding box center [60, 99] width 93 height 11
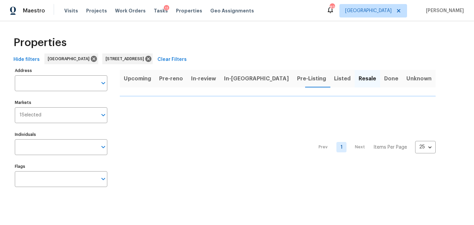
type input "5055 Hickory Hills Dr Woodstock GA 30188"
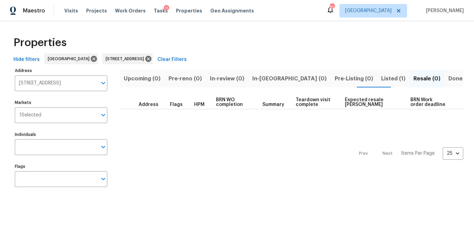
click at [382, 76] on span "Listed (1)" at bounding box center [394, 78] width 24 height 9
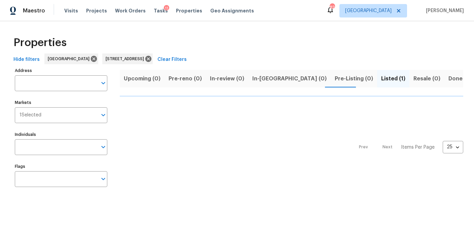
type input "5055 Hickory Hills Dr Woodstock GA 30188"
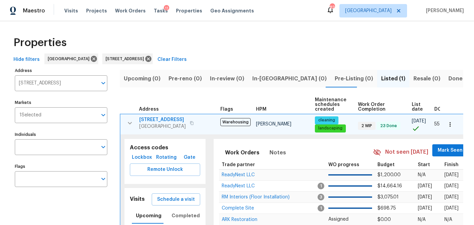
click at [163, 120] on span "5055 Hickory Hills Dr" at bounding box center [162, 120] width 46 height 7
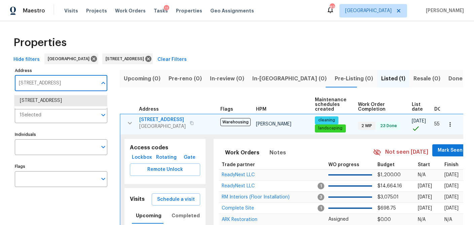
click at [58, 84] on input "5055 Hickory Hills Dr Woodstock GA 30188" at bounding box center [56, 83] width 83 height 16
paste input "[STREET_ADDRESS]"
type input "[STREET_ADDRESS]"
click at [55, 100] on li "309 Quail Run Roswell GA 30076" at bounding box center [60, 100] width 93 height 11
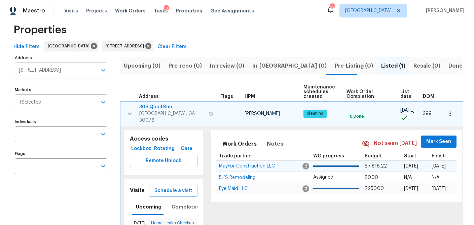
scroll to position [4, 0]
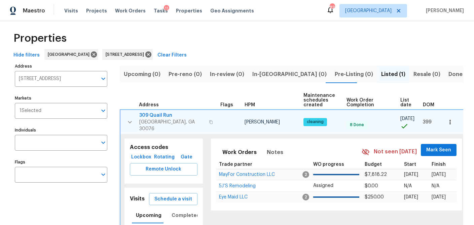
click at [153, 115] on span "309 Quail Run" at bounding box center [172, 115] width 66 height 7
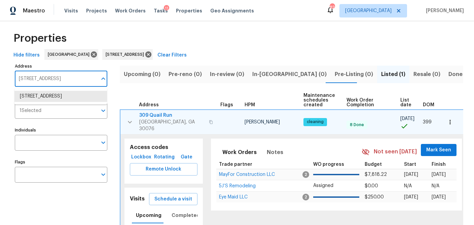
click at [57, 83] on input "309 Quail Run Roswell GA 30076" at bounding box center [56, 79] width 83 height 16
paste input "[STREET_ADDRESS]"
type input "[STREET_ADDRESS]"
click at [57, 96] on li "540 Stockwood Dr Woodstock GA 30188" at bounding box center [60, 96] width 93 height 11
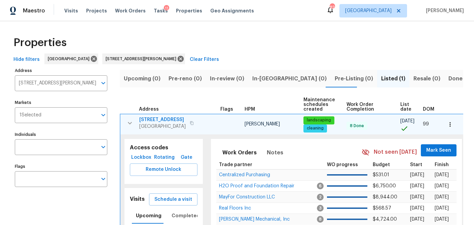
click at [168, 119] on span "540 Stockwood Dr" at bounding box center [162, 120] width 46 height 7
click at [73, 81] on input "540 Stockwood Dr Woodstock GA 30188" at bounding box center [56, 83] width 83 height 16
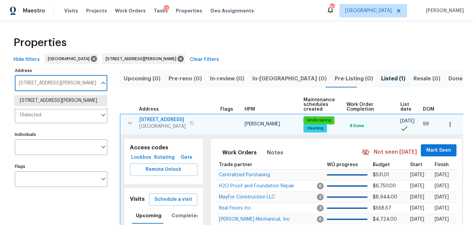
paste input "[STREET_ADDRESS]"
type input "[STREET_ADDRESS]"
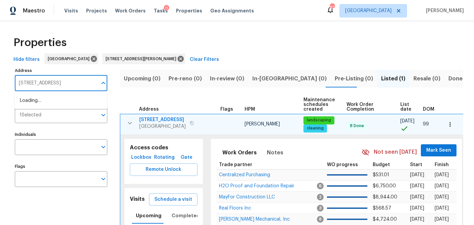
scroll to position [0, 1]
click at [71, 106] on li "501 Vicksburg Pl Atlanta GA 30350" at bounding box center [60, 100] width 93 height 11
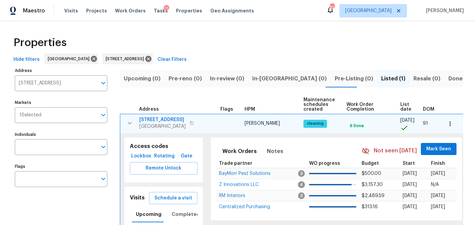
click at [158, 119] on span "501 Vicksburg Pl" at bounding box center [162, 120] width 46 height 7
click at [63, 86] on input "501 Vicksburg Pl Atlanta GA 30350" at bounding box center [56, 83] width 83 height 16
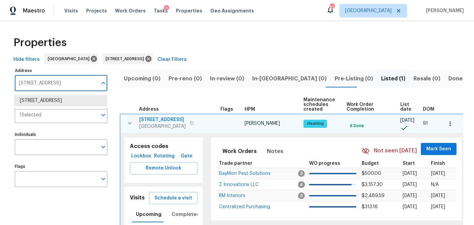
paste input "[STREET_ADDRESS]"
type input "[STREET_ADDRESS]"
click at [56, 104] on li "8014 Bells Ferry Rd Canton GA 30114" at bounding box center [60, 100] width 93 height 11
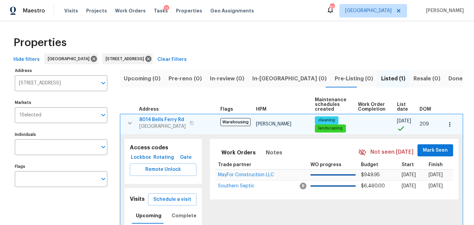
click at [157, 120] on span "8014 Bells Ferry Rd" at bounding box center [162, 120] width 46 height 7
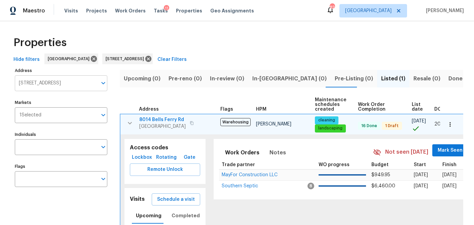
click at [83, 77] on input "8014 Bells Ferry Rd Canton GA 30114" at bounding box center [56, 83] width 83 height 16
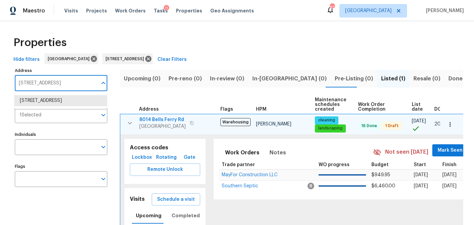
paste input "[STREET_ADDRESS]"
type input "[STREET_ADDRESS]"
click at [65, 101] on li "362 Reserve Overlook Canton GA 30115" at bounding box center [60, 100] width 93 height 11
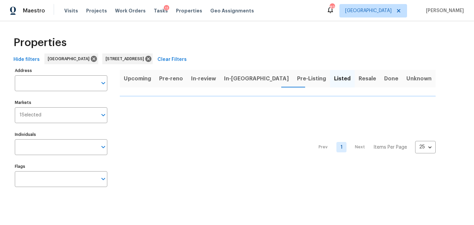
type input "362 Reserve Overlook Canton GA 30115"
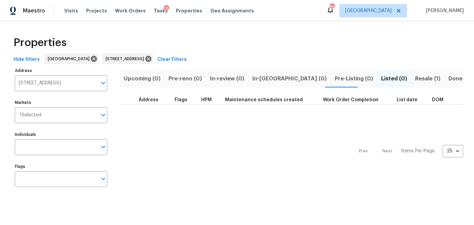
click at [416, 77] on span "Resale (1)" at bounding box center [428, 78] width 25 height 9
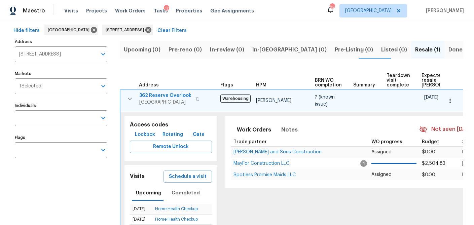
scroll to position [29, 0]
click at [157, 95] on span "362 Reserve Overlook" at bounding box center [165, 95] width 52 height 7
click at [73, 51] on input "362 Reserve Overlook Canton GA 30115" at bounding box center [56, 54] width 83 height 16
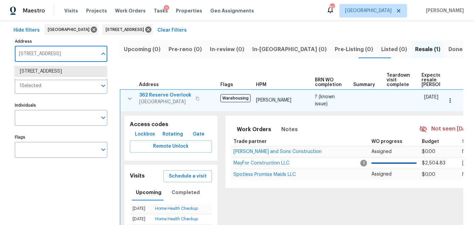
paste input "[STREET_ADDRESS]"
type input "[STREET_ADDRESS]"
click at [61, 74] on li "4958 Meadow Ln Marietta GA 30068" at bounding box center [60, 71] width 93 height 11
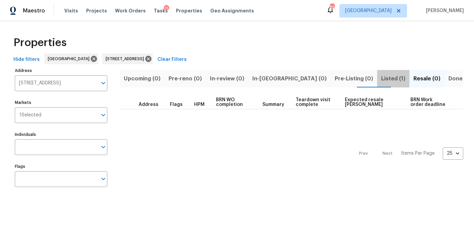
click at [382, 78] on span "Listed (1)" at bounding box center [394, 78] width 24 height 9
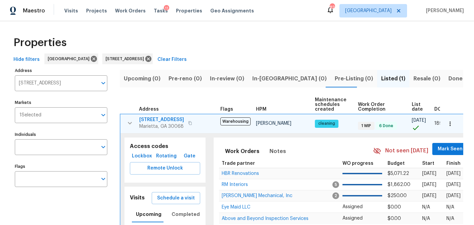
click at [166, 119] on span "4958 Meadow Ln" at bounding box center [161, 120] width 45 height 7
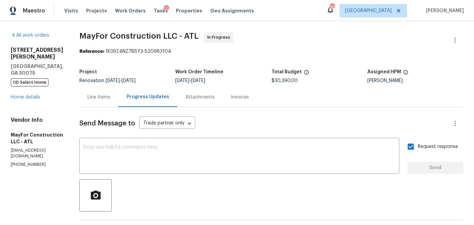
scroll to position [196, 0]
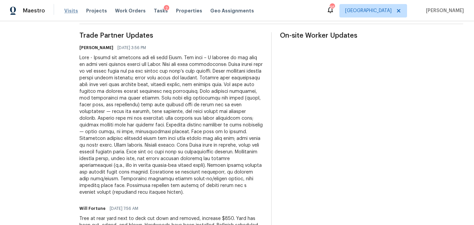
click at [74, 11] on span "Visits" at bounding box center [71, 10] width 14 height 7
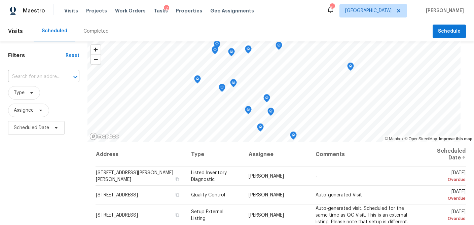
click at [37, 75] on input "text" at bounding box center [34, 77] width 53 height 10
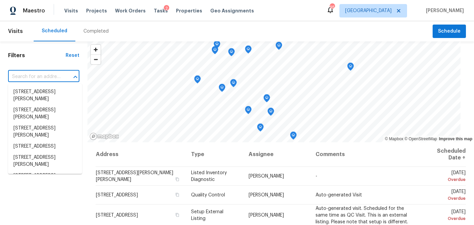
paste input "[STREET_ADDRESS]"
type input "[STREET_ADDRESS]"
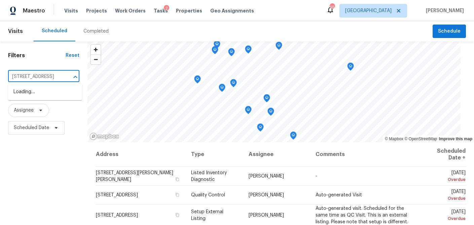
scroll to position [0, 40]
click at [37, 90] on li "[STREET_ADDRESS]" at bounding box center [45, 92] width 74 height 11
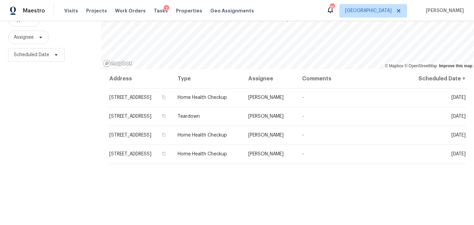
scroll to position [74, 0]
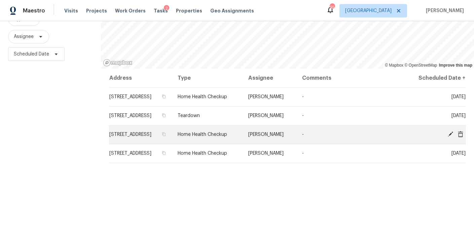
click at [463, 137] on icon at bounding box center [460, 134] width 5 height 6
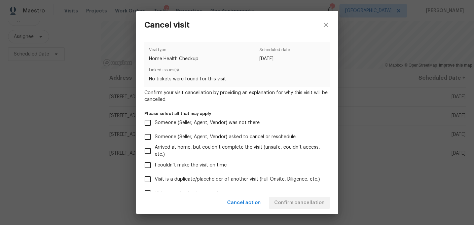
scroll to position [72, 0]
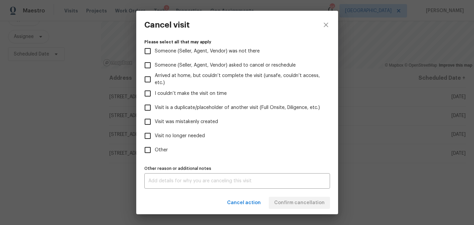
click at [149, 149] on input "Other" at bounding box center [148, 150] width 14 height 14
checkbox input "true"
click at [165, 184] on div "x Other reason or additional notes" at bounding box center [237, 180] width 186 height 15
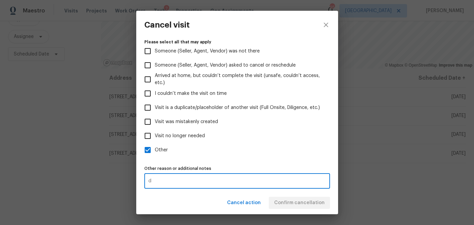
type textarea "d"
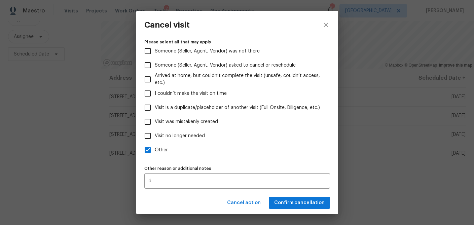
click at [278, 159] on div "Visit type Home Health Checkup Scheduled date [DATE] Linked issues(s) No ticket…" at bounding box center [237, 79] width 186 height 219
click at [292, 208] on button "Confirm cancellation" at bounding box center [299, 203] width 61 height 12
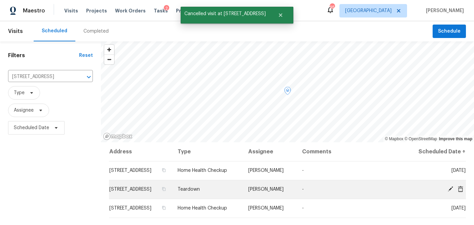
scroll to position [97, 0]
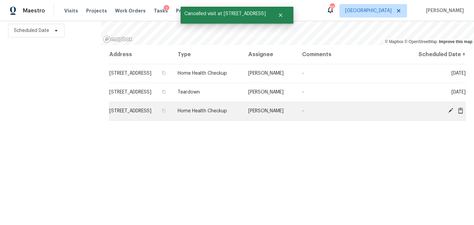
click at [460, 113] on icon at bounding box center [460, 110] width 5 height 6
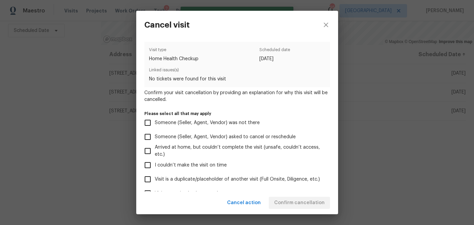
scroll to position [72, 0]
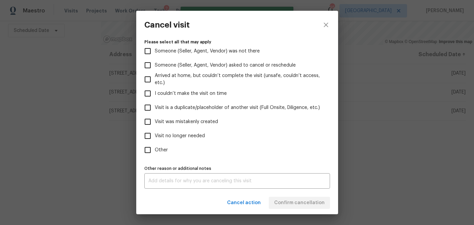
click at [149, 153] on input "Other" at bounding box center [148, 150] width 14 height 14
checkbox input "true"
click at [182, 185] on div "x Other reason or additional notes" at bounding box center [237, 180] width 186 height 15
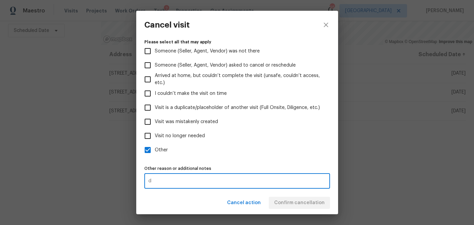
type textarea "d"
click at [231, 151] on label "Other" at bounding box center [233, 150] width 184 height 14
click at [155, 151] on input "Other" at bounding box center [148, 150] width 14 height 14
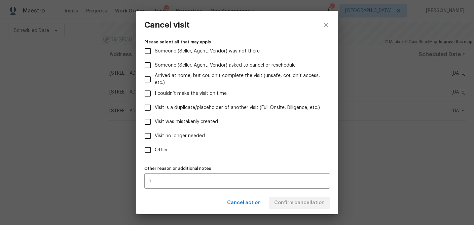
click at [264, 154] on label "Other" at bounding box center [233, 150] width 184 height 14
click at [155, 154] on input "Other" at bounding box center [148, 150] width 14 height 14
checkbox input "true"
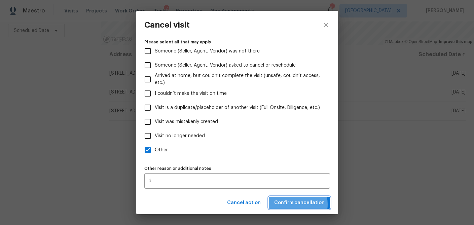
click at [291, 204] on span "Confirm cancellation" at bounding box center [299, 203] width 51 height 8
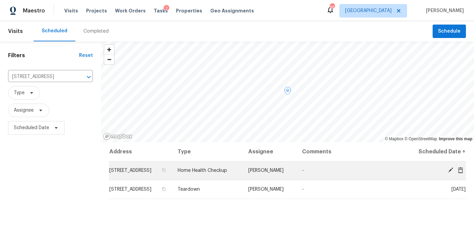
click at [452, 173] on icon at bounding box center [451, 170] width 6 height 6
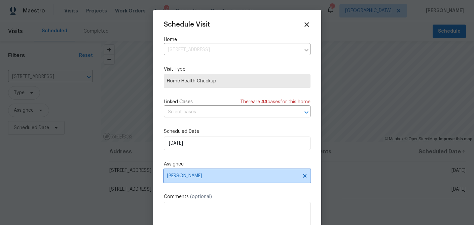
click at [211, 179] on span "[PERSON_NAME]" at bounding box center [237, 175] width 147 height 13
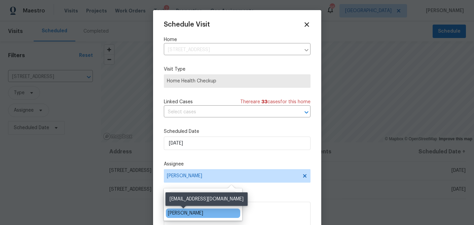
type input "[PERSON_NAME]"
click at [188, 214] on div "[PERSON_NAME]" at bounding box center [185, 213] width 35 height 7
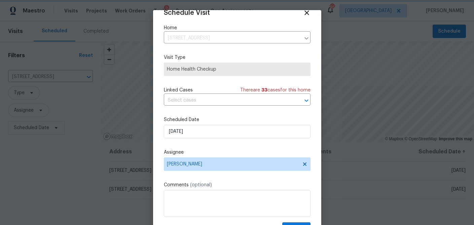
scroll to position [31, 0]
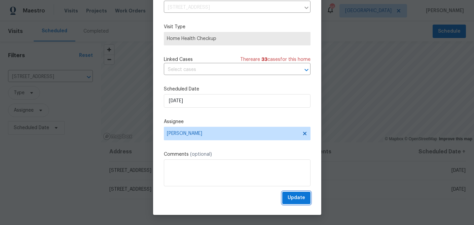
click at [295, 199] on span "Update" at bounding box center [297, 198] width 18 height 8
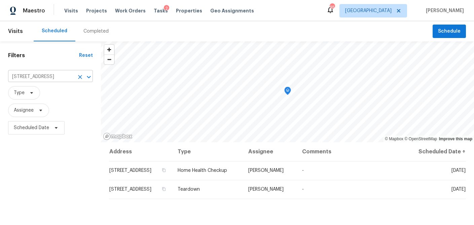
click at [40, 77] on input "[STREET_ADDRESS]" at bounding box center [41, 77] width 66 height 10
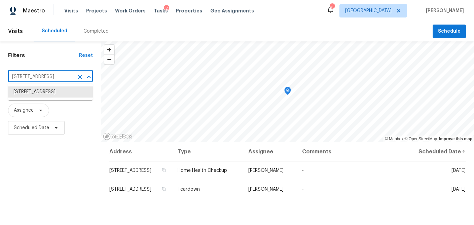
paste input "949 Bobcat Ct"
type input "[STREET_ADDRESS]"
click at [36, 97] on li "[STREET_ADDRESS]" at bounding box center [50, 92] width 85 height 11
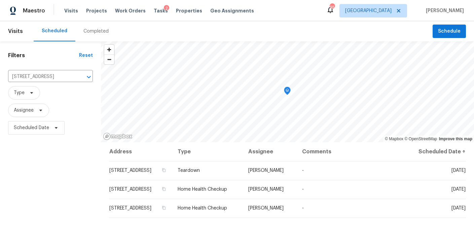
scroll to position [36, 0]
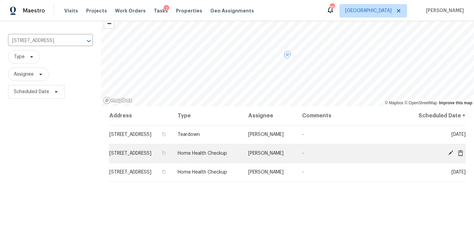
click at [462, 152] on icon at bounding box center [460, 153] width 5 height 6
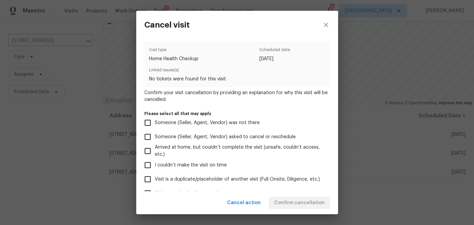
scroll to position [72, 0]
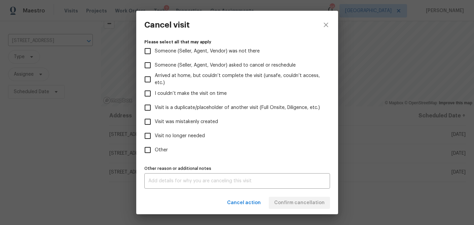
click at [148, 153] on input "Other" at bounding box center [148, 150] width 14 height 14
checkbox input "true"
click at [156, 181] on textarea at bounding box center [238, 181] width 178 height 5
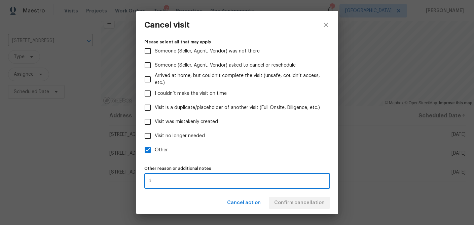
type textarea "d"
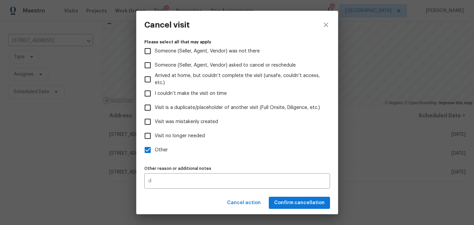
click at [193, 162] on div "Visit type Home Health Checkup Scheduled date [DATE] Linked issues(s) No ticket…" at bounding box center [237, 79] width 186 height 219
click at [287, 202] on span "Confirm cancellation" at bounding box center [299, 203] width 51 height 8
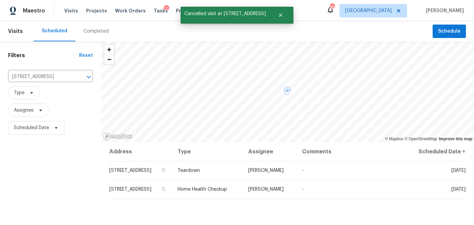
scroll to position [97, 0]
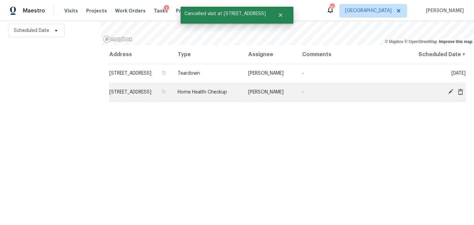
click at [463, 92] on icon at bounding box center [461, 92] width 6 height 6
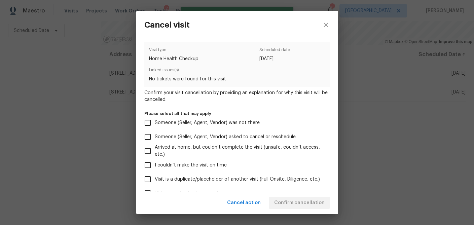
scroll to position [72, 0]
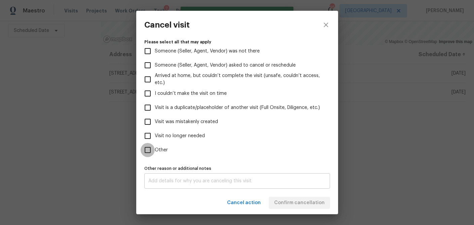
drag, startPoint x: 147, startPoint y: 151, endPoint x: 153, endPoint y: 173, distance: 23.0
click at [147, 151] on input "Other" at bounding box center [148, 150] width 14 height 14
checkbox input "true"
click at [158, 181] on textarea at bounding box center [238, 181] width 178 height 5
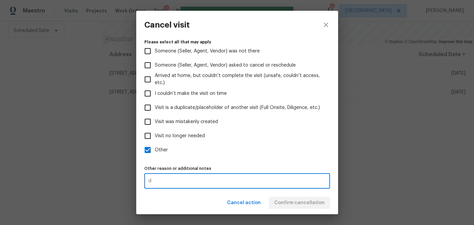
type textarea "d"
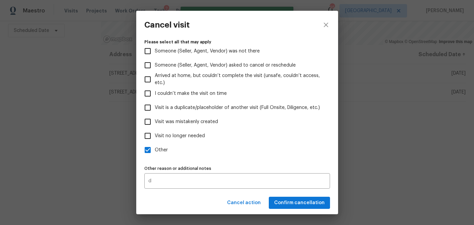
click at [204, 153] on label "Other" at bounding box center [233, 150] width 184 height 14
click at [155, 153] on input "Other" at bounding box center [148, 150] width 14 height 14
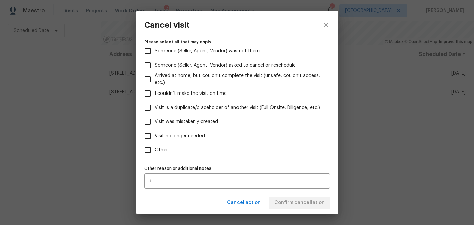
click at [263, 154] on label "Other" at bounding box center [233, 150] width 184 height 14
click at [155, 154] on input "Other" at bounding box center [148, 150] width 14 height 14
checkbox input "true"
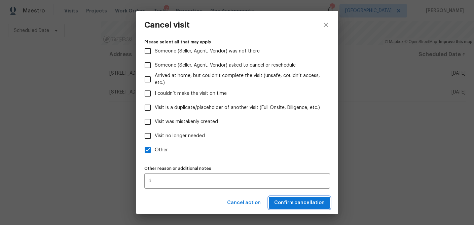
click at [284, 203] on span "Confirm cancellation" at bounding box center [299, 203] width 51 height 8
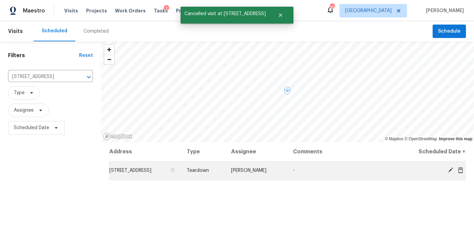
click at [450, 170] on icon at bounding box center [450, 170] width 5 height 5
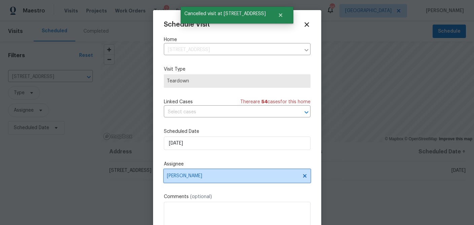
click at [189, 178] on span "[PERSON_NAME]" at bounding box center [233, 175] width 132 height 5
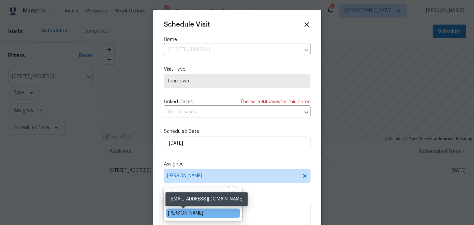
type input "ken"
click at [179, 212] on div "[PERSON_NAME]" at bounding box center [185, 213] width 35 height 7
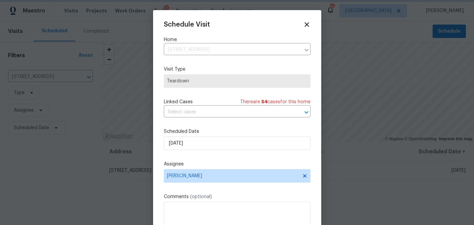
scroll to position [12, 0]
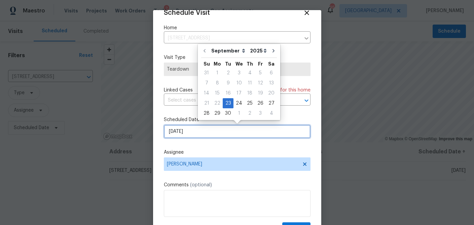
click at [186, 129] on input "9/23/2025" at bounding box center [237, 131] width 147 height 13
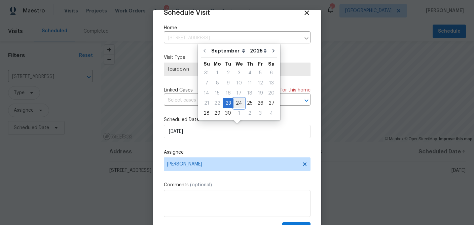
click at [236, 105] on div "24" at bounding box center [239, 103] width 11 height 9
type input "9/24/2025"
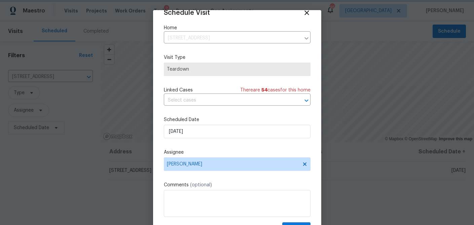
scroll to position [31, 0]
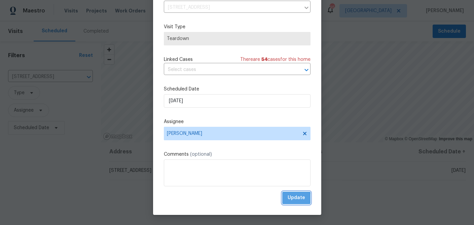
click at [294, 199] on span "Update" at bounding box center [297, 198] width 18 height 8
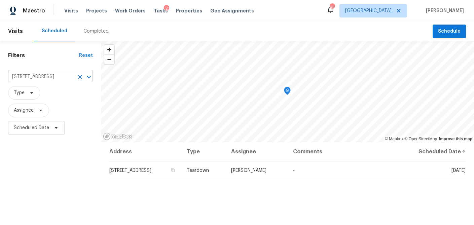
click at [58, 73] on input "949 Bobcat Ct SE, Marietta, GA 30067" at bounding box center [41, 77] width 66 height 10
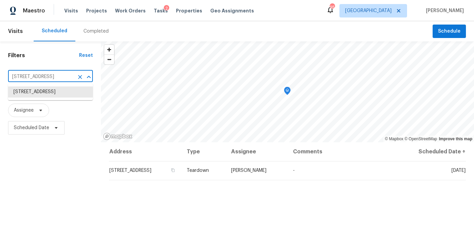
paste input "309 Quail Run, Roswell, GA 30076"
type input "309 Quail Run, Roswell, GA 30076"
click at [49, 91] on li "309 Quail Run, Roswell, GA 30076" at bounding box center [50, 92] width 85 height 11
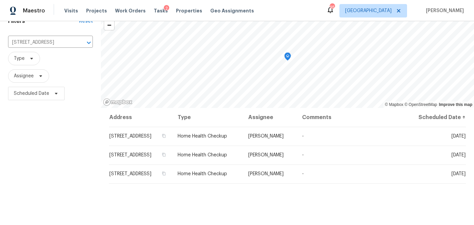
scroll to position [36, 0]
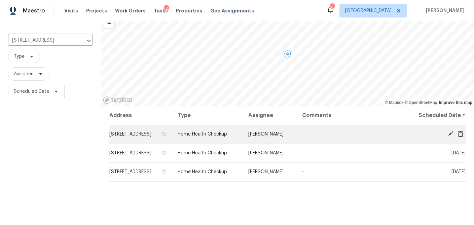
click at [449, 133] on icon at bounding box center [451, 134] width 6 height 6
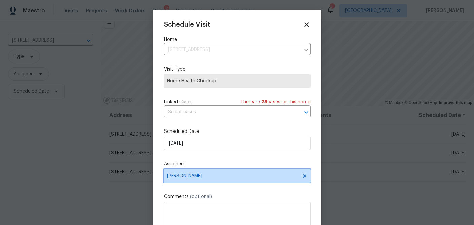
click at [201, 176] on span "[PERSON_NAME]" at bounding box center [233, 175] width 132 height 5
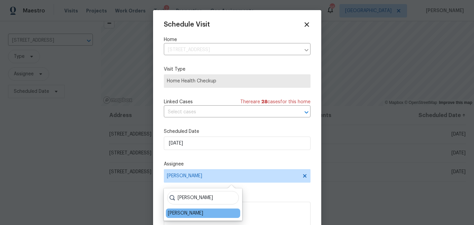
type input "ken"
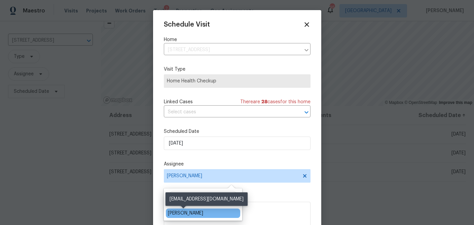
click at [192, 214] on div "[PERSON_NAME]" at bounding box center [185, 213] width 35 height 7
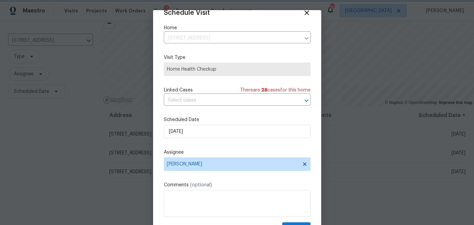
scroll to position [31, 0]
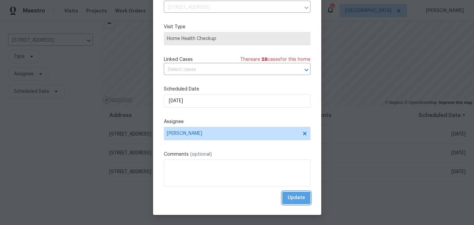
click at [293, 199] on span "Update" at bounding box center [297, 198] width 18 height 8
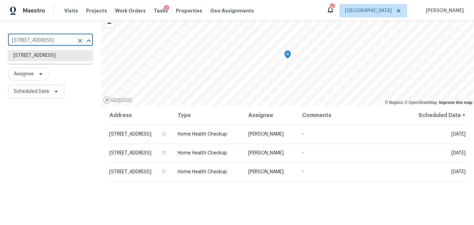
click at [56, 41] on input "309 Quail Run, Roswell, GA 30076" at bounding box center [41, 40] width 66 height 10
paste input "540 Stockwood Dr, Woodstock, GA 30188"
type input "540 Stockwood Dr, Woodstock, GA 30188"
click at [50, 58] on li "540 Stockwood Dr, Woodstock, GA 30188" at bounding box center [50, 55] width 85 height 11
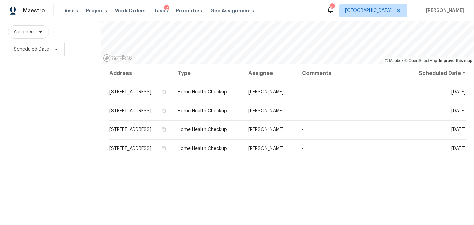
scroll to position [82, 0]
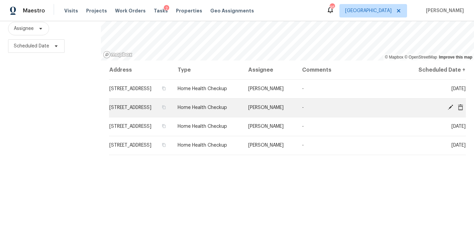
click at [461, 110] on icon at bounding box center [460, 107] width 5 height 6
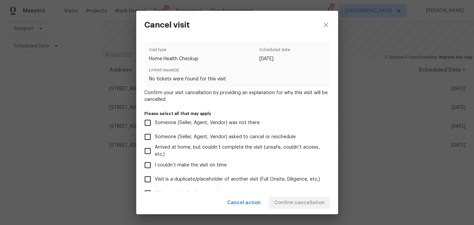
scroll to position [72, 0]
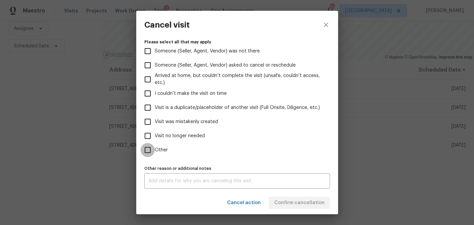
drag, startPoint x: 144, startPoint y: 149, endPoint x: 150, endPoint y: 157, distance: 9.4
click at [144, 149] on input "Other" at bounding box center [148, 150] width 14 height 14
checkbox input "true"
click at [160, 177] on div "x Other reason or additional notes" at bounding box center [237, 180] width 186 height 15
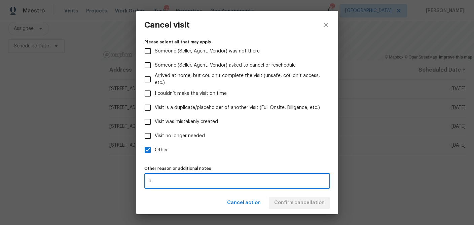
type textarea "d"
click at [210, 150] on label "Other" at bounding box center [233, 150] width 184 height 14
click at [155, 150] on input "Other" at bounding box center [148, 150] width 14 height 14
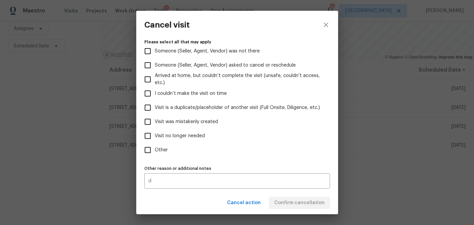
click at [274, 162] on div "Visit type Home Health Checkup Scheduled date 9/30/2025 Linked issues(s) No tic…" at bounding box center [237, 79] width 186 height 219
drag, startPoint x: 228, startPoint y: 192, endPoint x: 228, endPoint y: 186, distance: 5.8
click at [228, 192] on div "Cancel action Confirm cancellation" at bounding box center [237, 203] width 202 height 23
click at [227, 183] on div "d x Other reason or additional notes" at bounding box center [237, 180] width 186 height 15
click at [150, 148] on input "Other" at bounding box center [148, 150] width 14 height 14
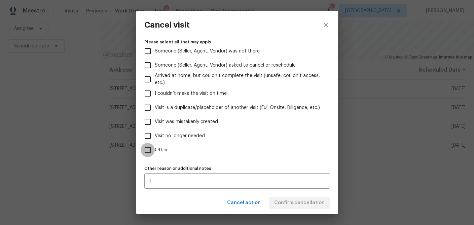
checkbox input "true"
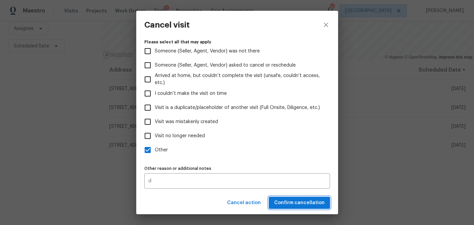
click at [289, 204] on span "Confirm cancellation" at bounding box center [299, 203] width 51 height 8
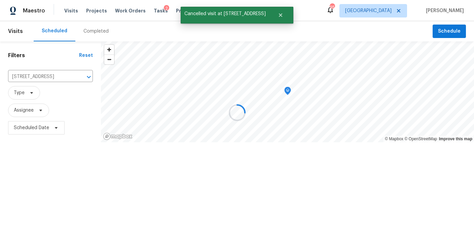
scroll to position [0, 0]
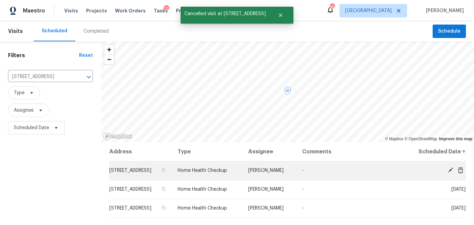
click at [450, 173] on icon at bounding box center [450, 170] width 5 height 5
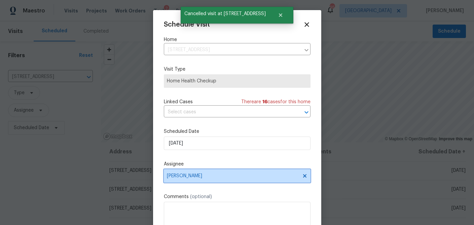
click at [223, 180] on span "[PERSON_NAME]" at bounding box center [237, 175] width 147 height 13
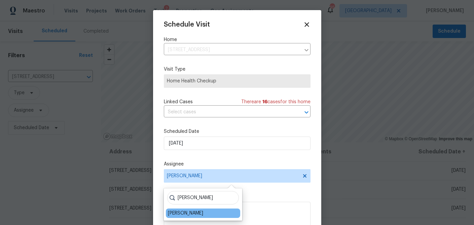
type input "ken"
click at [205, 213] on div "[PERSON_NAME]" at bounding box center [203, 213] width 74 height 9
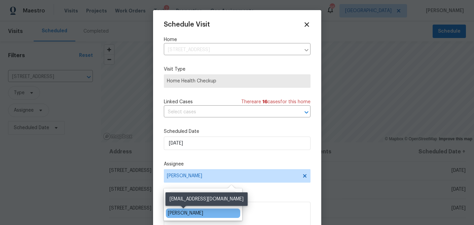
click at [192, 214] on div "[PERSON_NAME]" at bounding box center [185, 213] width 35 height 7
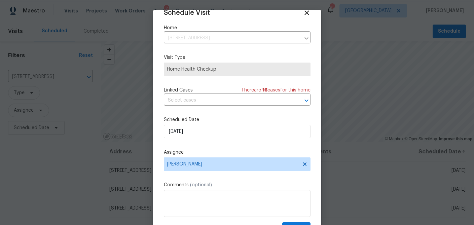
scroll to position [31, 0]
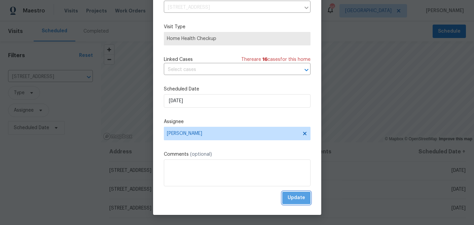
click at [293, 197] on span "Update" at bounding box center [297, 198] width 18 height 8
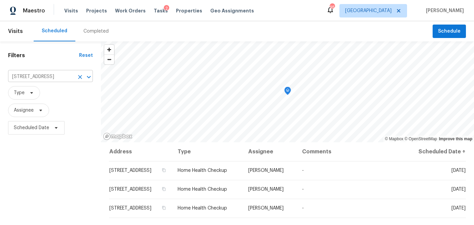
click at [51, 75] on input "540 Stockwood Dr, Woodstock, GA 30188" at bounding box center [41, 77] width 66 height 10
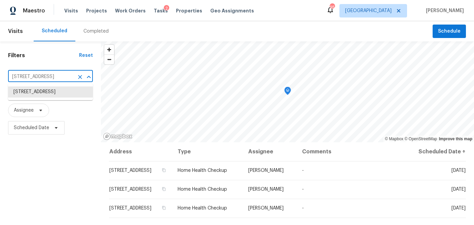
paste input "01 Vicksburg Pl, Atlanta, GA 30350"
type input "501 Vicksburg Pl, Atlanta, GA 30350"
click at [47, 95] on li "501 Vicksburg Pl, Atlanta, GA 30350" at bounding box center [50, 92] width 85 height 11
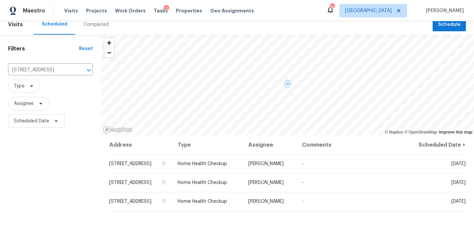
scroll to position [7, 0]
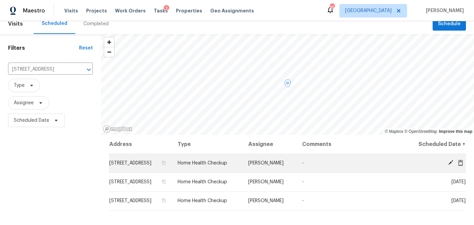
click at [450, 163] on icon at bounding box center [450, 162] width 5 height 5
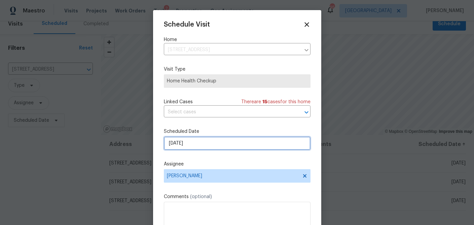
click at [187, 145] on input "9/26/2025" at bounding box center [237, 143] width 147 height 13
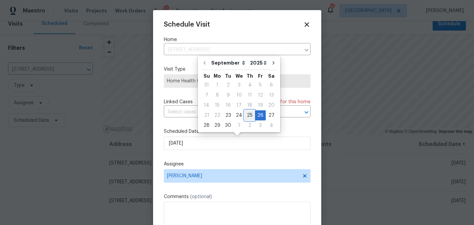
click at [246, 116] on div "25" at bounding box center [250, 115] width 10 height 9
type input "9/25/2025"
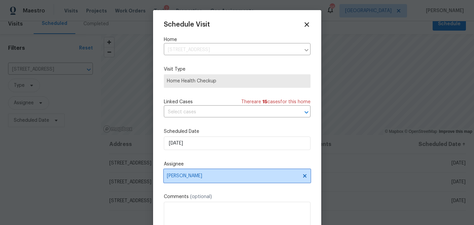
click at [205, 175] on span "[PERSON_NAME]" at bounding box center [233, 175] width 132 height 5
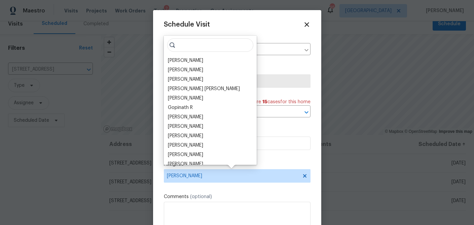
click at [197, 46] on input "search" at bounding box center [210, 44] width 86 height 13
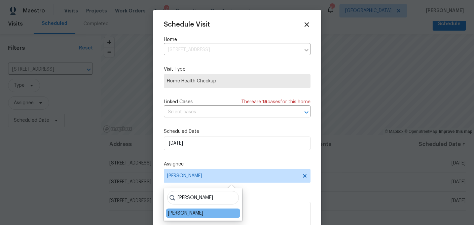
type input "ken"
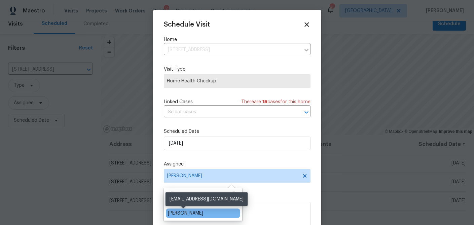
click at [181, 212] on div "Kenroy Hoilett" at bounding box center [185, 213] width 35 height 7
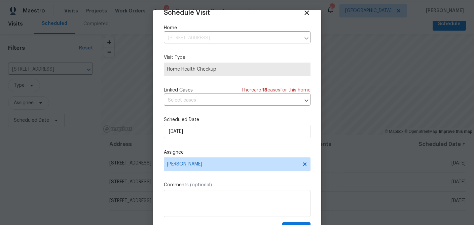
scroll to position [31, 0]
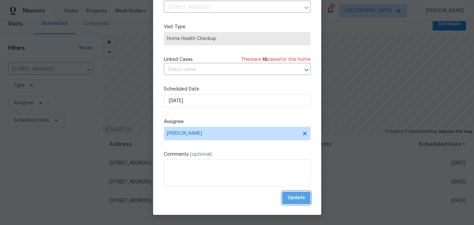
click at [306, 199] on button "Update" at bounding box center [297, 198] width 28 height 12
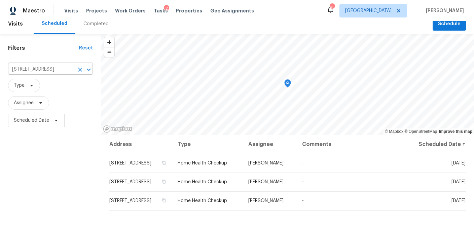
click at [45, 70] on input "501 Vicksburg Pl, Atlanta, GA 30350" at bounding box center [41, 69] width 66 height 10
click at [45, 70] on input "[STREET_ADDRESS]" at bounding box center [41, 69] width 66 height 10
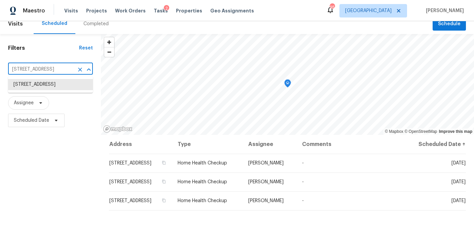
click at [45, 70] on input "[STREET_ADDRESS]" at bounding box center [41, 69] width 66 height 10
paste input "[STREET_ADDRESS]"
type input "[STREET_ADDRESS]"
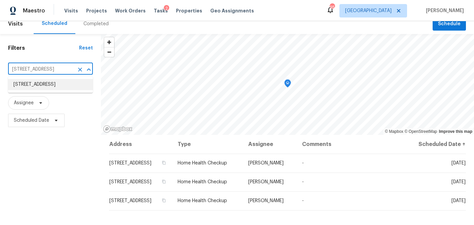
click at [45, 86] on li "[STREET_ADDRESS]" at bounding box center [50, 84] width 85 height 11
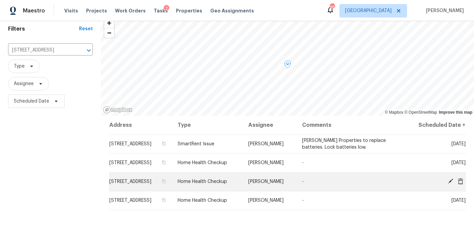
scroll to position [27, 0]
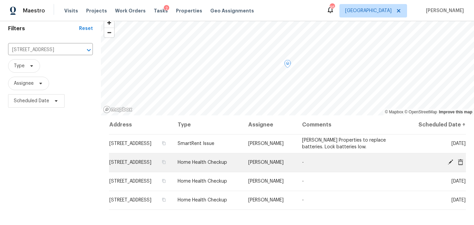
click at [451, 162] on icon at bounding box center [450, 162] width 5 height 5
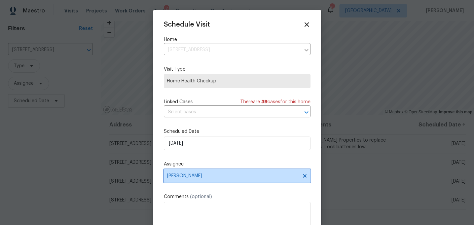
click at [193, 175] on span "[PERSON_NAME]" at bounding box center [233, 175] width 132 height 5
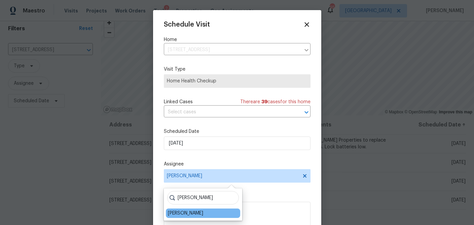
type input "ken"
click at [175, 213] on div "[PERSON_NAME]" at bounding box center [185, 213] width 35 height 7
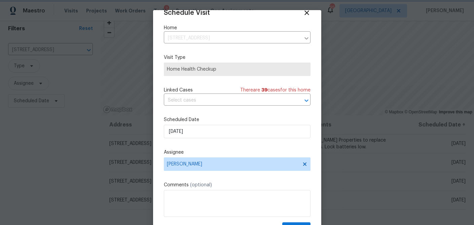
scroll to position [31, 0]
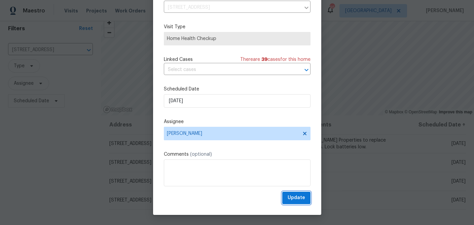
click at [295, 199] on span "Update" at bounding box center [297, 198] width 18 height 8
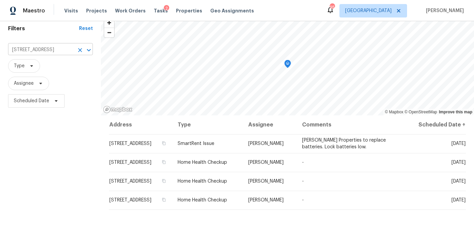
click at [43, 51] on input "[STREET_ADDRESS]" at bounding box center [41, 50] width 66 height 10
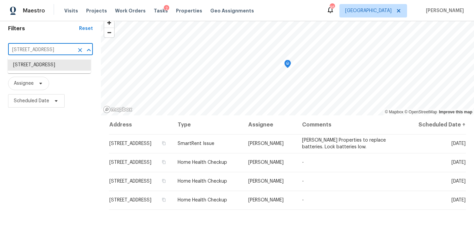
paste input "362 Reserve Overlook, Canton, GA 30115"
type input "362 Reserve Overlook, Canton, GA 30115"
click at [43, 67] on li "362 Reserve Overlook, Canton, GA 30115" at bounding box center [49, 65] width 83 height 11
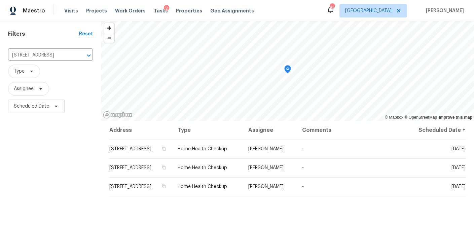
scroll to position [20, 0]
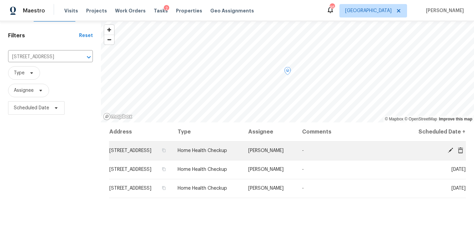
click at [452, 148] on icon at bounding box center [450, 150] width 5 height 5
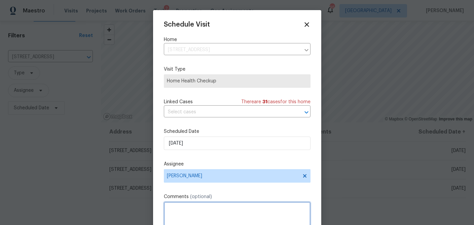
click at [206, 210] on textarea at bounding box center [237, 215] width 147 height 27
type textarea "FYI...Home is in resale"
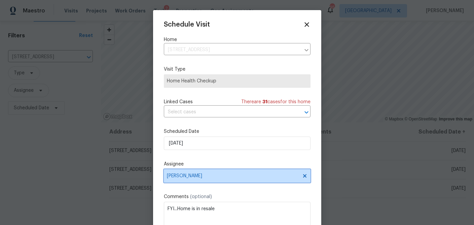
click at [188, 180] on span "[PERSON_NAME]" at bounding box center [237, 175] width 147 height 13
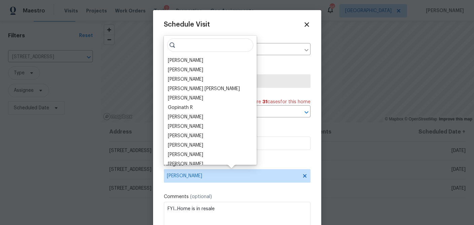
click at [195, 41] on input "search" at bounding box center [210, 44] width 86 height 13
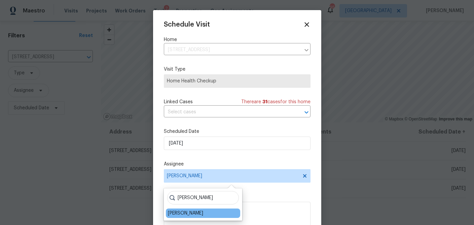
type input "ken"
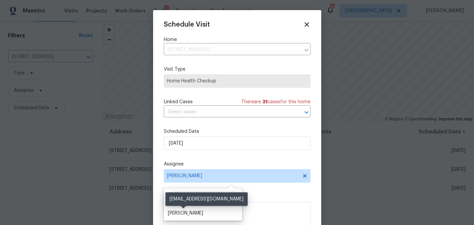
drag, startPoint x: 179, startPoint y: 213, endPoint x: 184, endPoint y: 209, distance: 5.8
click at [179, 213] on div "Kenroy Hoilett" at bounding box center [185, 213] width 35 height 7
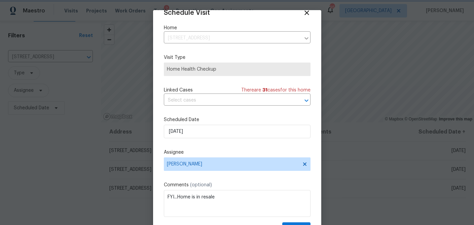
scroll to position [31, 0]
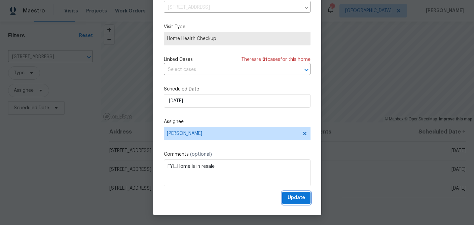
click at [297, 200] on span "Update" at bounding box center [297, 198] width 18 height 8
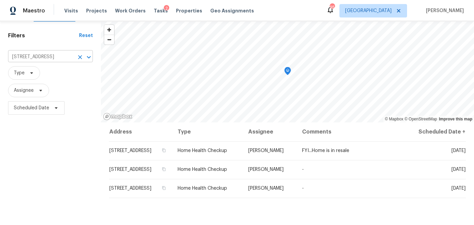
click at [55, 56] on input "[STREET_ADDRESS]" at bounding box center [41, 57] width 66 height 10
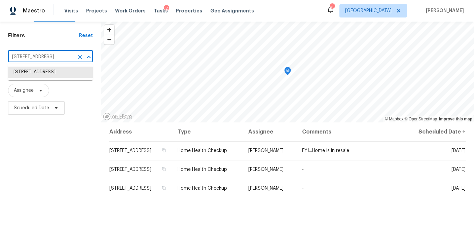
paste input "51 Holt Rd NE, Marietta, GA 30068"
type input "51 Holt Rd NE, Marietta, GA 30068"
click at [50, 73] on li "51 Holt Rd NE, Marietta, GA 30068" at bounding box center [50, 76] width 85 height 18
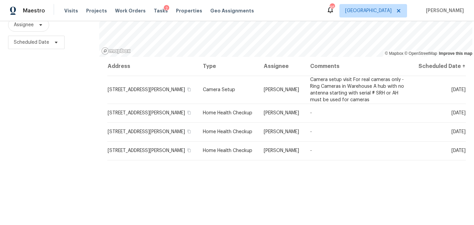
scroll to position [85, 0]
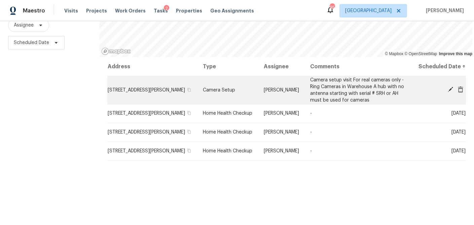
click at [448, 89] on icon at bounding box center [451, 90] width 6 height 6
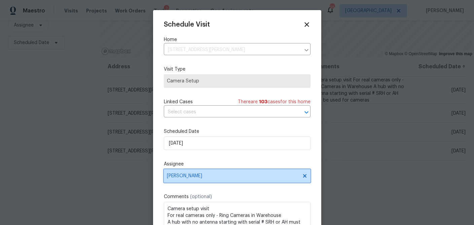
click at [177, 177] on span "Tyler Payne" at bounding box center [233, 175] width 132 height 5
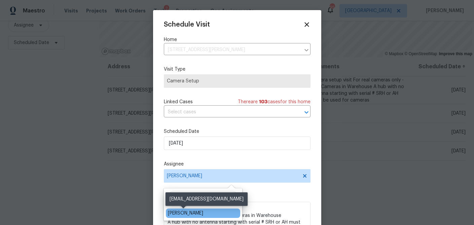
type input "kenr"
click at [177, 214] on div "[PERSON_NAME]" at bounding box center [185, 213] width 35 height 7
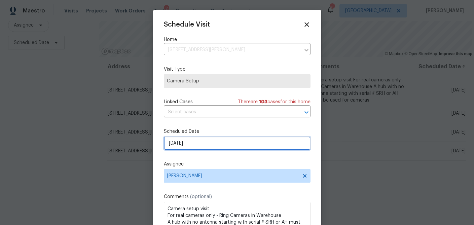
click at [176, 143] on input "9/30/2025" at bounding box center [237, 143] width 147 height 13
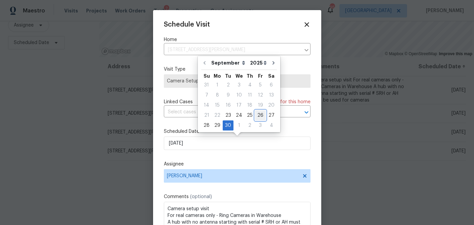
click at [258, 114] on div "26" at bounding box center [260, 115] width 11 height 9
type input "9/26/2025"
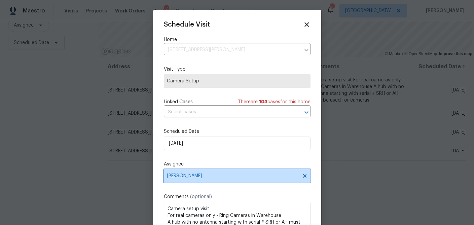
click at [209, 177] on span "[PERSON_NAME]" at bounding box center [233, 175] width 132 height 5
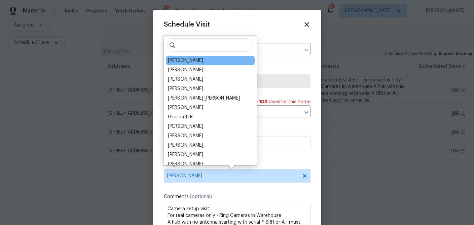
click at [248, 160] on div "Schedule Visit Home 51 Holt Rd NE, Marietta, GA 30068 ​ Visit Type Camera Setup…" at bounding box center [237, 134] width 147 height 226
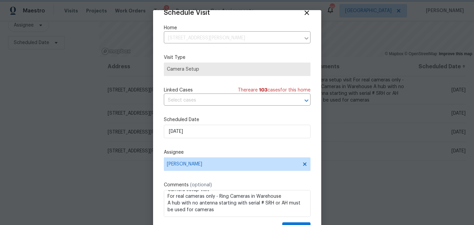
scroll to position [31, 0]
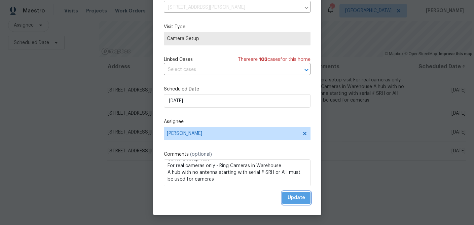
click at [298, 199] on span "Update" at bounding box center [297, 198] width 18 height 8
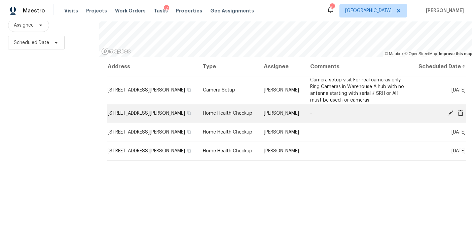
click at [447, 112] on span at bounding box center [451, 113] width 10 height 6
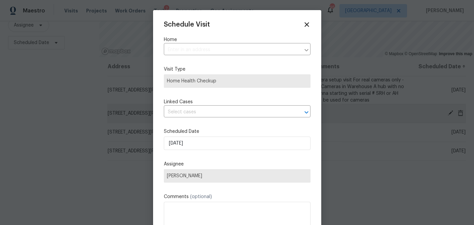
type input "51 Holt Rd NE, Marietta, GA 30068"
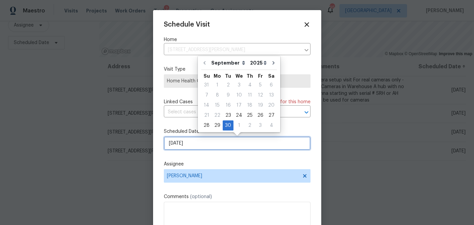
click at [193, 138] on input "9/30/2025" at bounding box center [237, 143] width 147 height 13
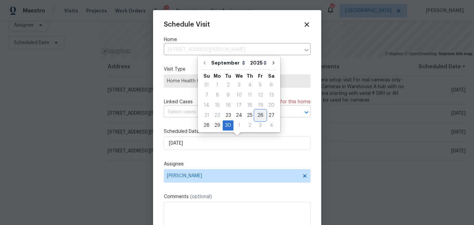
click at [259, 116] on div "26" at bounding box center [260, 115] width 11 height 9
type input "9/26/2025"
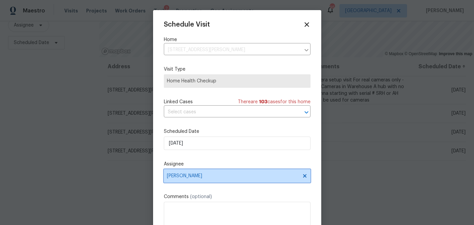
click at [194, 178] on span "[PERSON_NAME]" at bounding box center [233, 175] width 132 height 5
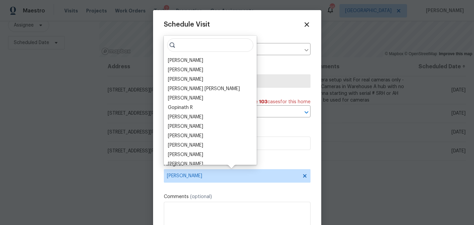
click at [182, 47] on input "search" at bounding box center [210, 44] width 86 height 13
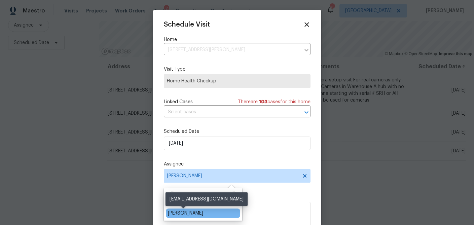
type input "ken"
click at [176, 215] on div "Kenroy Hoilett" at bounding box center [185, 213] width 35 height 7
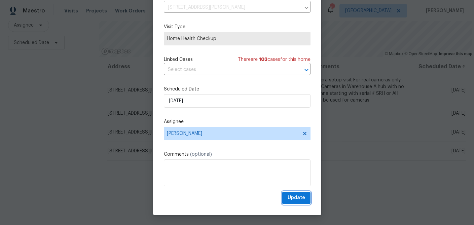
click at [295, 196] on span "Update" at bounding box center [297, 198] width 18 height 8
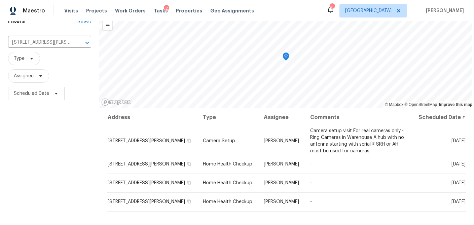
scroll to position [28, 0]
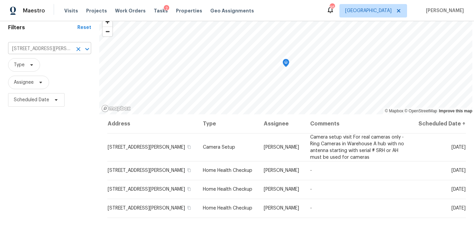
click at [34, 51] on input "51 Holt Rd NE, Marietta, GA 30068" at bounding box center [40, 49] width 64 height 10
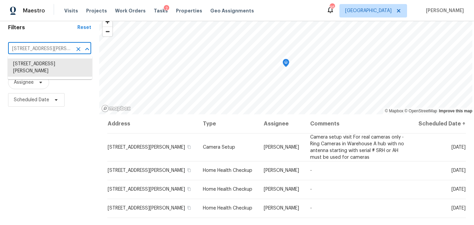
paste input "055 Hickory Hills Dr, Woodstock, GA 3018"
type input "5055 Hickory Hills Dr, Woodstock, GA 30188"
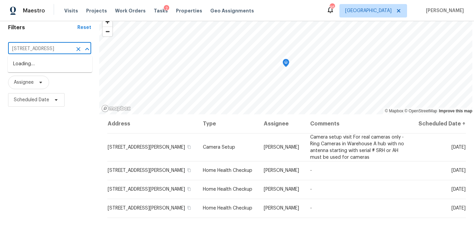
scroll to position [0, 36]
click at [36, 65] on li "5055 Hickory Hills Dr, Woodstock, GA 30188" at bounding box center [50, 64] width 85 height 11
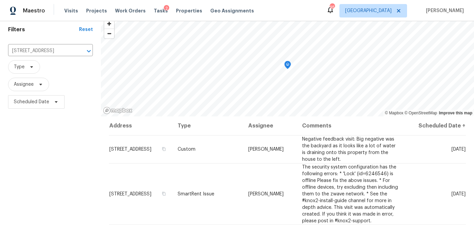
scroll to position [97, 0]
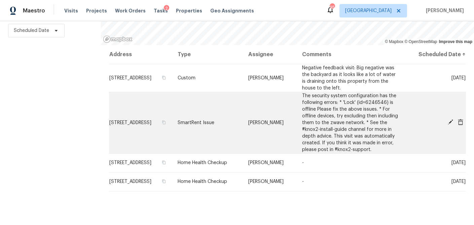
click at [449, 125] on icon at bounding box center [451, 122] width 6 height 6
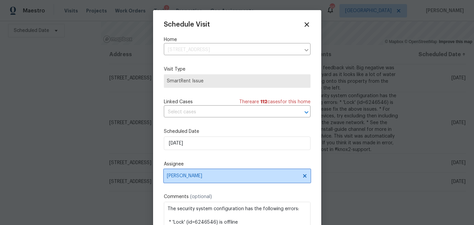
click at [182, 176] on span "Tyler Payne" at bounding box center [233, 175] width 132 height 5
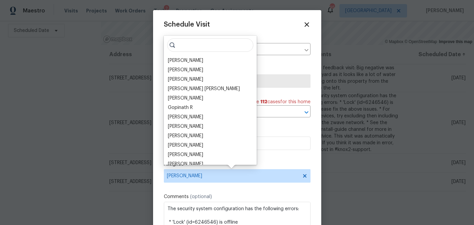
click at [195, 46] on input "search" at bounding box center [210, 44] width 86 height 13
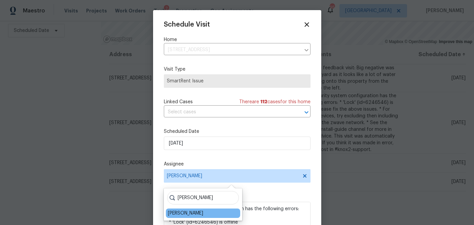
type input "ken"
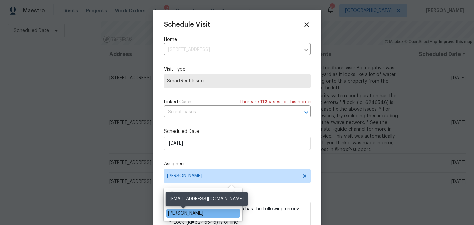
click at [186, 213] on div "[PERSON_NAME]" at bounding box center [185, 213] width 35 height 7
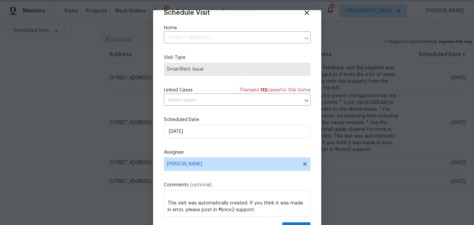
scroll to position [31, 0]
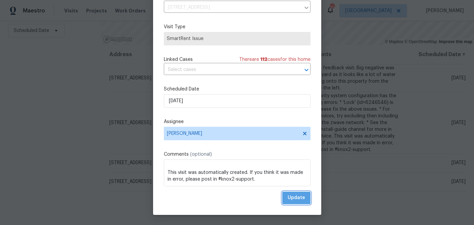
click at [295, 201] on span "Update" at bounding box center [297, 198] width 18 height 8
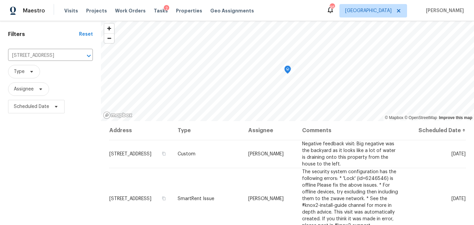
scroll to position [22, 0]
click at [44, 55] on input "[STREET_ADDRESS]" at bounding box center [41, 55] width 66 height 10
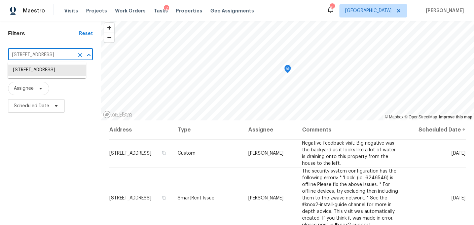
click at [44, 55] on input "[STREET_ADDRESS]" at bounding box center [41, 55] width 66 height 10
paste input "40 Stockwood"
type input "[STREET_ADDRESS]"
click at [48, 73] on li "[STREET_ADDRESS]" at bounding box center [47, 70] width 78 height 11
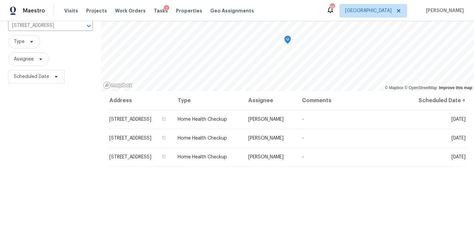
scroll to position [13, 0]
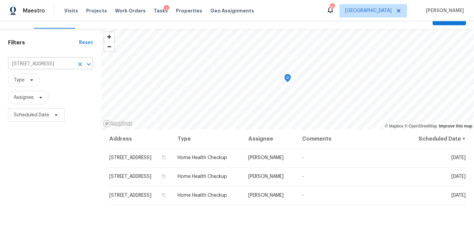
click at [45, 63] on input "[STREET_ADDRESS]" at bounding box center [41, 64] width 66 height 10
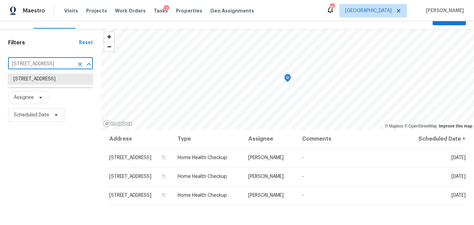
paste input "819 Bermuda Run, Woodstock, GA 30189"
type input "819 Bermuda Run, Woodstock, GA 30189"
click at [44, 84] on li "819 Bermuda Run, Woodstock, GA 30189" at bounding box center [50, 79] width 85 height 11
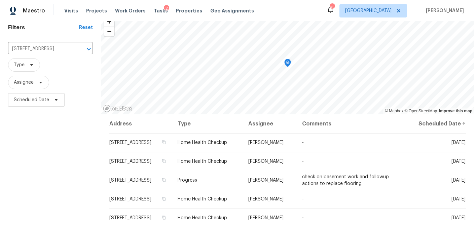
scroll to position [29, 0]
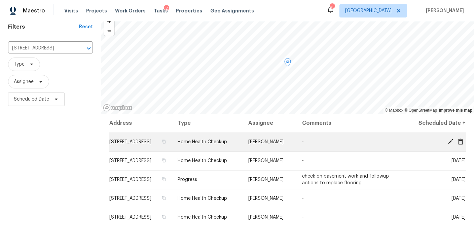
click at [459, 141] on icon at bounding box center [460, 141] width 5 height 6
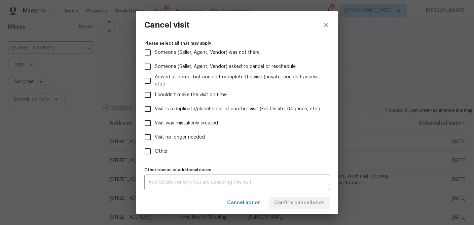
scroll to position [72, 0]
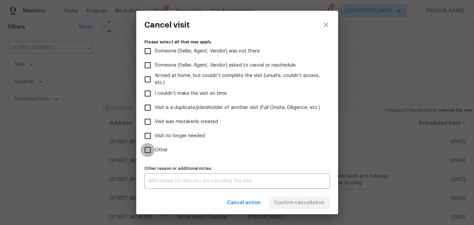
drag, startPoint x: 148, startPoint y: 154, endPoint x: 154, endPoint y: 166, distance: 13.6
click at [148, 154] on input "Other" at bounding box center [148, 150] width 14 height 14
checkbox input "true"
click at [160, 176] on div "x Other reason or additional notes" at bounding box center [237, 180] width 186 height 15
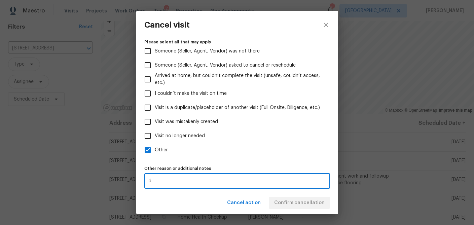
type textarea "d"
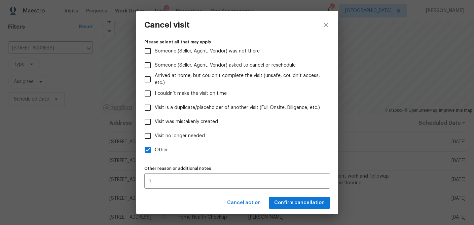
click at [200, 154] on label "Other" at bounding box center [233, 150] width 184 height 14
click at [155, 154] on input "Other" at bounding box center [148, 150] width 14 height 14
click at [260, 153] on label "Other" at bounding box center [233, 150] width 184 height 14
click at [155, 153] on input "Other" at bounding box center [148, 150] width 14 height 14
checkbox input "true"
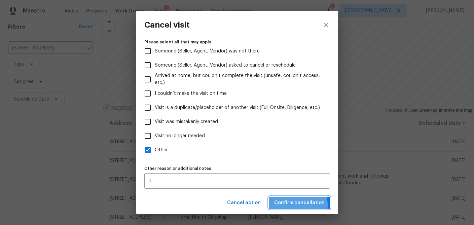
click at [292, 205] on span "Confirm cancellation" at bounding box center [299, 203] width 51 height 8
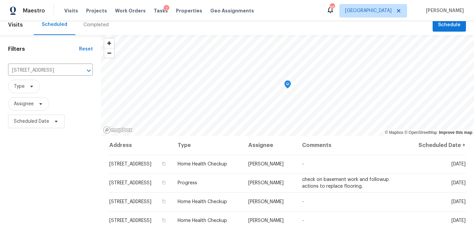
scroll to position [6, 0]
click at [49, 72] on input "819 Bermuda Run, Woodstock, GA 30189" at bounding box center [41, 71] width 66 height 10
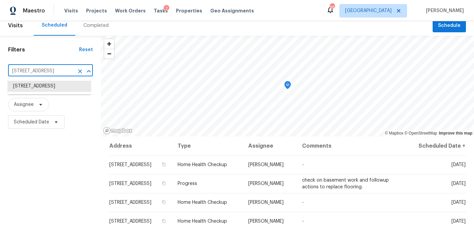
click at [49, 72] on input "819 Bermuda Run, Woodstock, GA 30189" at bounding box center [41, 71] width 66 height 10
paste input "[STREET_ADDRESS]"
type input "[STREET_ADDRESS]"
click at [34, 92] on li "[STREET_ADDRESS]" at bounding box center [49, 86] width 83 height 11
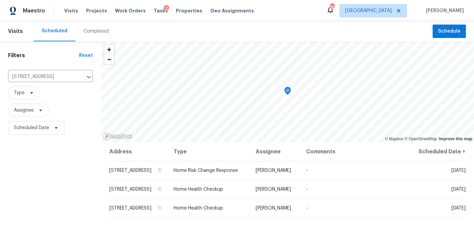
scroll to position [28, 0]
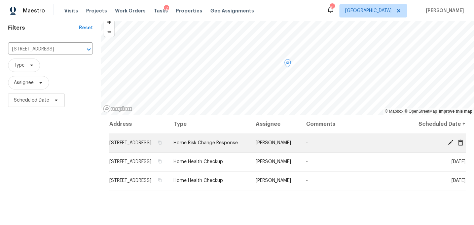
click at [448, 146] on icon at bounding box center [451, 143] width 6 height 6
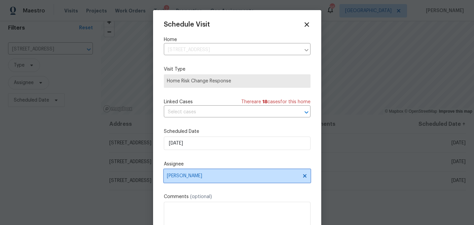
click at [193, 178] on span "[PERSON_NAME]" at bounding box center [233, 175] width 132 height 5
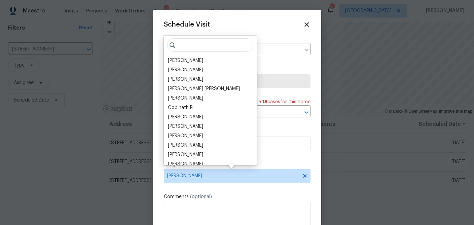
click at [200, 47] on input "search" at bounding box center [210, 44] width 86 height 13
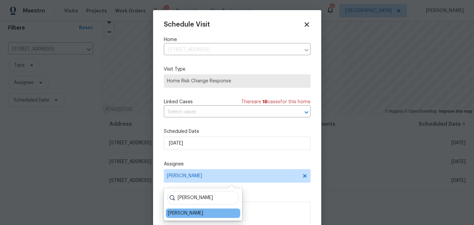
type input "ken"
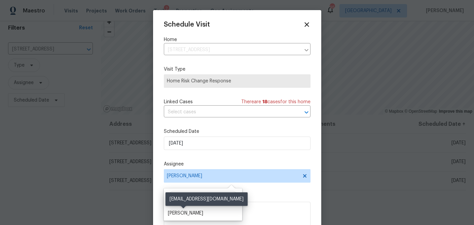
click at [182, 216] on div "Kenroy Hoilett" at bounding box center [185, 213] width 35 height 7
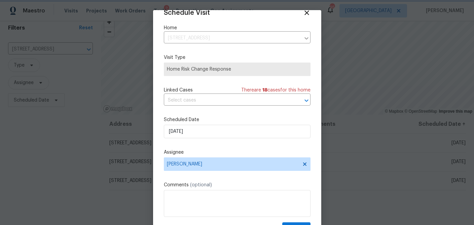
scroll to position [31, 0]
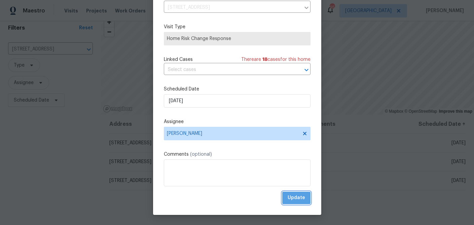
click at [301, 199] on span "Update" at bounding box center [297, 198] width 18 height 8
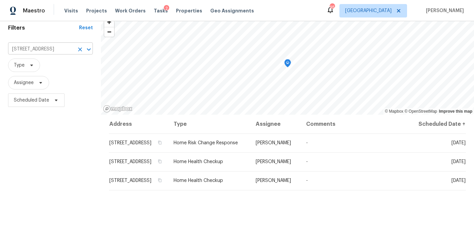
click at [50, 50] on input "2725 Saint Augustine Trl SE, Marietta, GA 30067" at bounding box center [41, 49] width 66 height 10
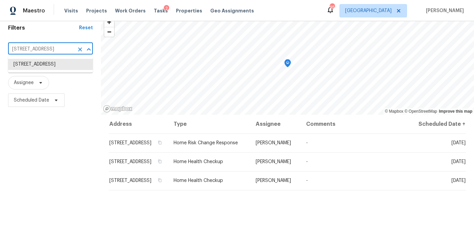
click at [50, 50] on input "2725 Saint Augustine Trl SE, Marietta, GA 30067" at bounding box center [41, 49] width 66 height 10
paste input "4958 Meadow Ln, Marietta, GA 30068"
type input "4958 Meadow Ln, Marietta, GA 30068"
drag, startPoint x: 57, startPoint y: 69, endPoint x: 56, endPoint y: 73, distance: 3.7
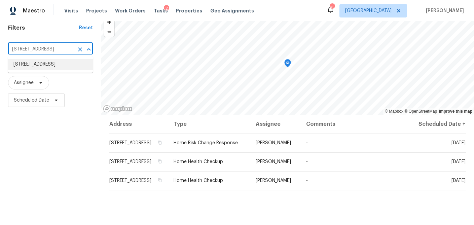
click at [56, 70] on li "4958 Meadow Ln, Marietta, GA 30068" at bounding box center [50, 64] width 85 height 11
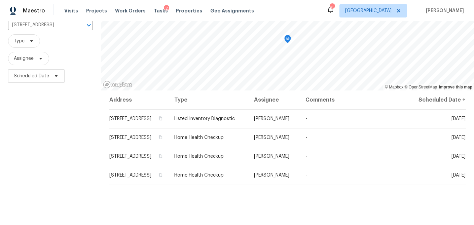
scroll to position [53, 0]
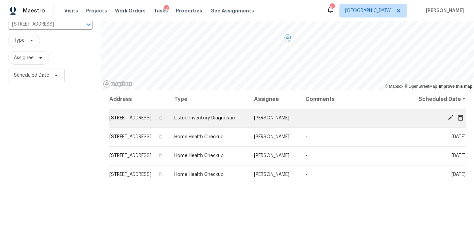
click at [452, 121] on icon at bounding box center [450, 117] width 5 height 5
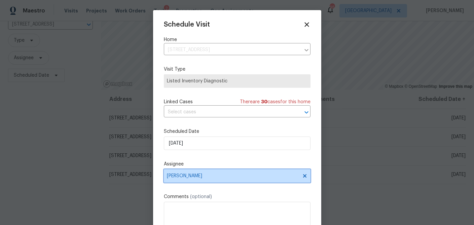
click at [193, 179] on span "Tyler Payne" at bounding box center [233, 175] width 132 height 5
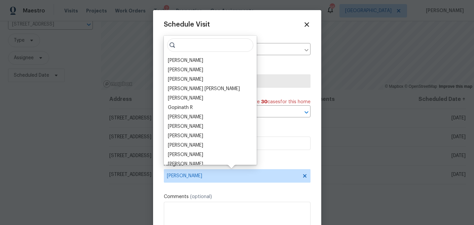
click at [203, 46] on input "search" at bounding box center [210, 44] width 86 height 13
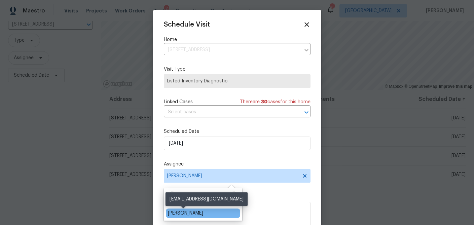
type input "kenr"
click at [185, 214] on div "Kenroy Hoilett" at bounding box center [185, 213] width 35 height 7
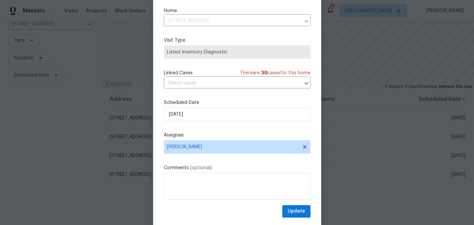
scroll to position [31, 0]
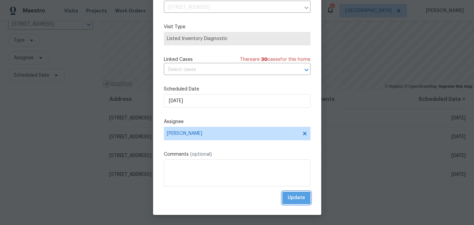
click at [294, 198] on span "Update" at bounding box center [297, 198] width 18 height 8
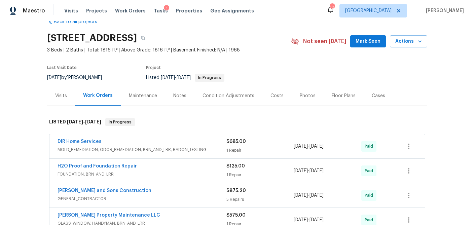
scroll to position [15, 0]
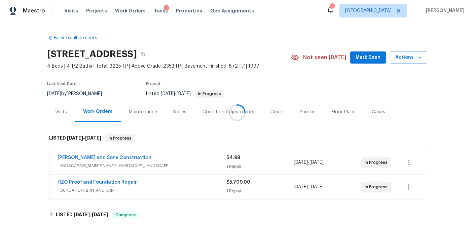
click at [59, 111] on div at bounding box center [237, 112] width 474 height 225
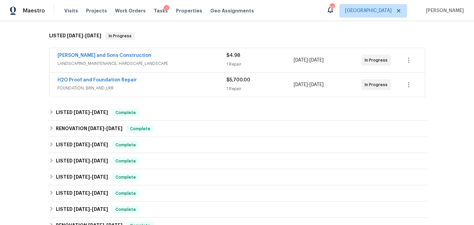
scroll to position [97, 0]
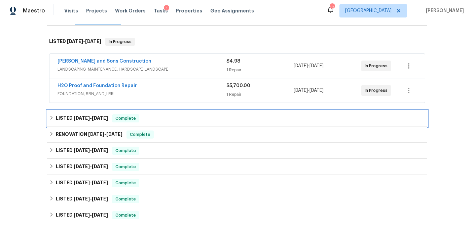
click at [48, 117] on div "LISTED [DATE] - [DATE] Complete" at bounding box center [237, 118] width 381 height 16
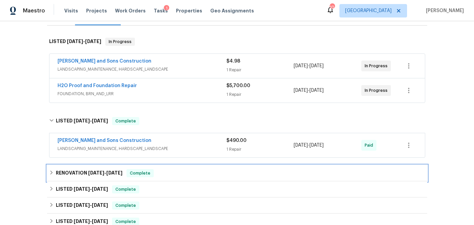
click at [50, 172] on icon at bounding box center [51, 172] width 5 height 5
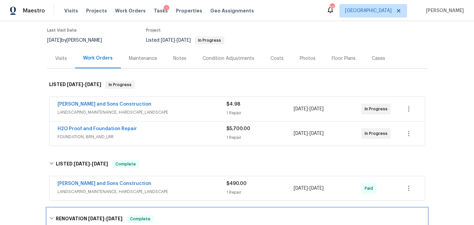
scroll to position [56, 0]
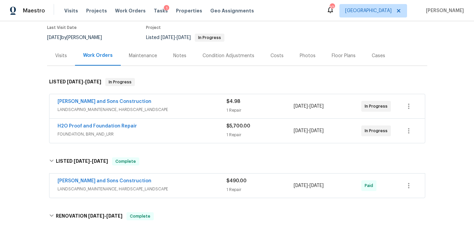
click at [60, 56] on div "Visits" at bounding box center [61, 56] width 12 height 7
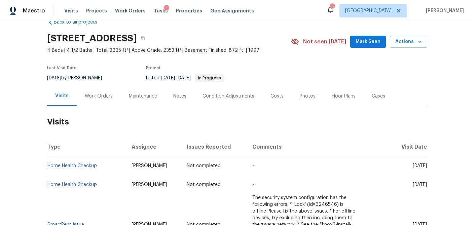
scroll to position [14, 0]
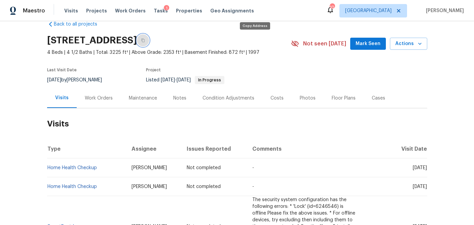
click at [145, 40] on icon "button" at bounding box center [143, 40] width 4 height 4
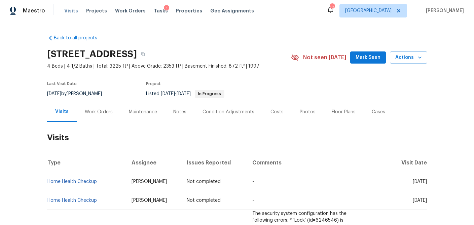
click at [68, 11] on span "Visits" at bounding box center [71, 10] width 14 height 7
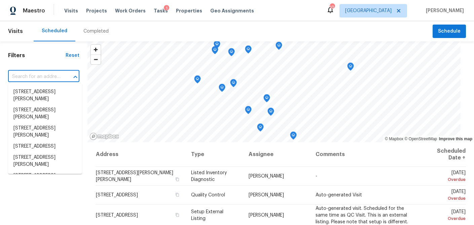
click at [40, 76] on input "text" at bounding box center [34, 77] width 53 height 10
paste input "[STREET_ADDRESS]"
type input "[STREET_ADDRESS]"
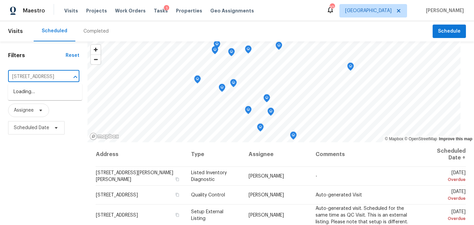
scroll to position [0, 46]
drag, startPoint x: 36, startPoint y: 92, endPoint x: 34, endPoint y: 97, distance: 5.1
click at [34, 97] on li "[STREET_ADDRESS]" at bounding box center [45, 92] width 74 height 11
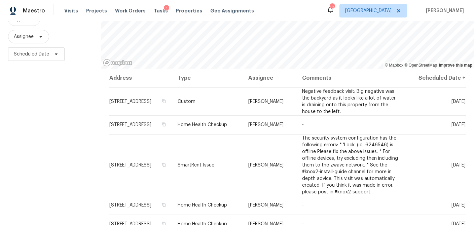
scroll to position [97, 0]
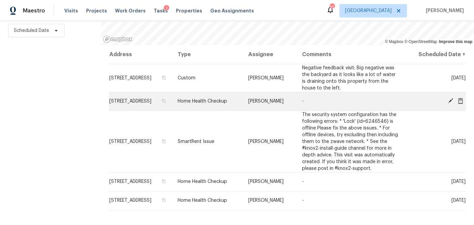
click at [460, 104] on icon at bounding box center [461, 101] width 6 height 6
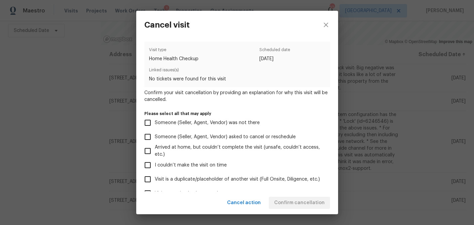
scroll to position [72, 0]
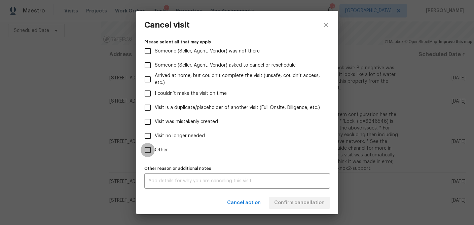
drag, startPoint x: 144, startPoint y: 148, endPoint x: 146, endPoint y: 154, distance: 6.3
click at [145, 152] on input "Other" at bounding box center [148, 150] width 14 height 14
checkbox input "true"
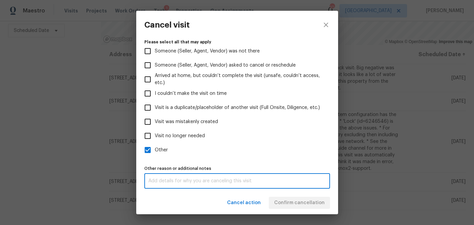
click at [159, 181] on textarea at bounding box center [238, 181] width 178 height 5
type textarea "d"
click at [205, 151] on label "Other" at bounding box center [233, 150] width 184 height 14
click at [155, 151] on input "Other" at bounding box center [148, 150] width 14 height 14
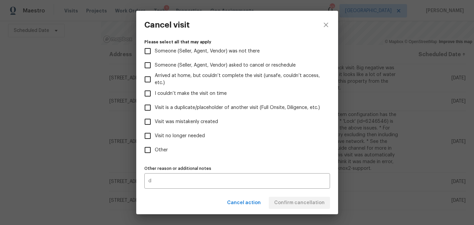
click at [239, 144] on label "Other" at bounding box center [233, 150] width 184 height 14
click at [155, 144] on input "Other" at bounding box center [148, 150] width 14 height 14
checkbox input "true"
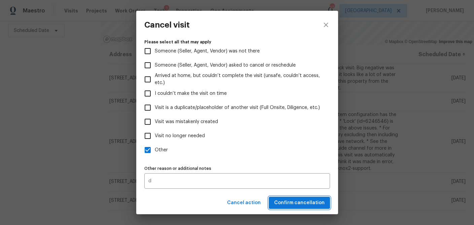
click at [294, 200] on span "Confirm cancellation" at bounding box center [299, 203] width 51 height 8
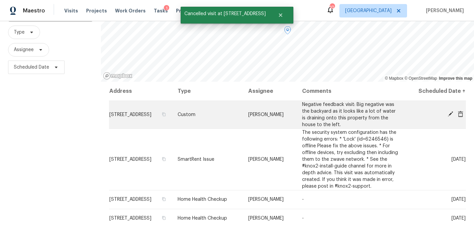
scroll to position [71, 0]
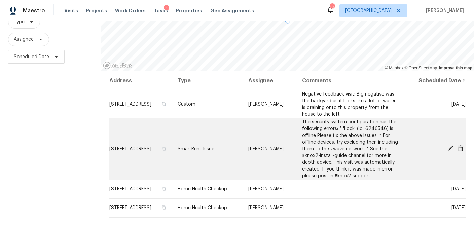
click at [462, 152] on icon at bounding box center [460, 148] width 5 height 6
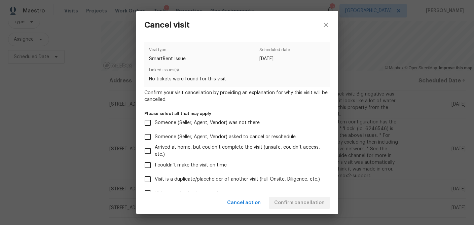
scroll to position [72, 0]
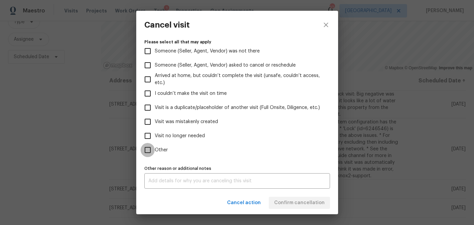
click at [149, 151] on input "Other" at bounding box center [148, 150] width 14 height 14
checkbox input "true"
click at [161, 182] on textarea at bounding box center [238, 181] width 178 height 5
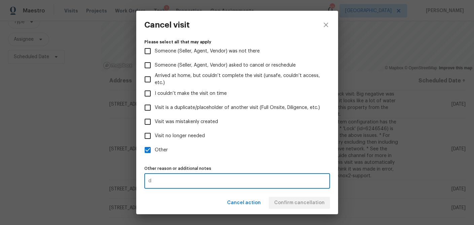
type textarea "d"
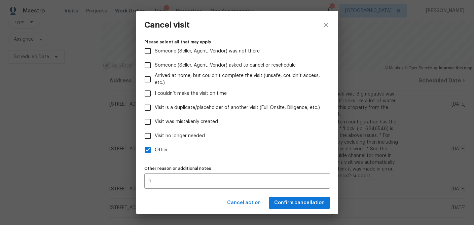
click at [199, 146] on label "Other" at bounding box center [233, 150] width 184 height 14
click at [155, 146] on input "Other" at bounding box center [148, 150] width 14 height 14
click at [250, 155] on label "Other" at bounding box center [233, 150] width 184 height 14
click at [155, 155] on input "Other" at bounding box center [148, 150] width 14 height 14
checkbox input "true"
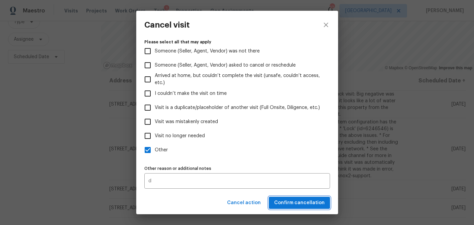
click at [288, 204] on span "Confirm cancellation" at bounding box center [299, 203] width 51 height 8
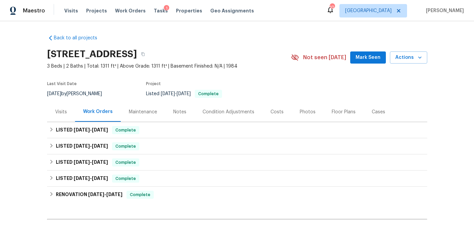
click at [61, 109] on div "Visits" at bounding box center [61, 112] width 12 height 7
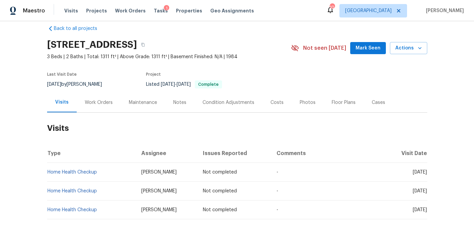
scroll to position [8, 0]
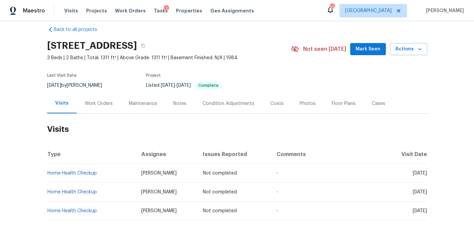
click at [102, 103] on div "Work Orders" at bounding box center [99, 103] width 28 height 7
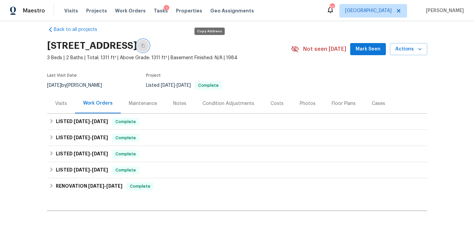
click at [149, 48] on button "button" at bounding box center [143, 46] width 12 height 12
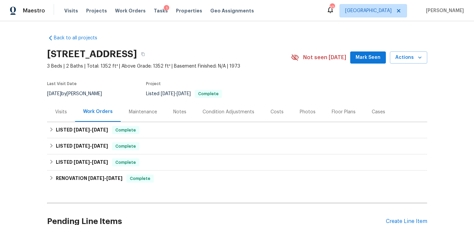
click at [61, 112] on div "Visits" at bounding box center [61, 112] width 12 height 7
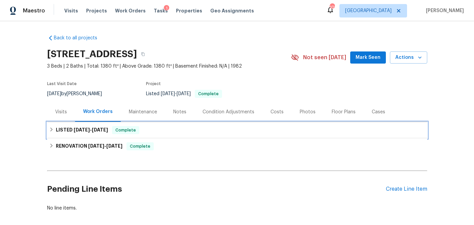
click at [54, 128] on icon at bounding box center [51, 129] width 5 height 5
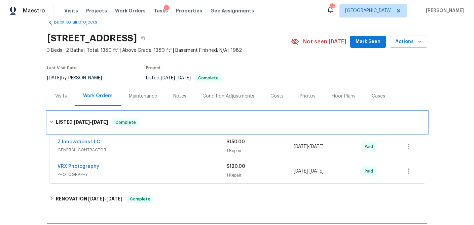
scroll to position [19, 0]
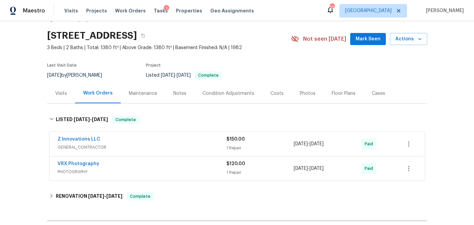
click at [58, 91] on div "Visits" at bounding box center [61, 93] width 12 height 7
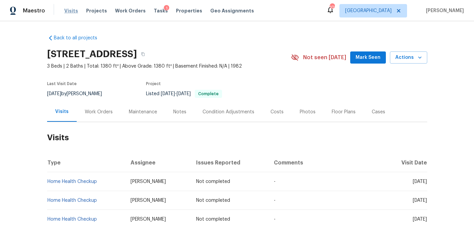
click at [68, 13] on span "Visits" at bounding box center [71, 10] width 14 height 7
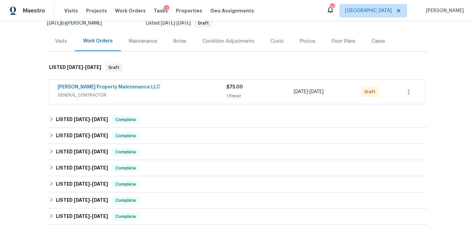
scroll to position [75, 0]
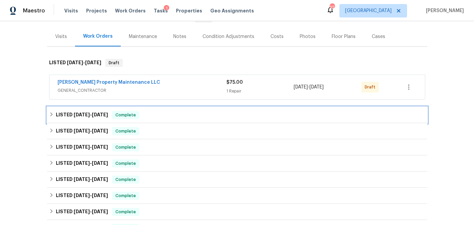
click at [50, 116] on icon at bounding box center [51, 114] width 5 height 5
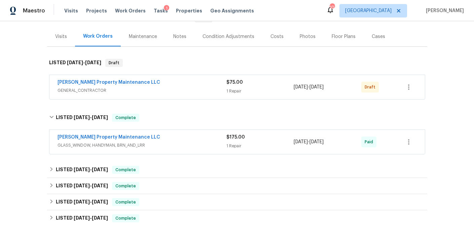
click at [60, 37] on div "Visits" at bounding box center [61, 36] width 12 height 7
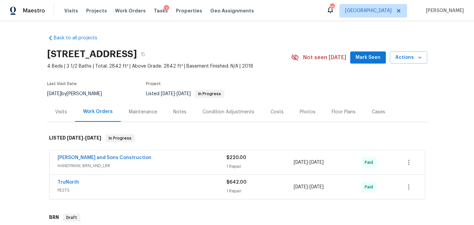
click at [61, 113] on div "Visits" at bounding box center [61, 112] width 12 height 7
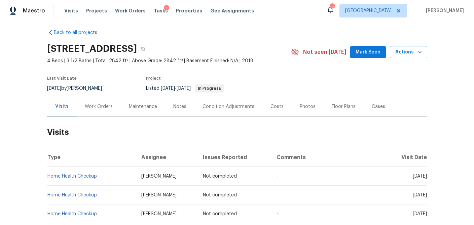
scroll to position [7, 0]
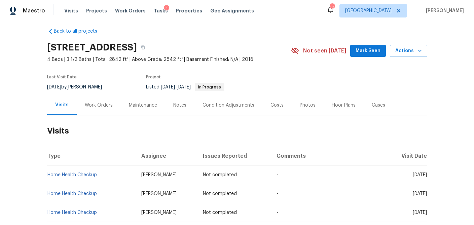
click at [101, 105] on div "Work Orders" at bounding box center [99, 105] width 28 height 7
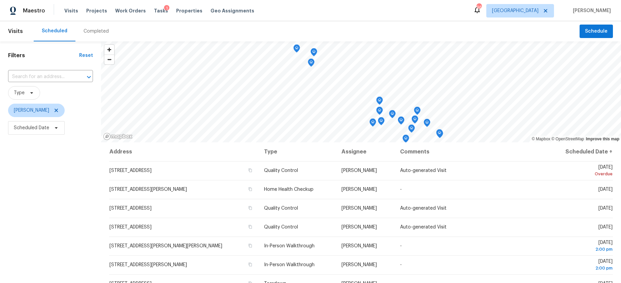
scroll to position [56, 0]
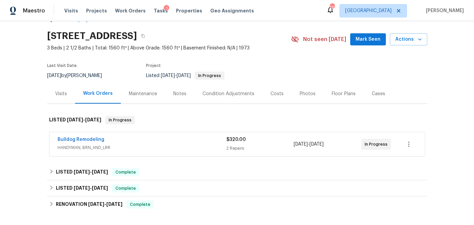
scroll to position [19, 0]
click at [87, 147] on span "HANDYMAN, BRN_AND_LRR" at bounding box center [142, 147] width 169 height 7
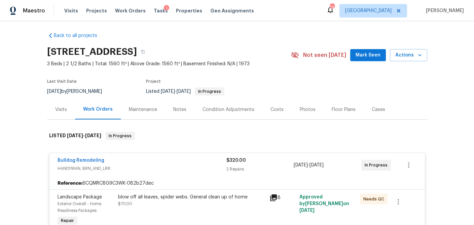
scroll to position [0, 0]
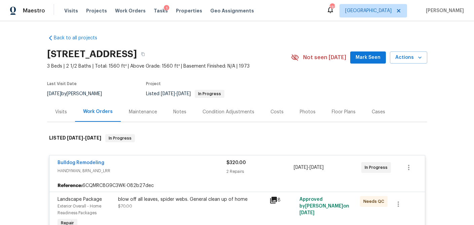
click at [62, 114] on div "Visits" at bounding box center [61, 112] width 12 height 7
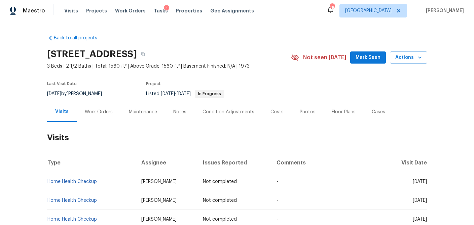
click at [99, 113] on div "Work Orders" at bounding box center [99, 112] width 28 height 7
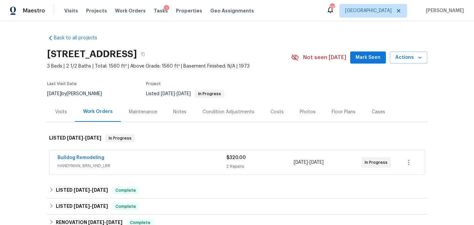
click at [126, 164] on span "HANDYMAN, BRN_AND_LRR" at bounding box center [142, 166] width 169 height 7
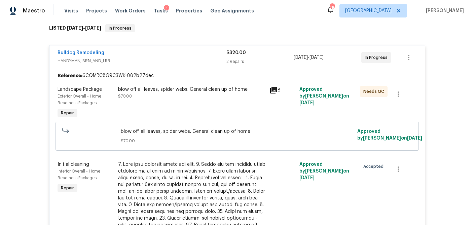
scroll to position [113, 0]
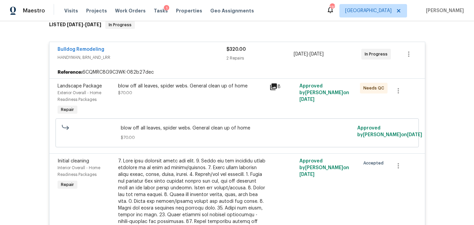
click at [274, 87] on icon at bounding box center [273, 87] width 7 height 7
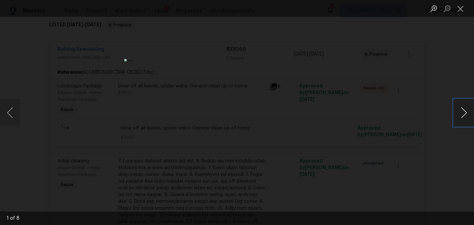
click at [465, 114] on button "Next image" at bounding box center [464, 112] width 20 height 27
click at [463, 10] on button "Close lightbox" at bounding box center [460, 9] width 13 height 12
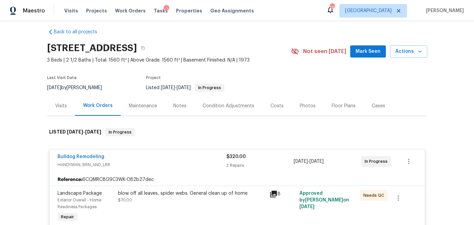
scroll to position [0, 0]
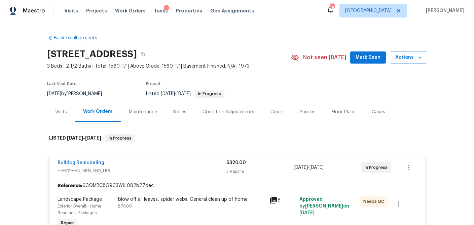
click at [64, 112] on div "Visits" at bounding box center [61, 112] width 12 height 7
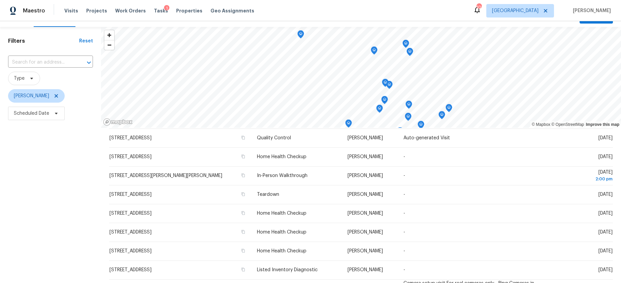
scroll to position [15, 0]
click at [44, 62] on input "text" at bounding box center [41, 62] width 66 height 10
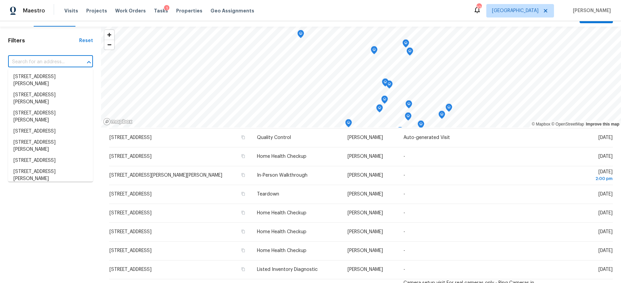
paste input "949 Bobcat Ct SE, Marietta, GA 30067"
type input "949 Bobcat Ct SE, Marietta, GA 30067"
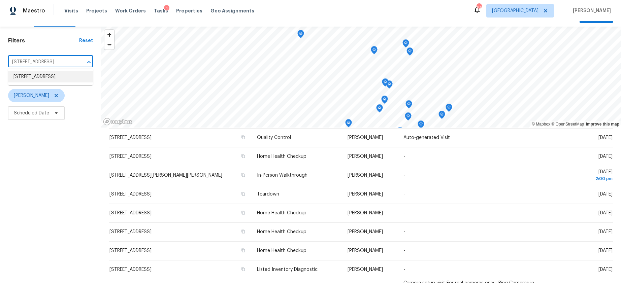
click at [38, 83] on li "949 Bobcat Ct SE, Marietta, GA 30067" at bounding box center [50, 76] width 85 height 11
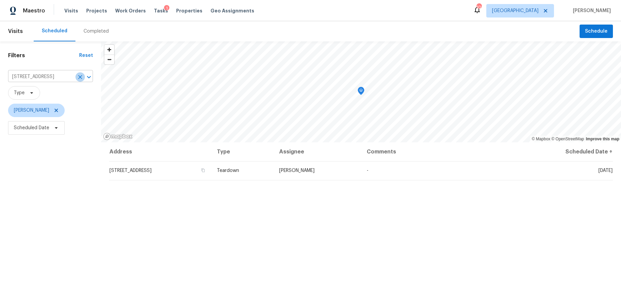
click at [80, 78] on icon "Clear" at bounding box center [80, 77] width 7 height 7
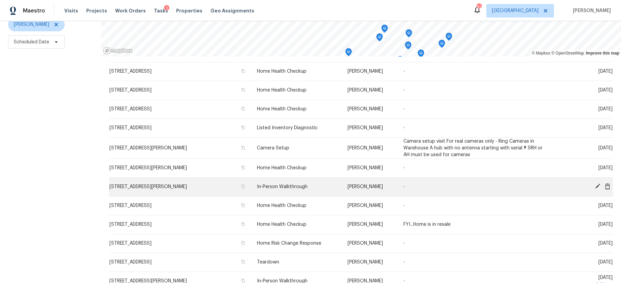
scroll to position [212, 0]
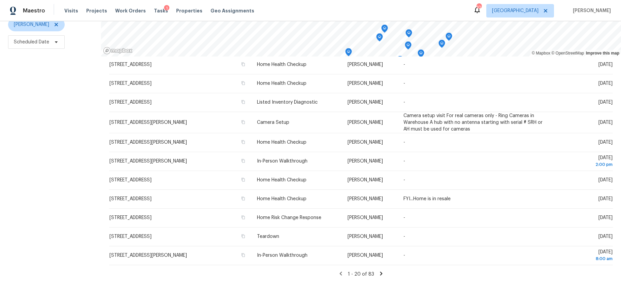
click at [378, 273] on icon at bounding box center [381, 274] width 6 height 6
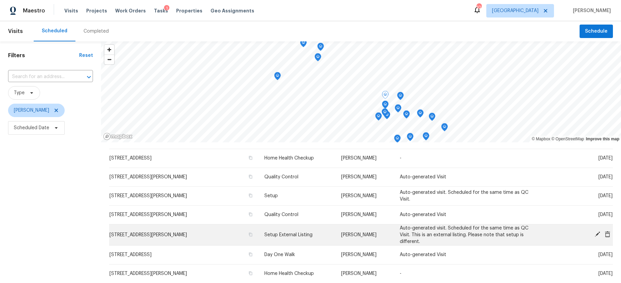
scroll to position [0, 0]
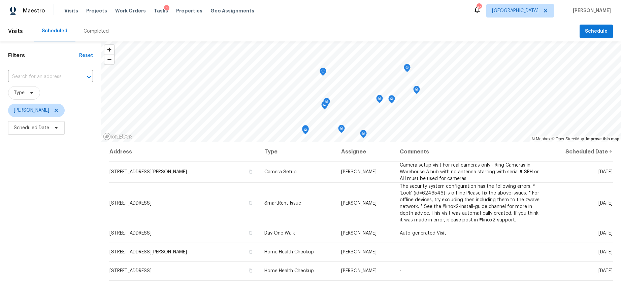
scroll to position [212, 0]
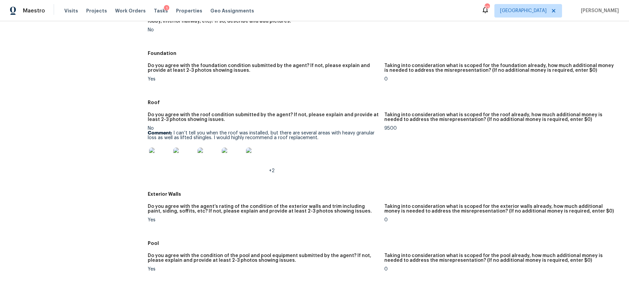
scroll to position [159, 0]
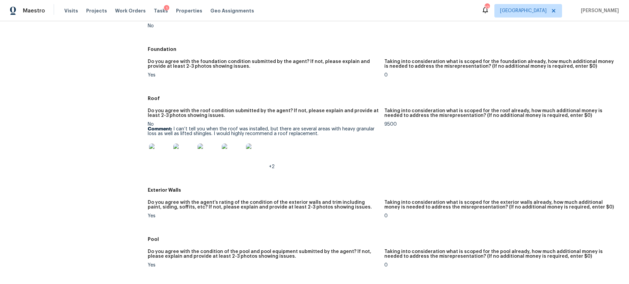
click at [157, 157] on img at bounding box center [160, 154] width 22 height 22
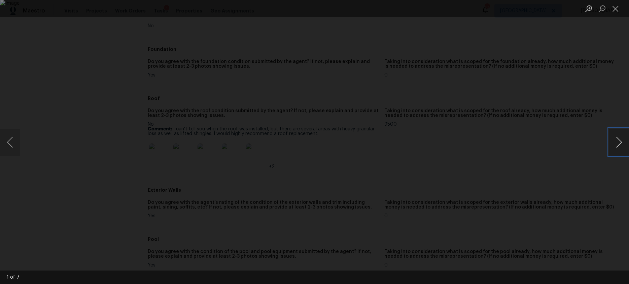
click at [616, 144] on button "Next image" at bounding box center [619, 142] width 20 height 27
click at [616, 145] on button "Next image" at bounding box center [619, 142] width 20 height 27
click at [618, 149] on button "Next image" at bounding box center [619, 142] width 20 height 27
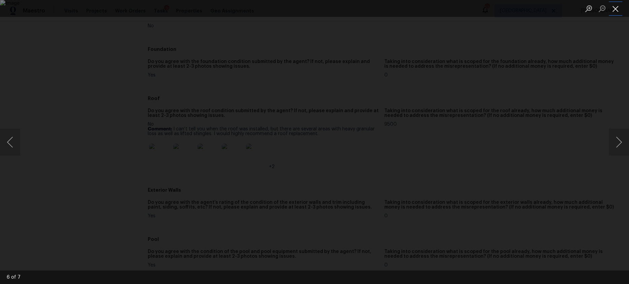
click at [619, 8] on button "Close lightbox" at bounding box center [615, 9] width 13 height 12
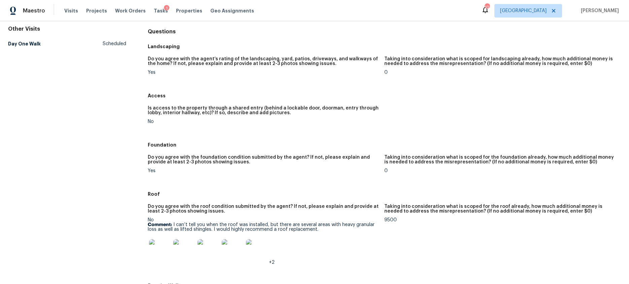
scroll to position [0, 0]
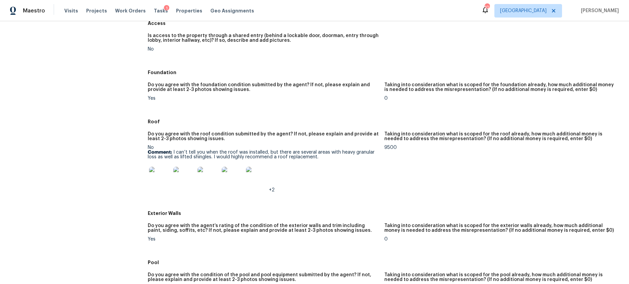
scroll to position [136, 0]
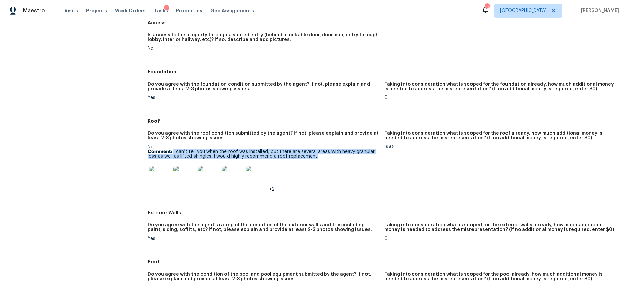
drag, startPoint x: 318, startPoint y: 157, endPoint x: 173, endPoint y: 151, distance: 144.6
click at [173, 151] on p "Comment: I can’t tell you when the roof was installed, but there are several ar…" at bounding box center [263, 153] width 231 height 9
copy p "I can’t tell you when the roof was installed, but there are several areas with …"
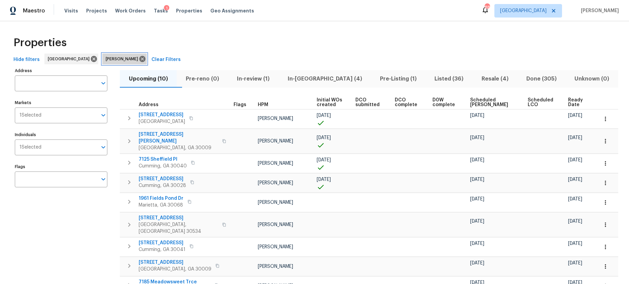
click at [139, 60] on icon at bounding box center [142, 58] width 7 height 7
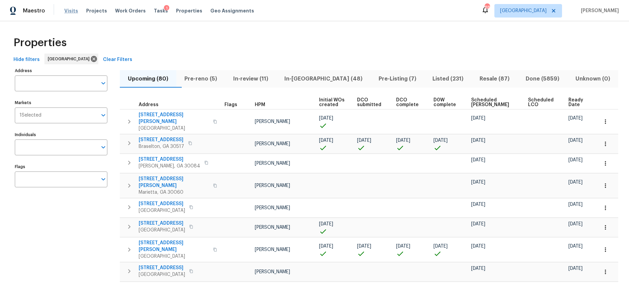
click at [69, 8] on span "Visits" at bounding box center [71, 10] width 14 height 7
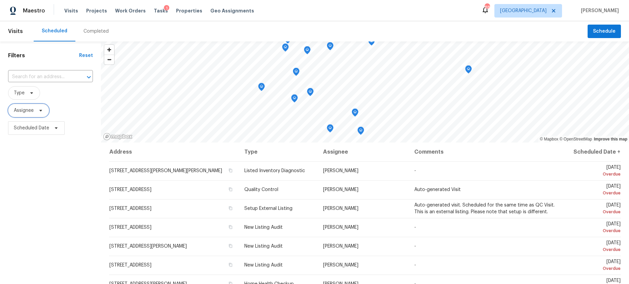
click at [39, 111] on icon at bounding box center [40, 110] width 5 height 5
click at [35, 94] on span "Type" at bounding box center [24, 92] width 32 height 13
type input "dili"
click at [14, 129] on span at bounding box center [14, 129] width 5 height 5
click at [14, 129] on input "Diligence" at bounding box center [14, 128] width 4 height 4
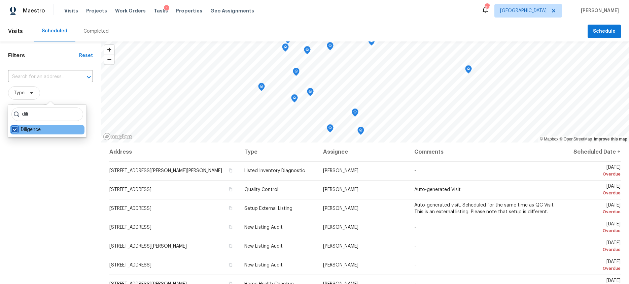
checkbox input "true"
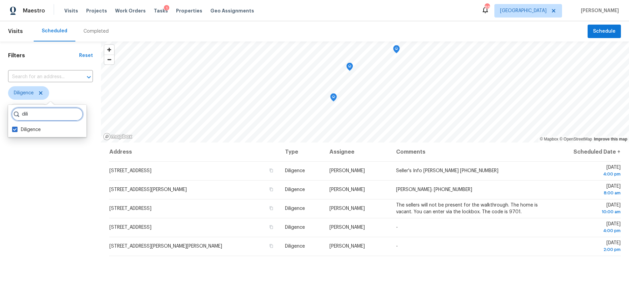
drag, startPoint x: 34, startPoint y: 113, endPoint x: 16, endPoint y: 112, distance: 17.9
click at [16, 112] on div "dili" at bounding box center [47, 113] width 72 height 13
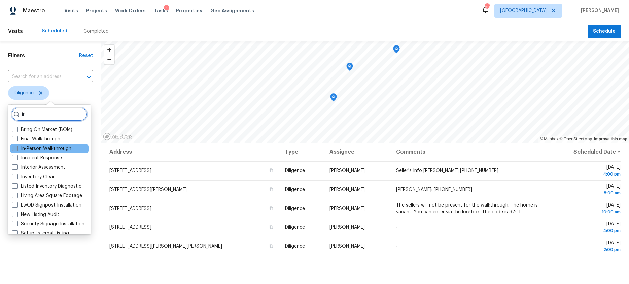
type input "in"
click at [16, 148] on span at bounding box center [14, 147] width 5 height 5
click at [16, 148] on input "In-Person Walkthrough" at bounding box center [14, 147] width 4 height 4
checkbox input "true"
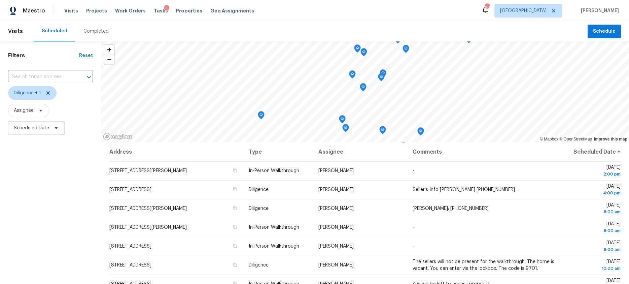
click at [57, 257] on div "Filters Reset ​ Diligence + 1 Assignee Scheduled Date" at bounding box center [50, 205] width 101 height 328
click at [27, 126] on span "Scheduled Date" at bounding box center [31, 128] width 35 height 7
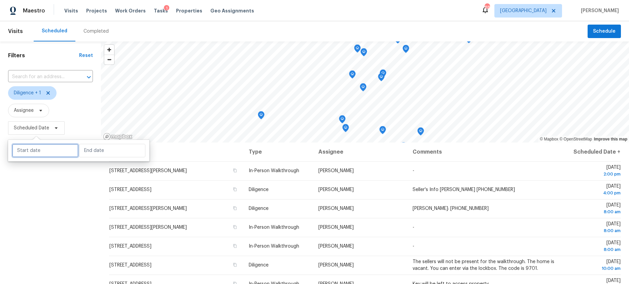
select select "8"
select select "2025"
select select "9"
select select "2025"
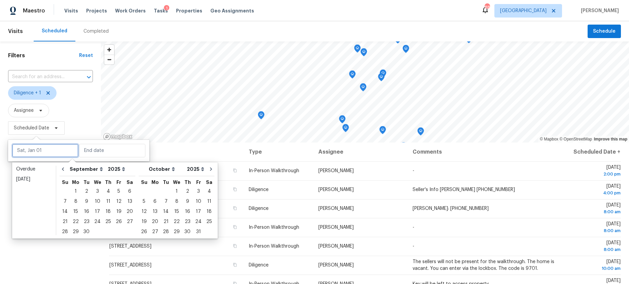
click at [44, 152] on input "text" at bounding box center [45, 150] width 66 height 13
click at [94, 220] on div "24" at bounding box center [97, 221] width 11 height 9
type input "Wed, Sep 24"
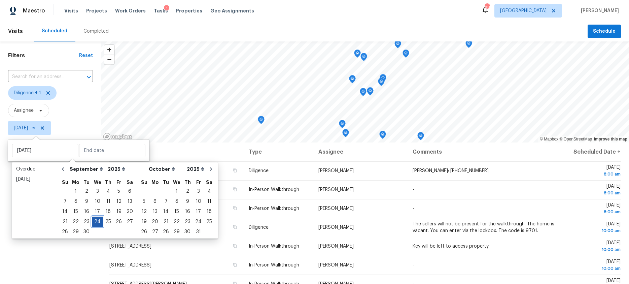
click at [94, 220] on div "24" at bounding box center [97, 221] width 11 height 9
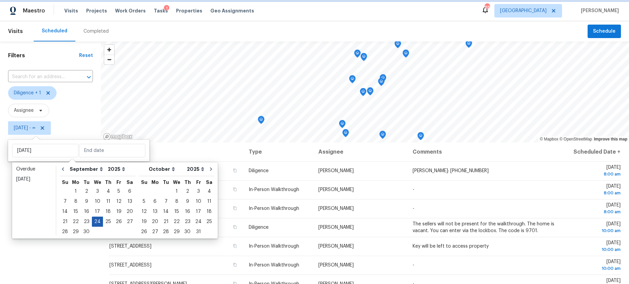
type input "Wed, Sep 24"
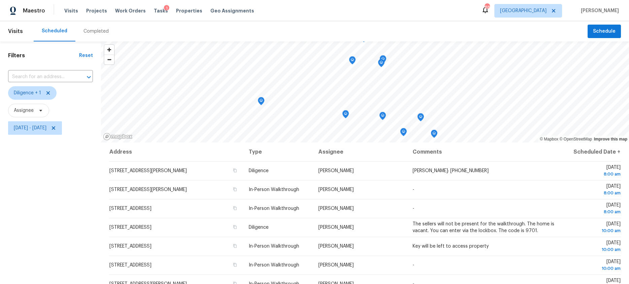
click at [31, 242] on div "Filters Reset ​ Diligence + 1 Assignee Wed, Sep 24 - Wed, Sep 24" at bounding box center [50, 205] width 101 height 328
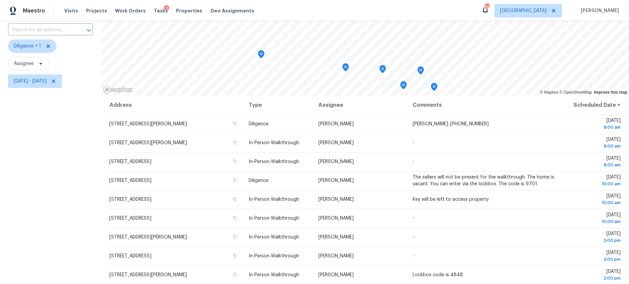
scroll to position [80, 0]
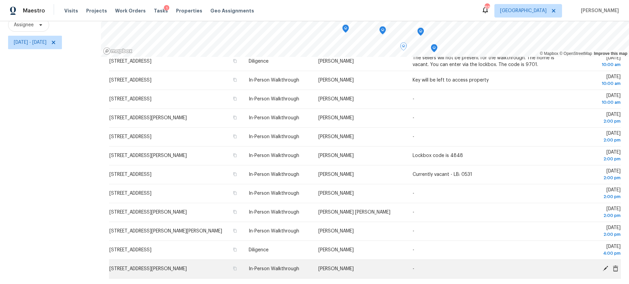
drag, startPoint x: 88, startPoint y: 161, endPoint x: 528, endPoint y: 278, distance: 454.7
click at [528, 278] on div "Filters Reset ​ Diligence + 1 Assignee Wed, Sep 24 - Wed, Sep 24 © Mapbox © Ope…" at bounding box center [314, 120] width 629 height 328
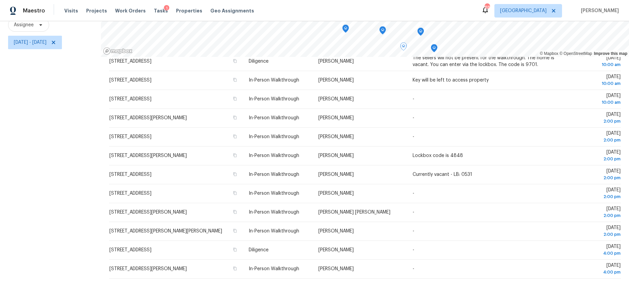
copy div "© Mapbox © OpenStreetMap Improve this map Address Type Assignee Comments Schedu…"
